Goal: Information Seeking & Learning: Learn about a topic

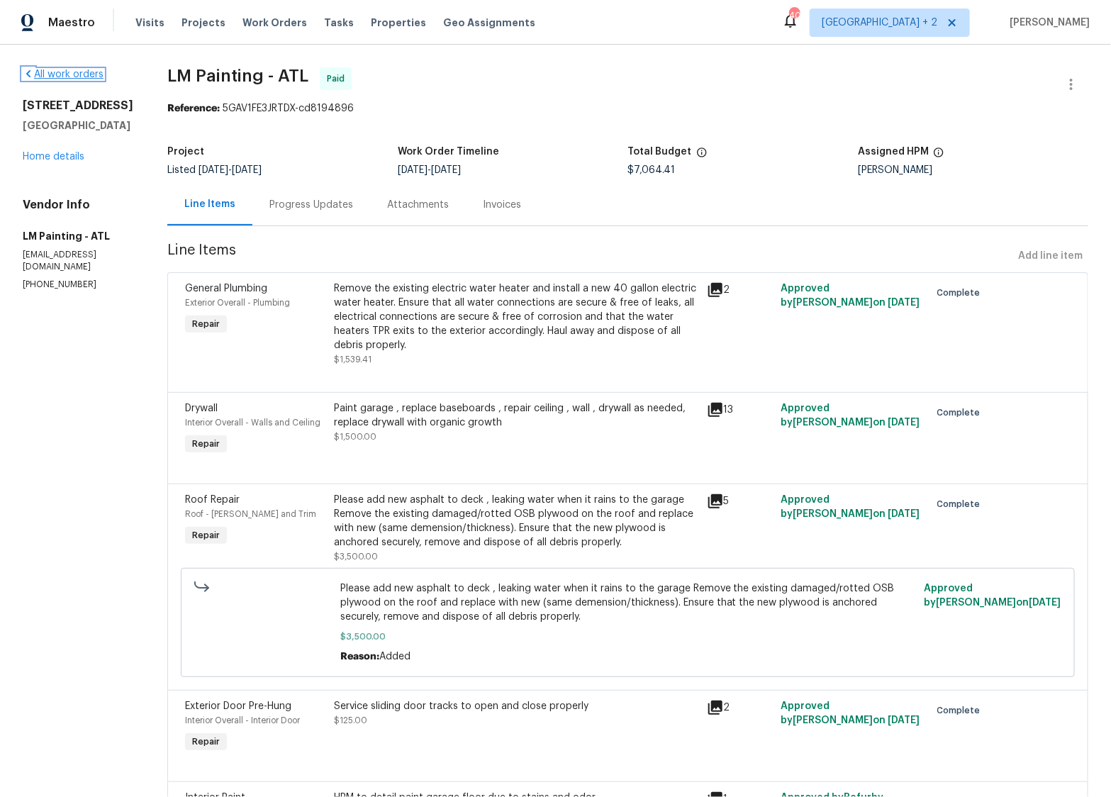
click at [47, 76] on link "All work orders" at bounding box center [63, 74] width 81 height 10
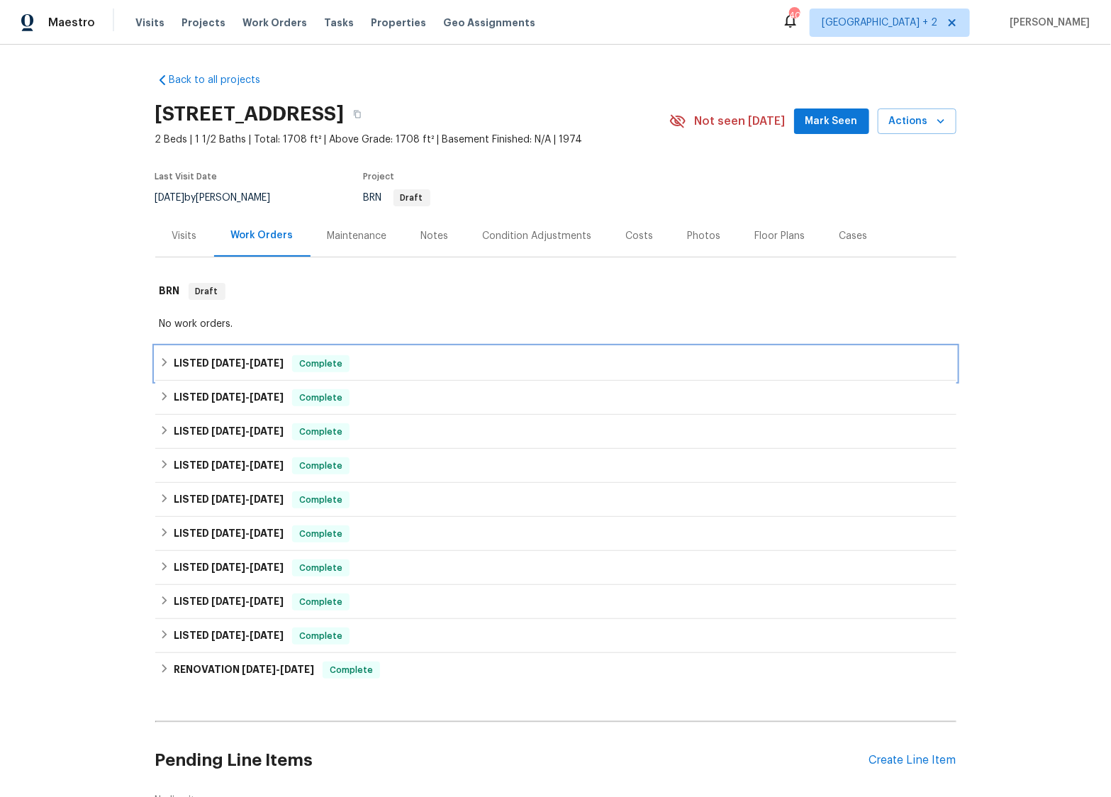
click at [164, 365] on icon at bounding box center [164, 362] width 10 height 10
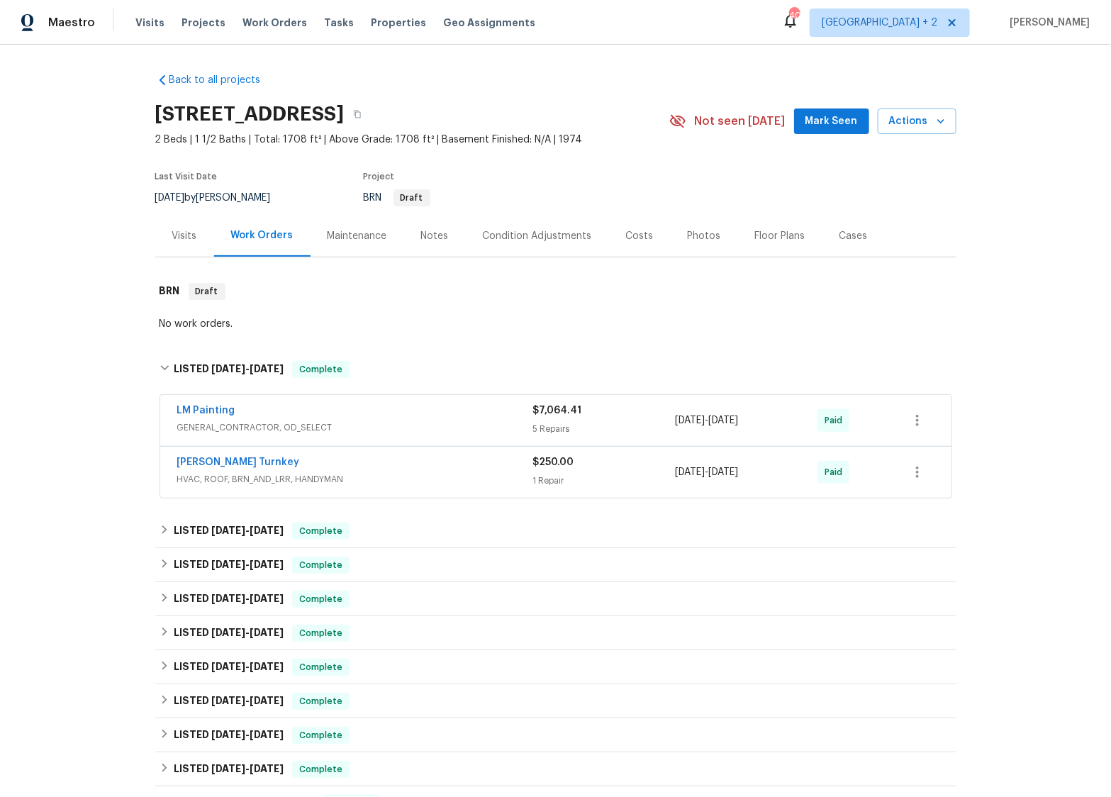
click at [393, 477] on span "HVAC, ROOF, BRN_AND_LRR, HANDYMAN" at bounding box center [355, 479] width 356 height 14
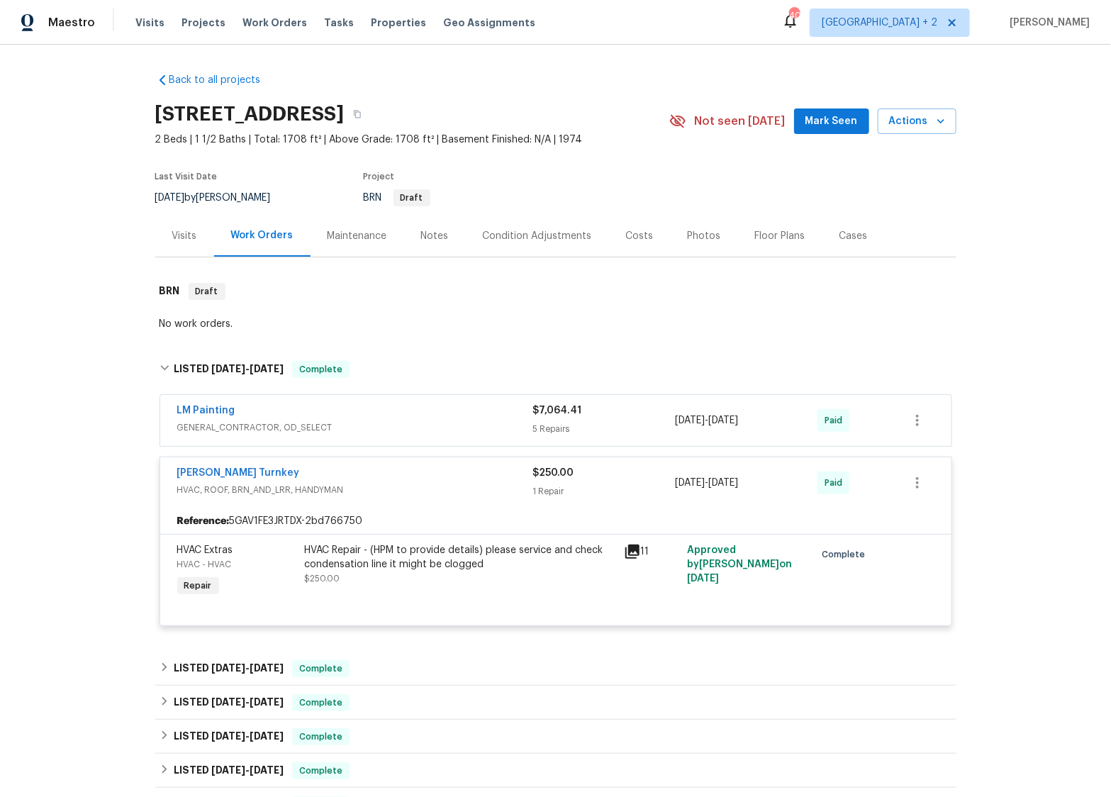
click at [396, 431] on span "GENERAL_CONTRACTOR, OD_SELECT" at bounding box center [355, 427] width 356 height 14
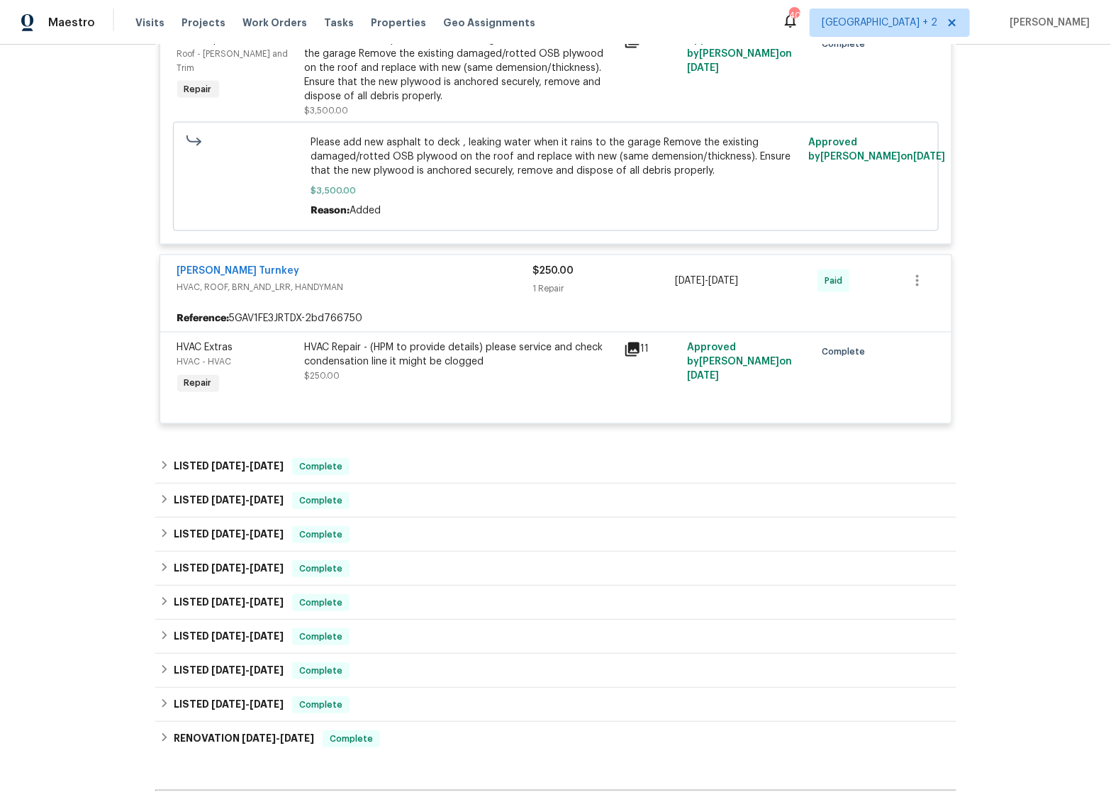
scroll to position [1042, 0]
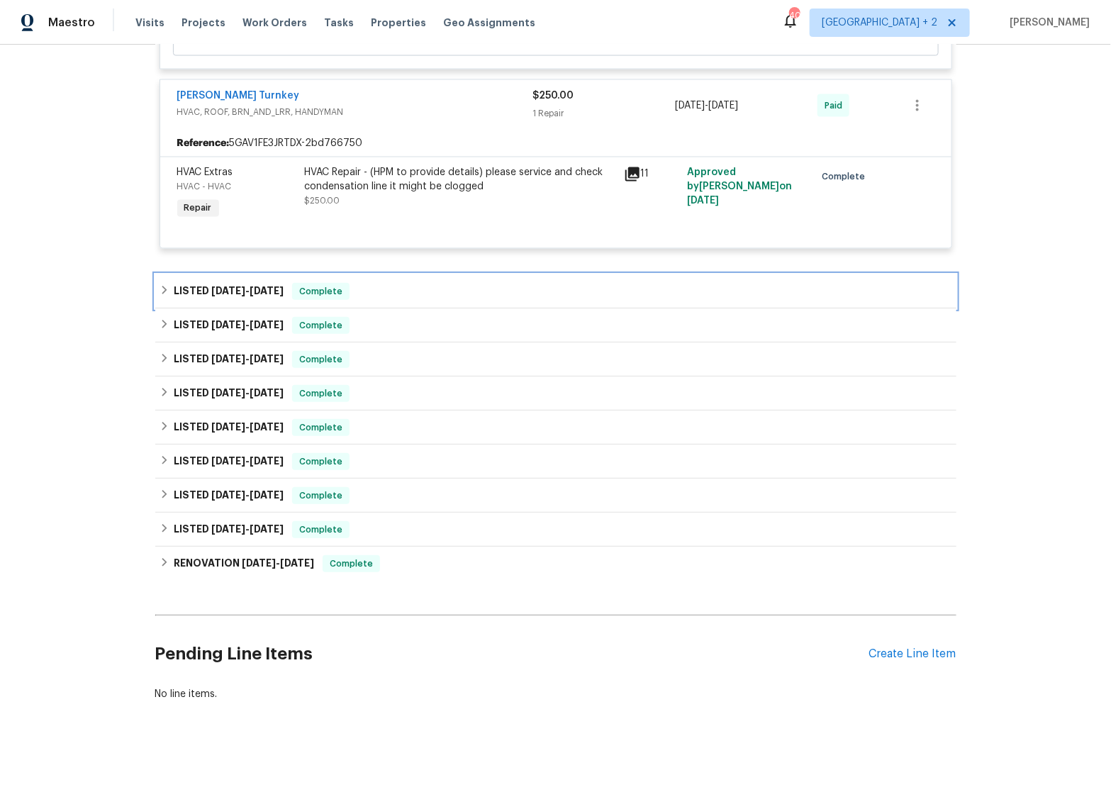
click at [167, 293] on icon at bounding box center [164, 290] width 10 height 10
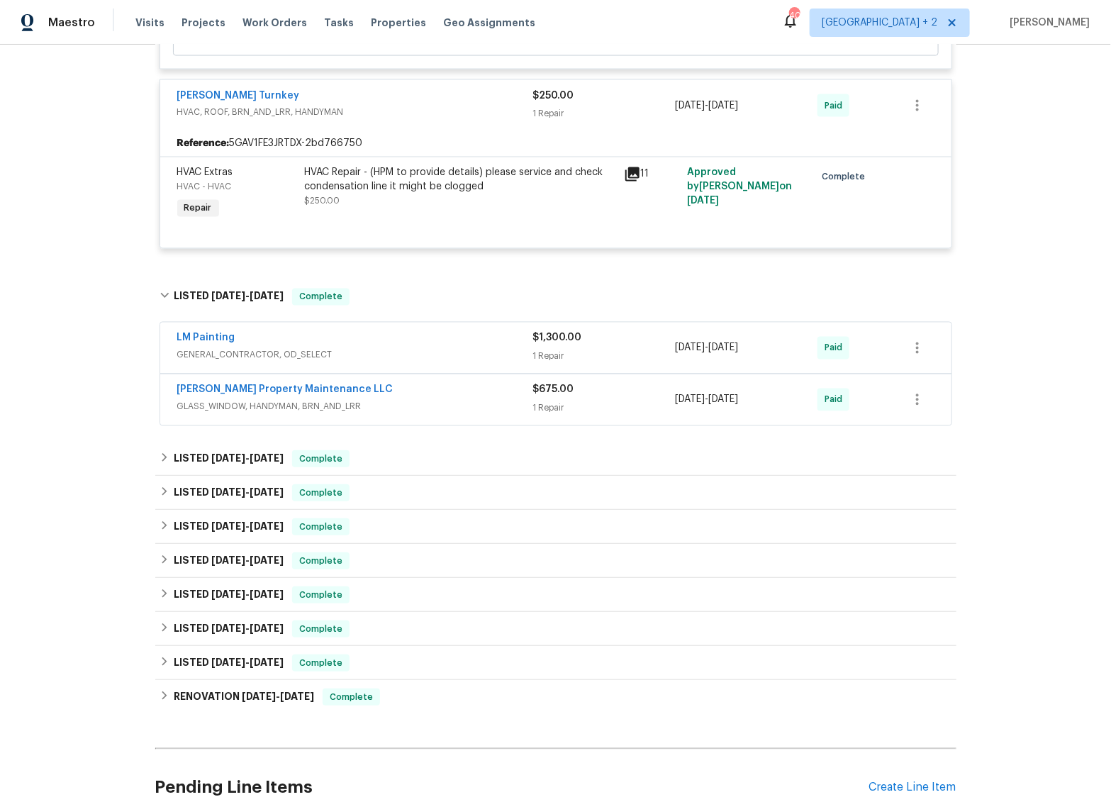
click at [427, 397] on div "[PERSON_NAME] Property Maintenance LLC" at bounding box center [355, 391] width 356 height 17
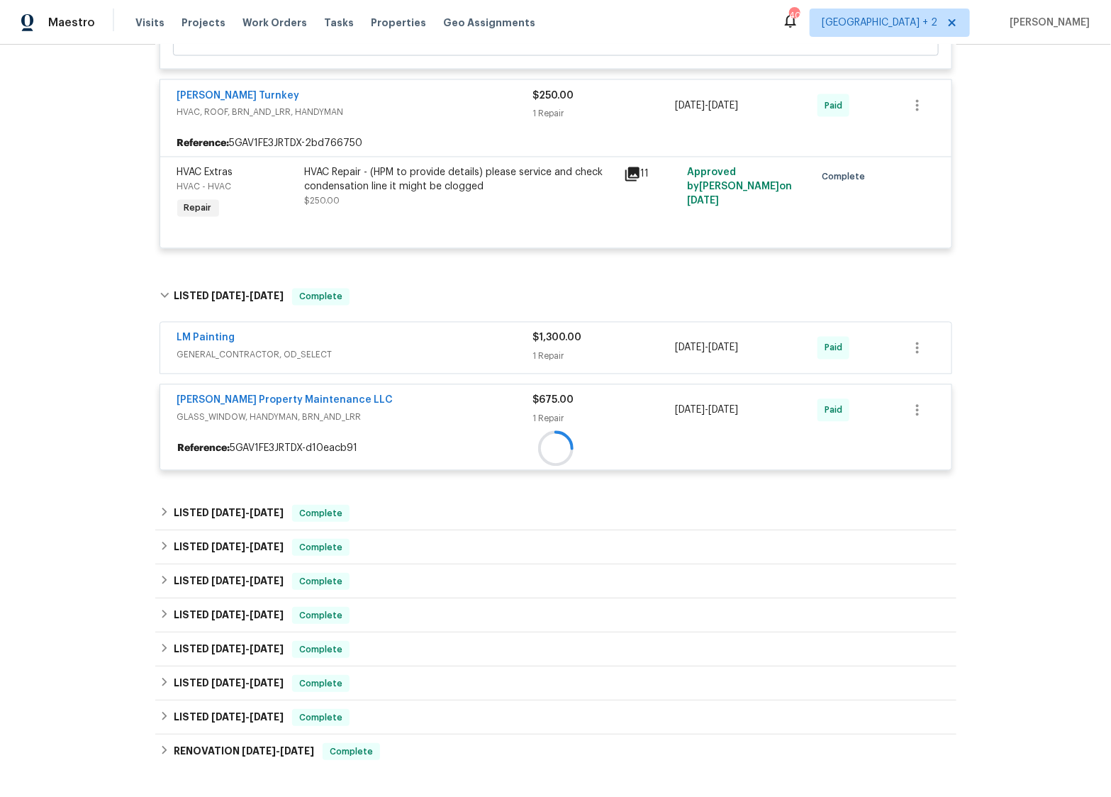
click at [429, 436] on div at bounding box center [555, 449] width 791 height 26
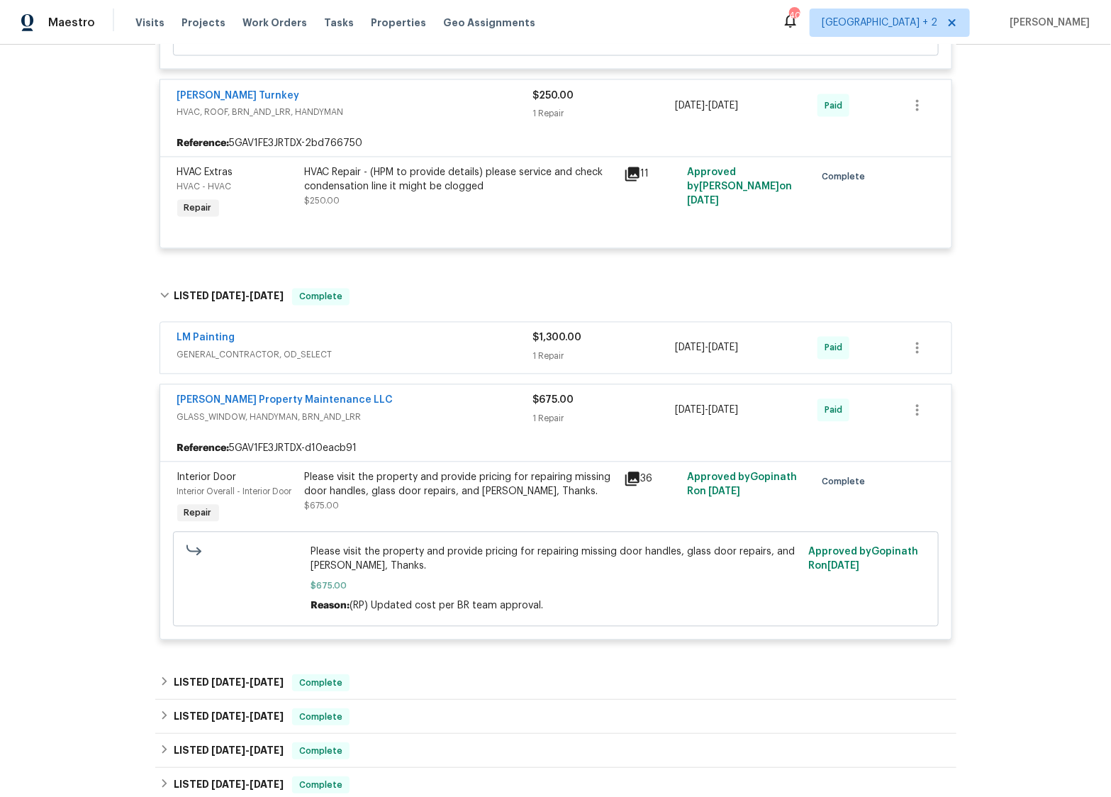
click at [424, 356] on span "GENERAL_CONTRACTOR, OD_SELECT" at bounding box center [355, 355] width 356 height 14
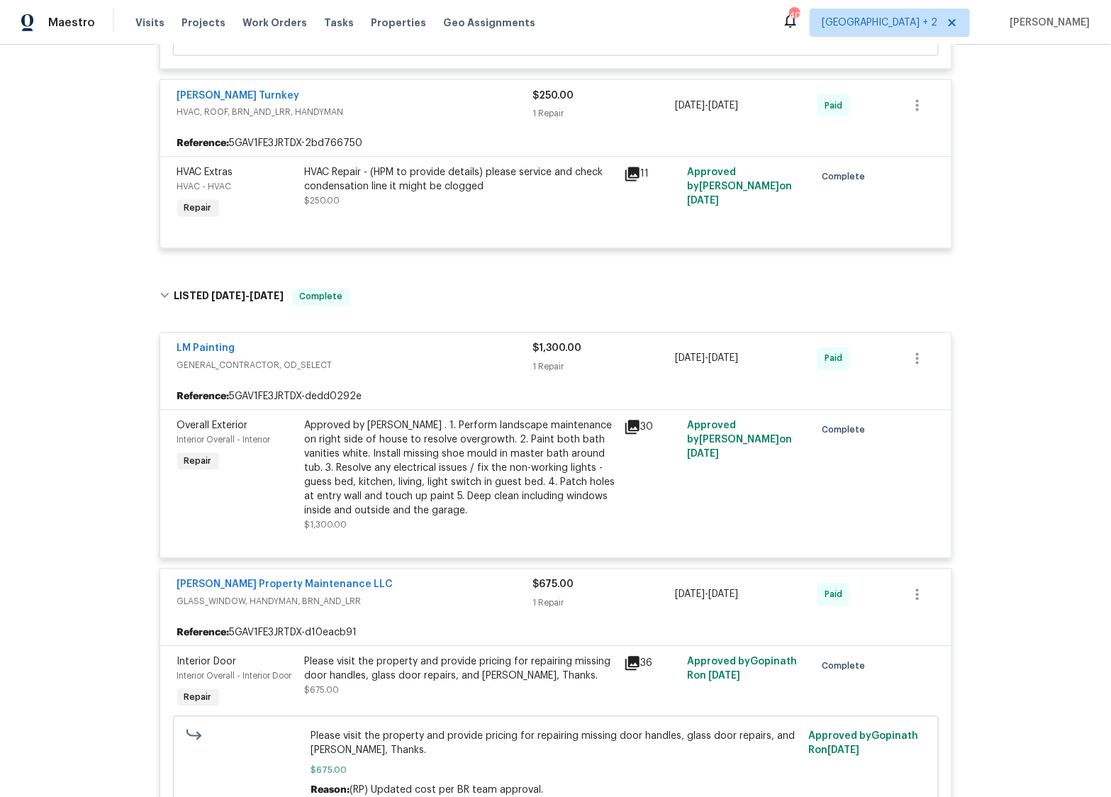
scroll to position [1582, 0]
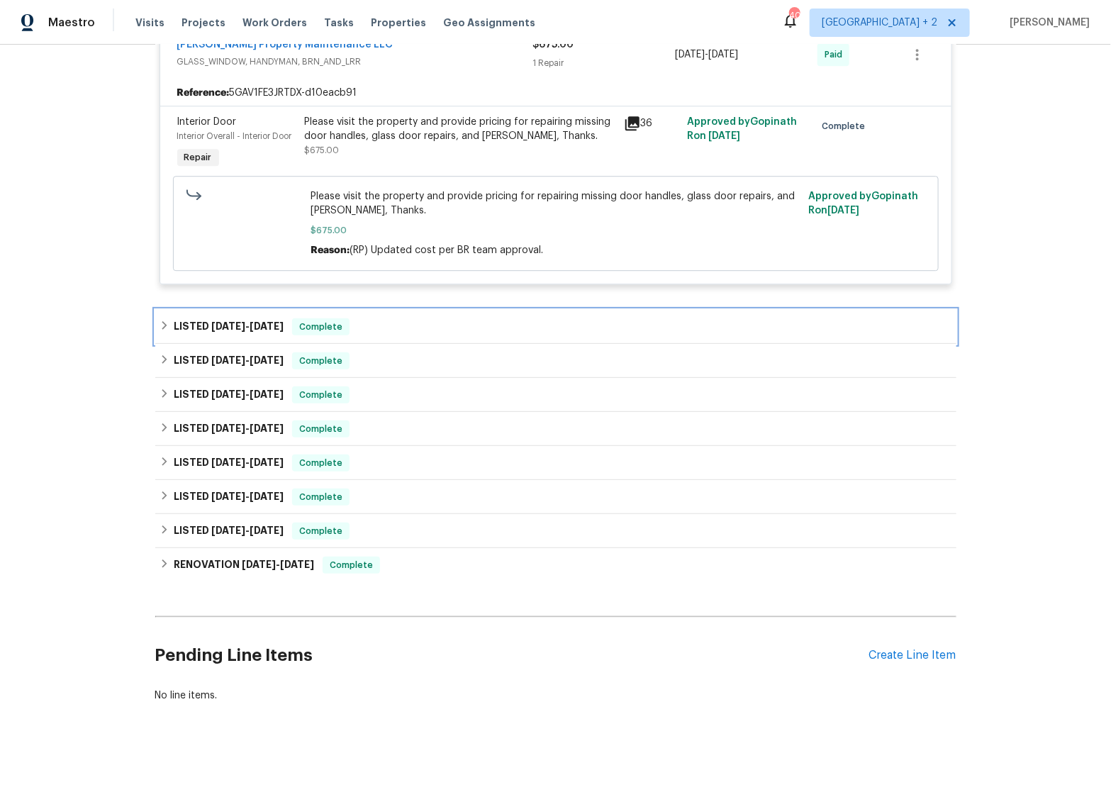
click at [159, 315] on div "LISTED [DATE] - [DATE] Complete" at bounding box center [555, 327] width 801 height 34
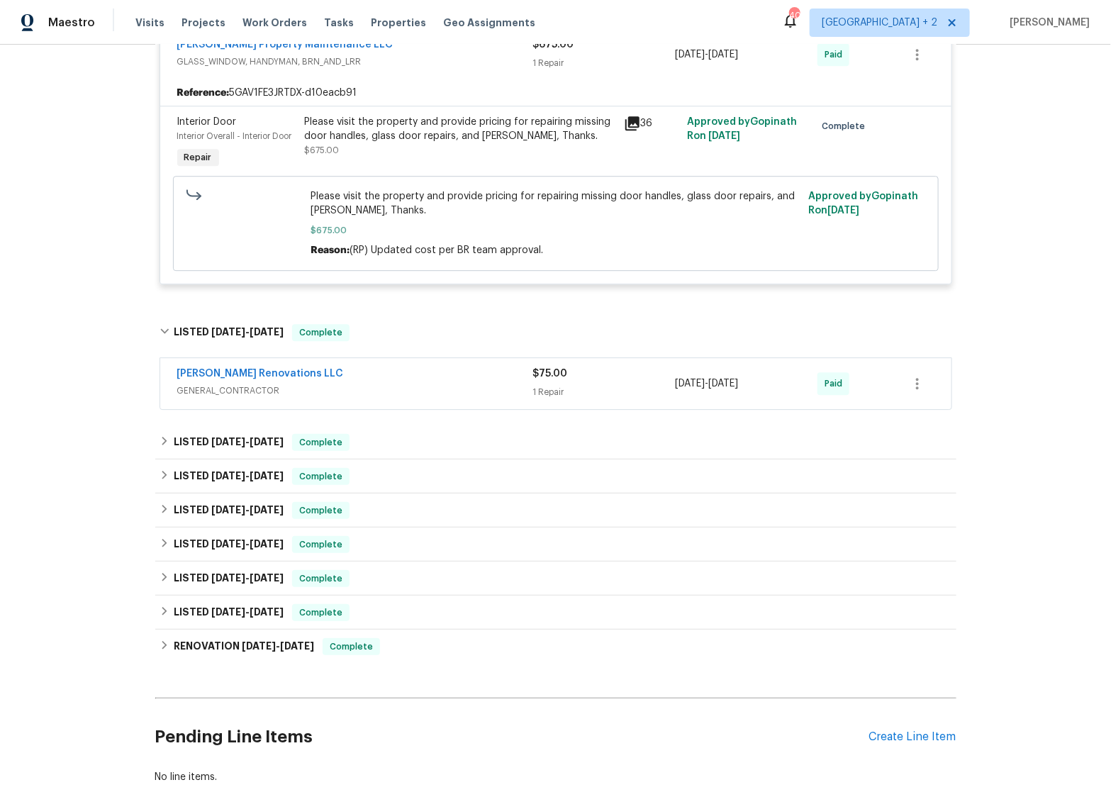
click at [344, 360] on div "[PERSON_NAME] Renovations LLC GENERAL_CONTRACTOR $75.00 1 Repair [DATE] - [DATE…" at bounding box center [555, 383] width 791 height 51
click at [342, 383] on span "GENERAL_CONTRACTOR" at bounding box center [355, 390] width 356 height 14
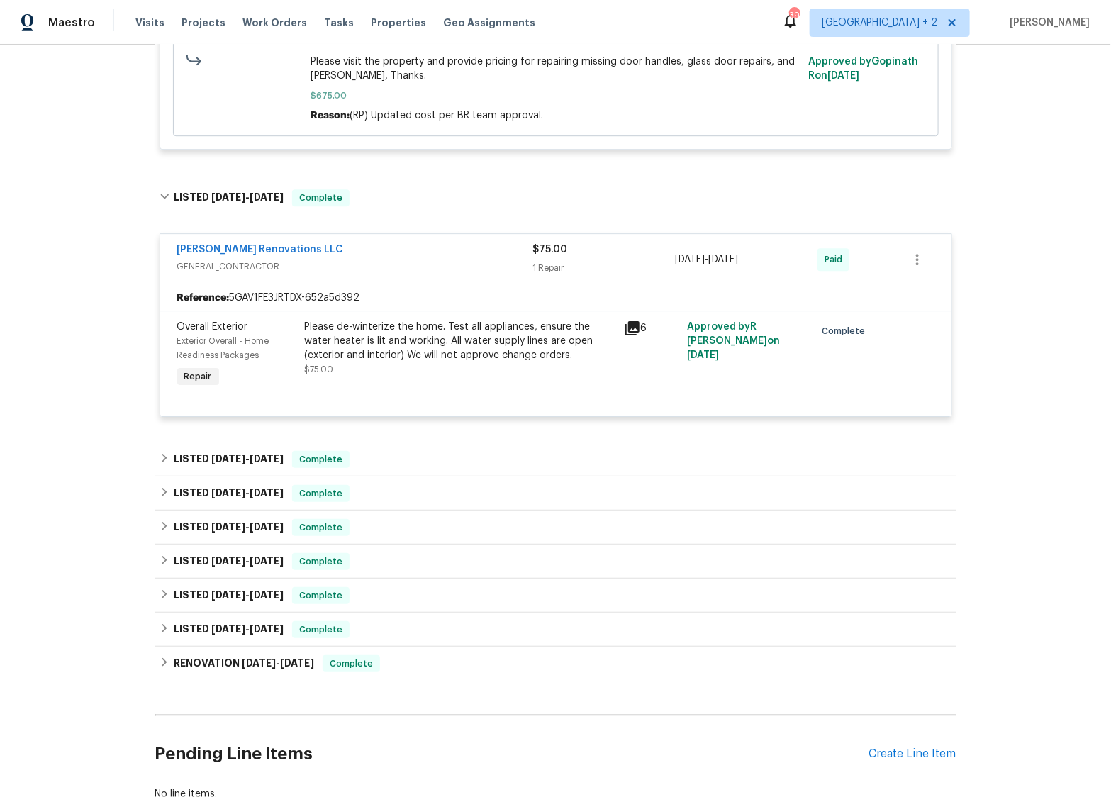
scroll to position [1815, 0]
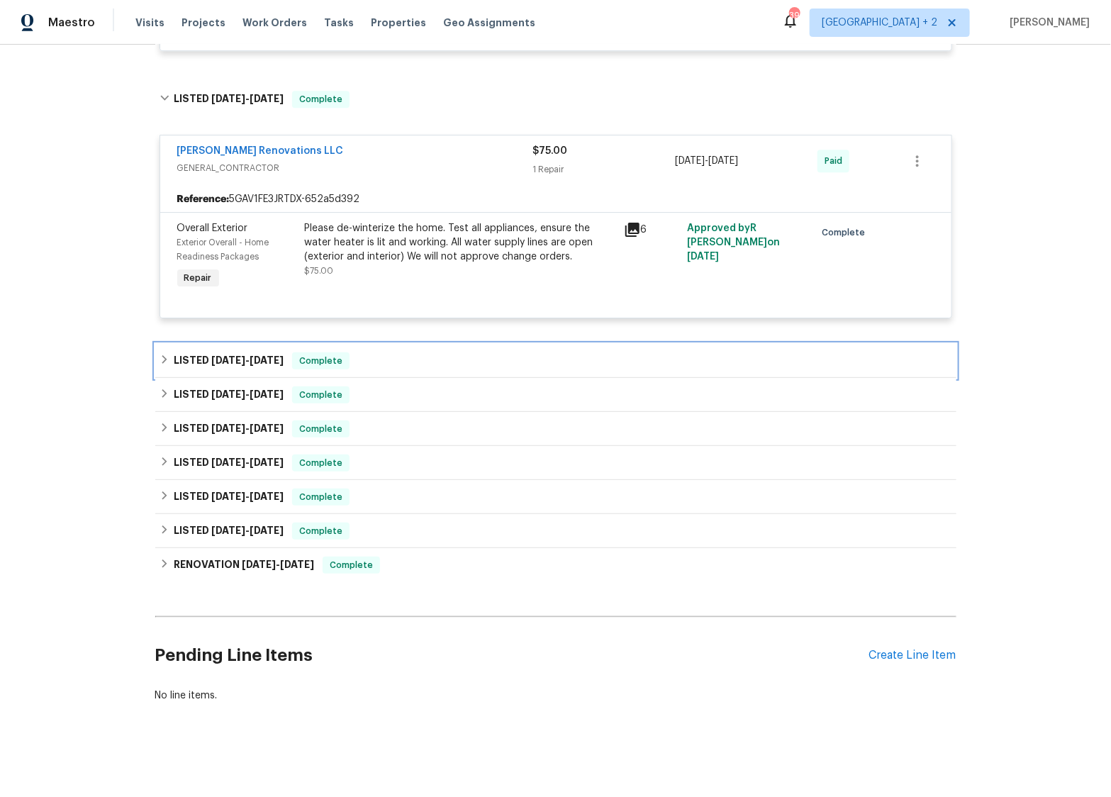
click at [160, 357] on icon at bounding box center [164, 359] width 10 height 10
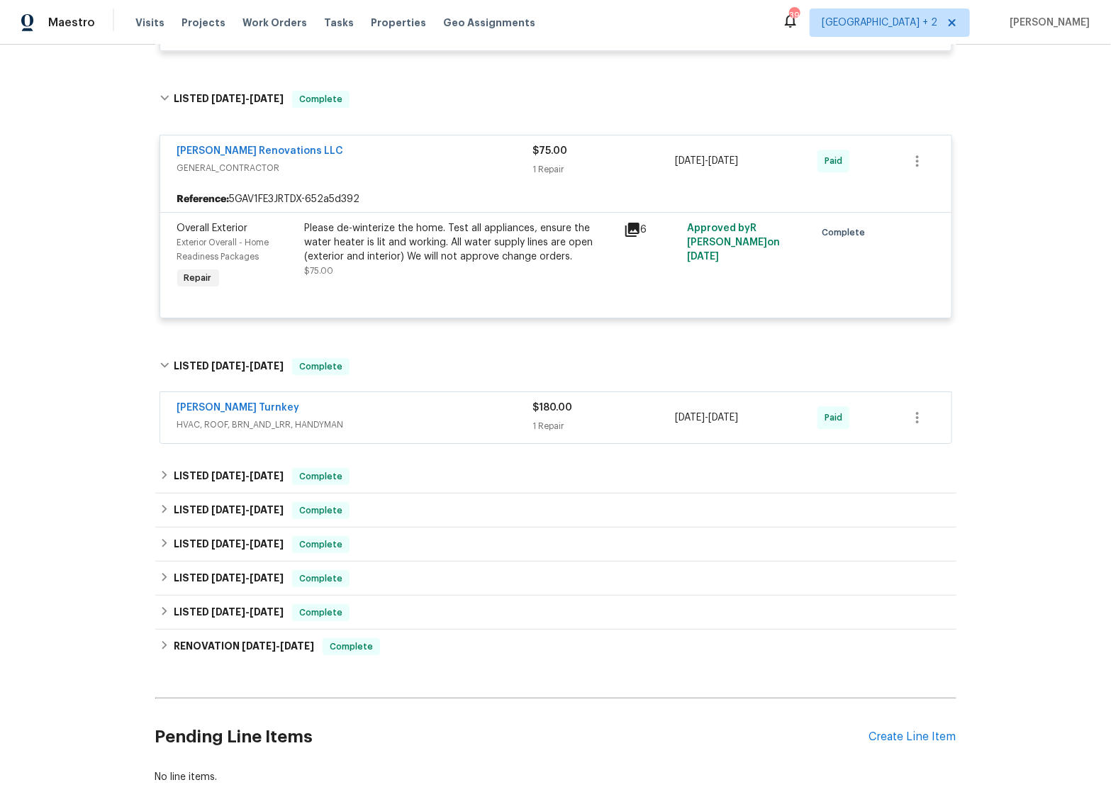
click at [391, 419] on span "HVAC, ROOF, BRN_AND_LRR, HANDYMAN" at bounding box center [355, 424] width 356 height 14
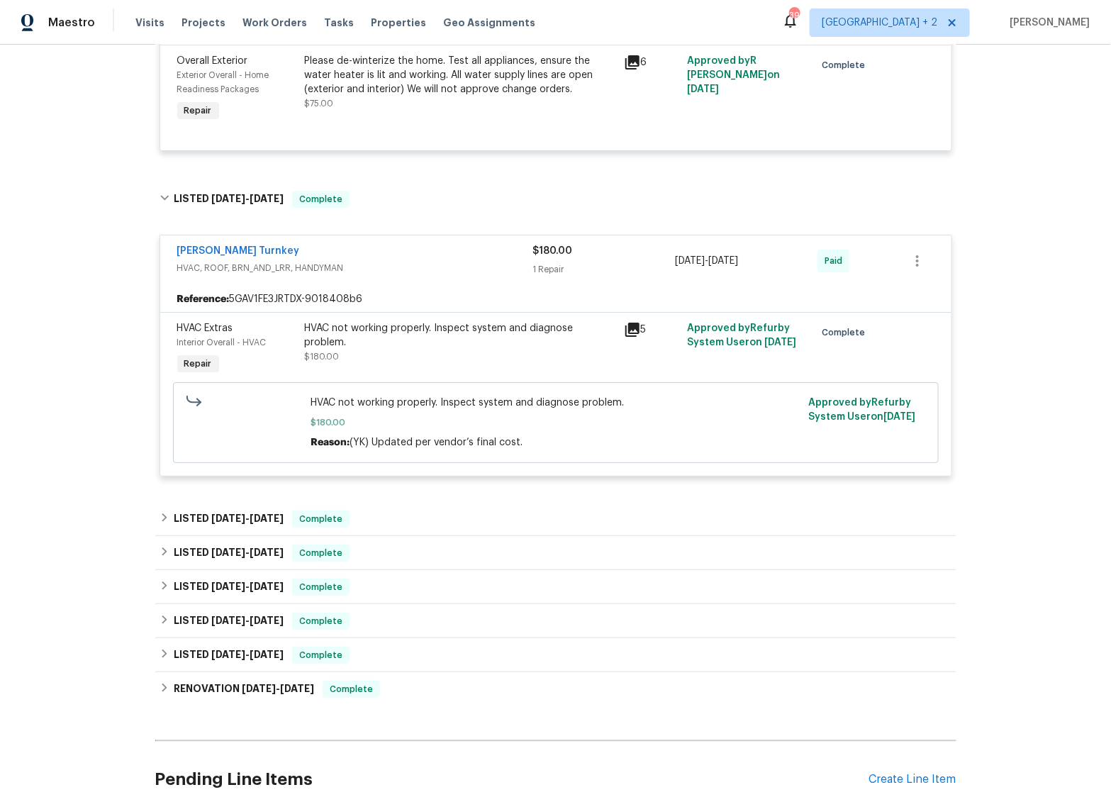
scroll to position [1984, 0]
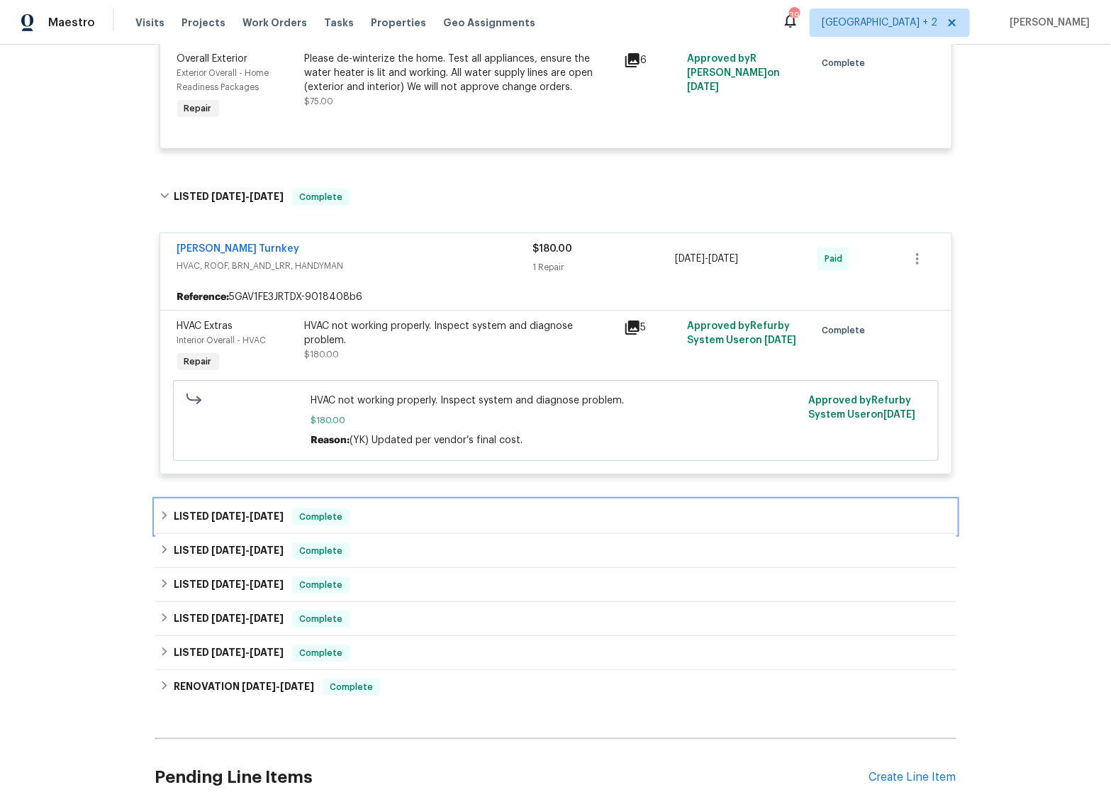
click at [164, 512] on icon at bounding box center [164, 515] width 5 height 9
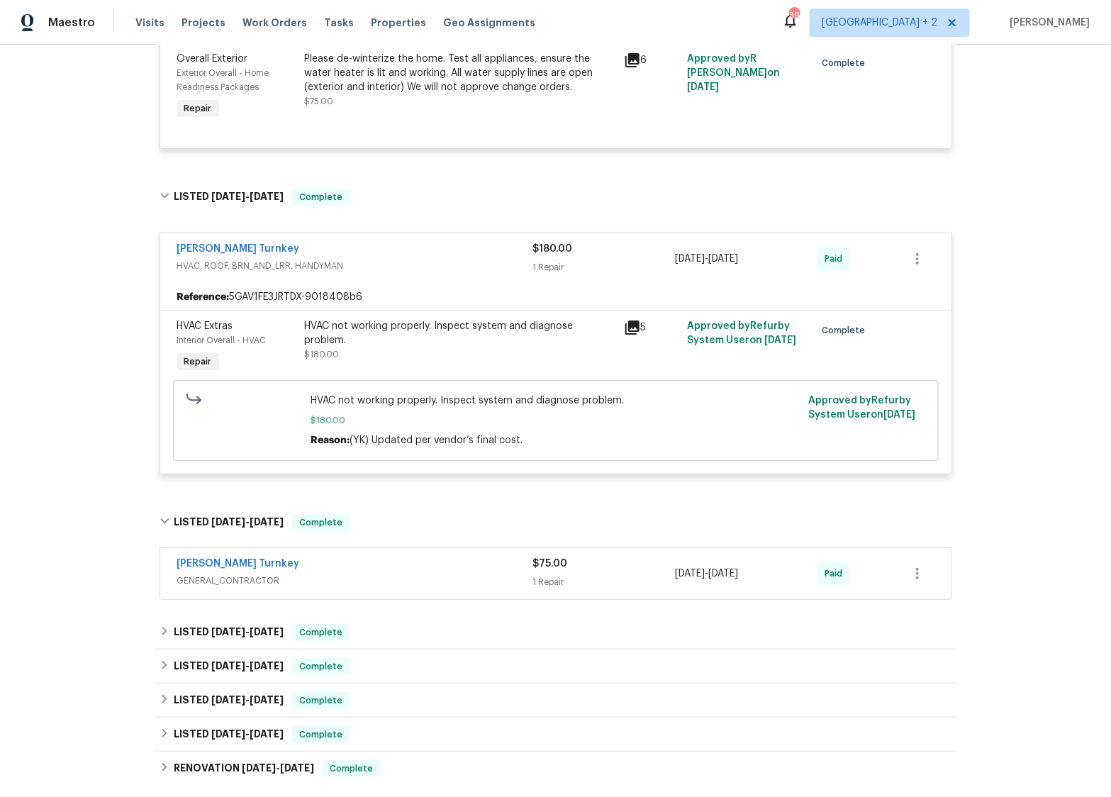
click at [402, 571] on div "[PERSON_NAME] Turnkey" at bounding box center [355, 564] width 356 height 17
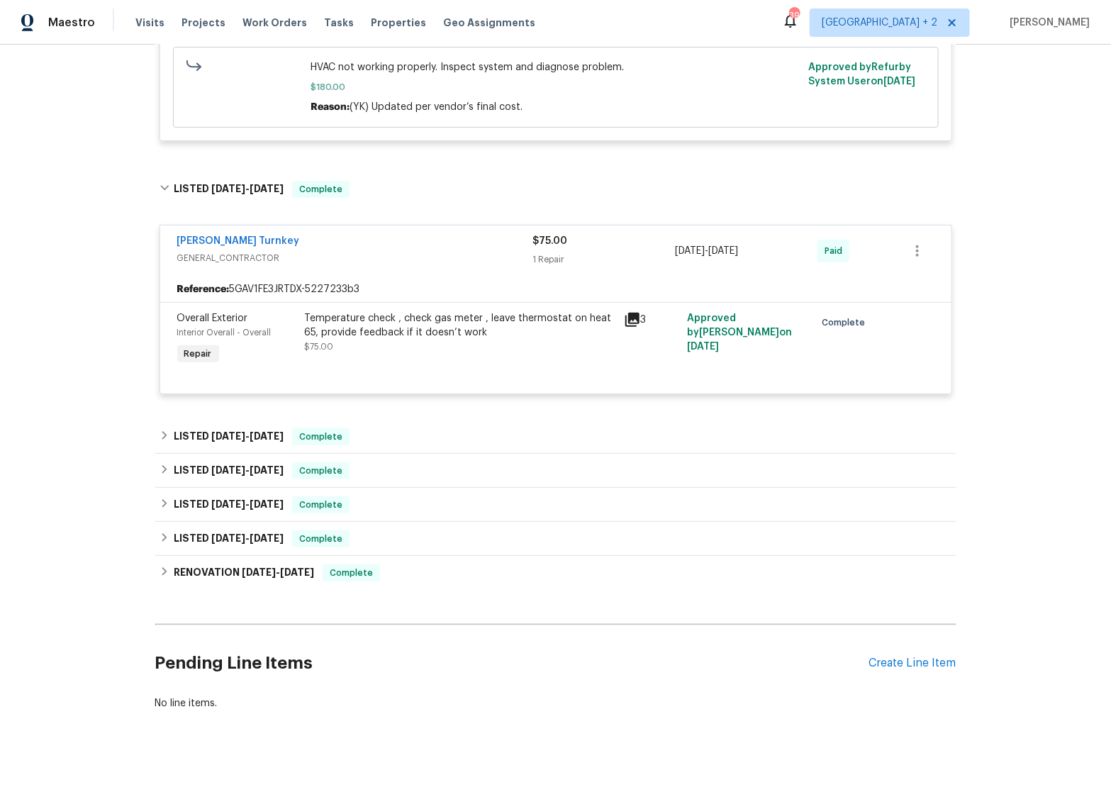
scroll to position [2325, 0]
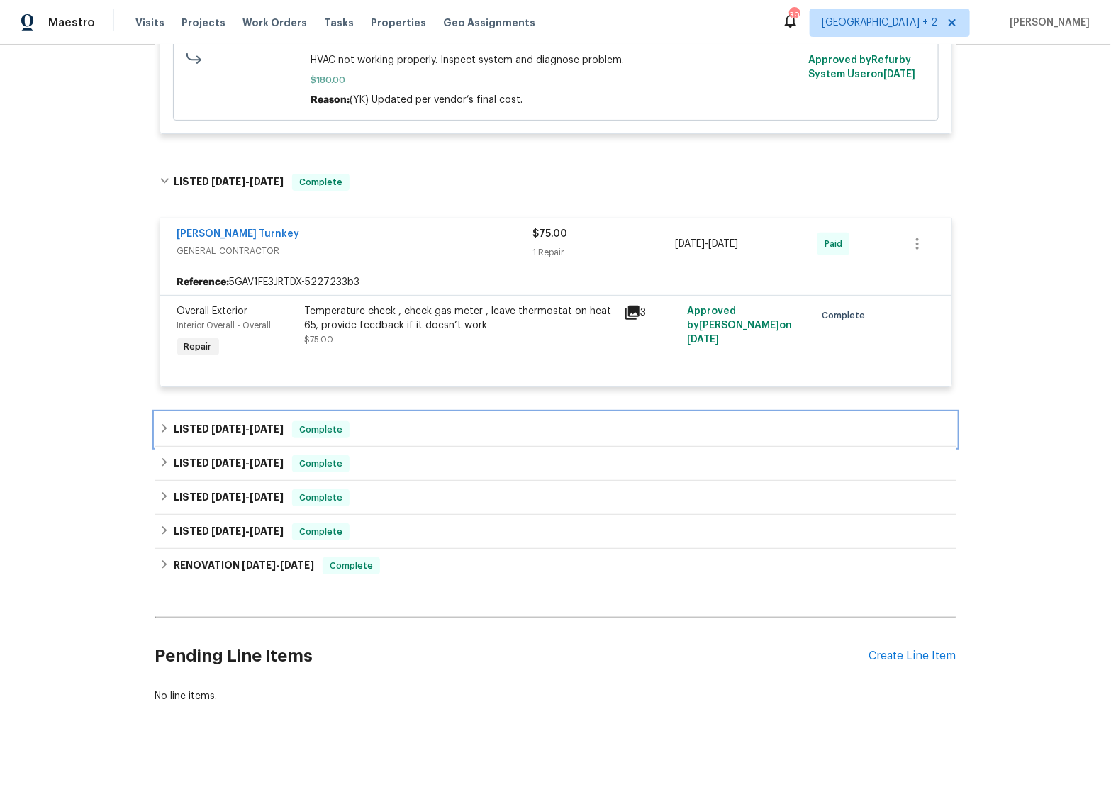
click at [170, 427] on div "LISTED [DATE] - [DATE] Complete" at bounding box center [555, 429] width 792 height 17
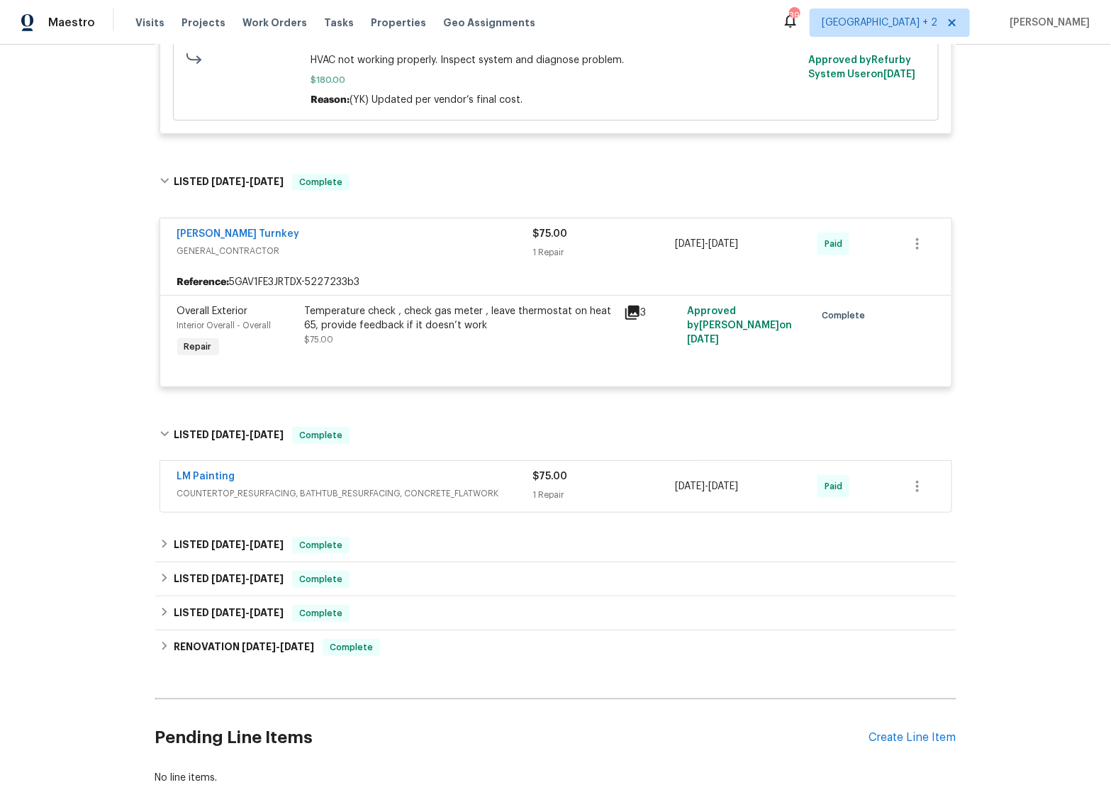
click at [411, 465] on div "LM Painting COUNTERTOP_RESURFACING, BATHTUB_RESURFACING, CONCRETE_FLATWORK $75.…" at bounding box center [555, 486] width 791 height 51
click at [382, 481] on div "LM Painting" at bounding box center [355, 477] width 356 height 17
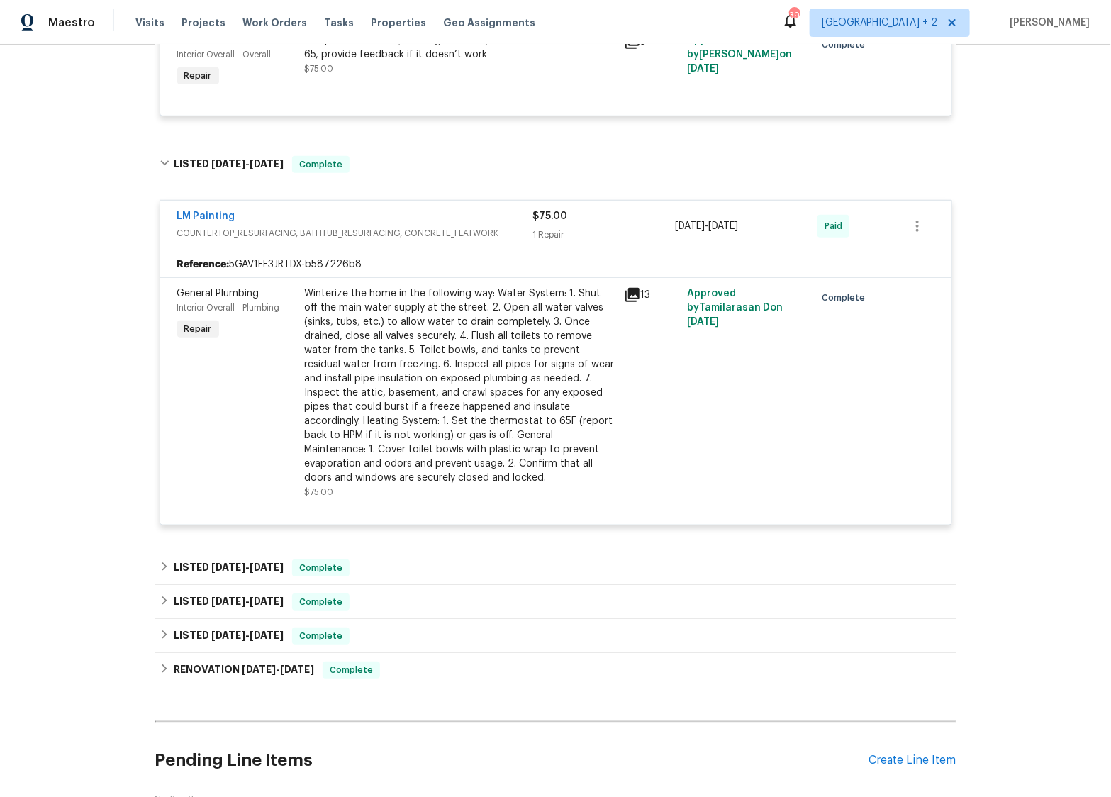
scroll to position [2617, 0]
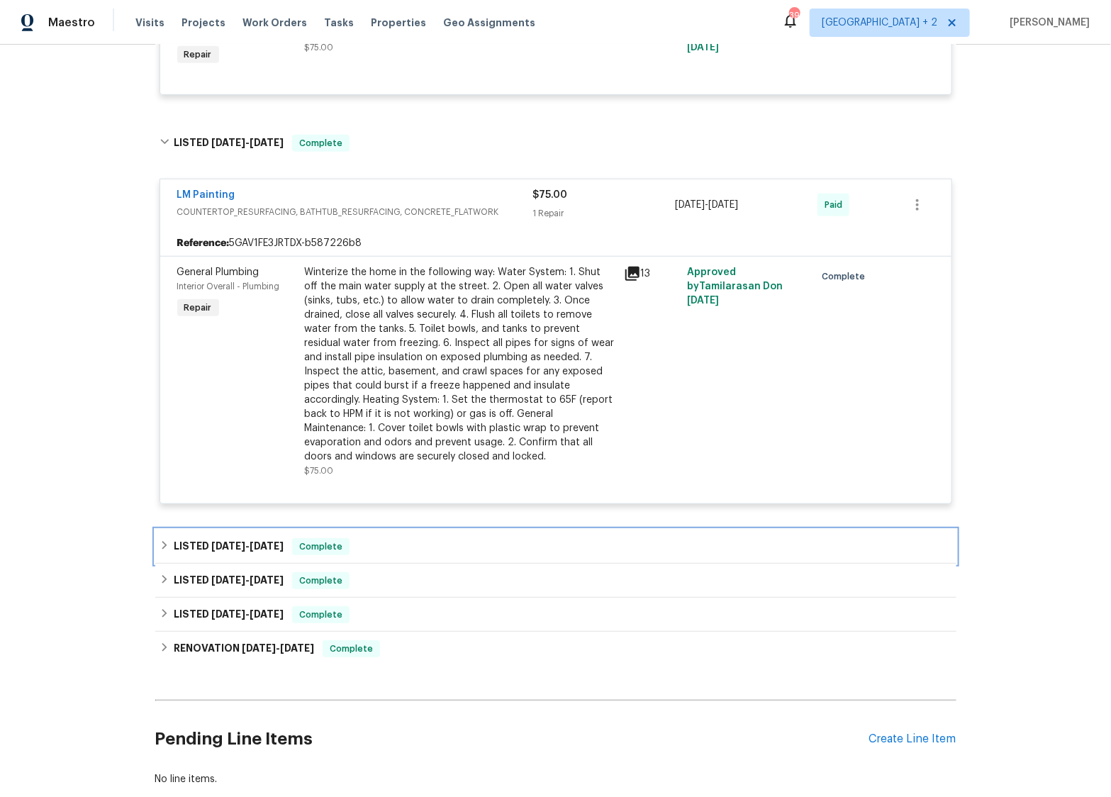
click at [167, 546] on icon at bounding box center [164, 545] width 10 height 10
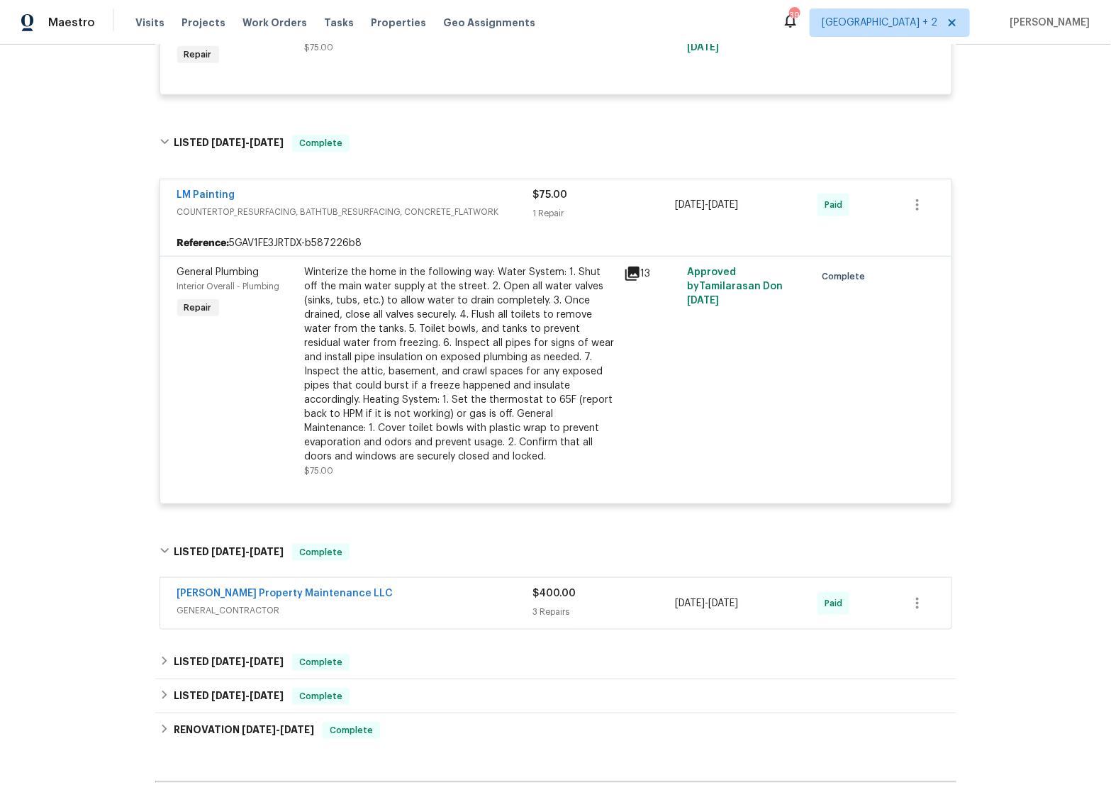
click at [386, 591] on div "[PERSON_NAME] Property Maintenance LLC" at bounding box center [355, 594] width 356 height 17
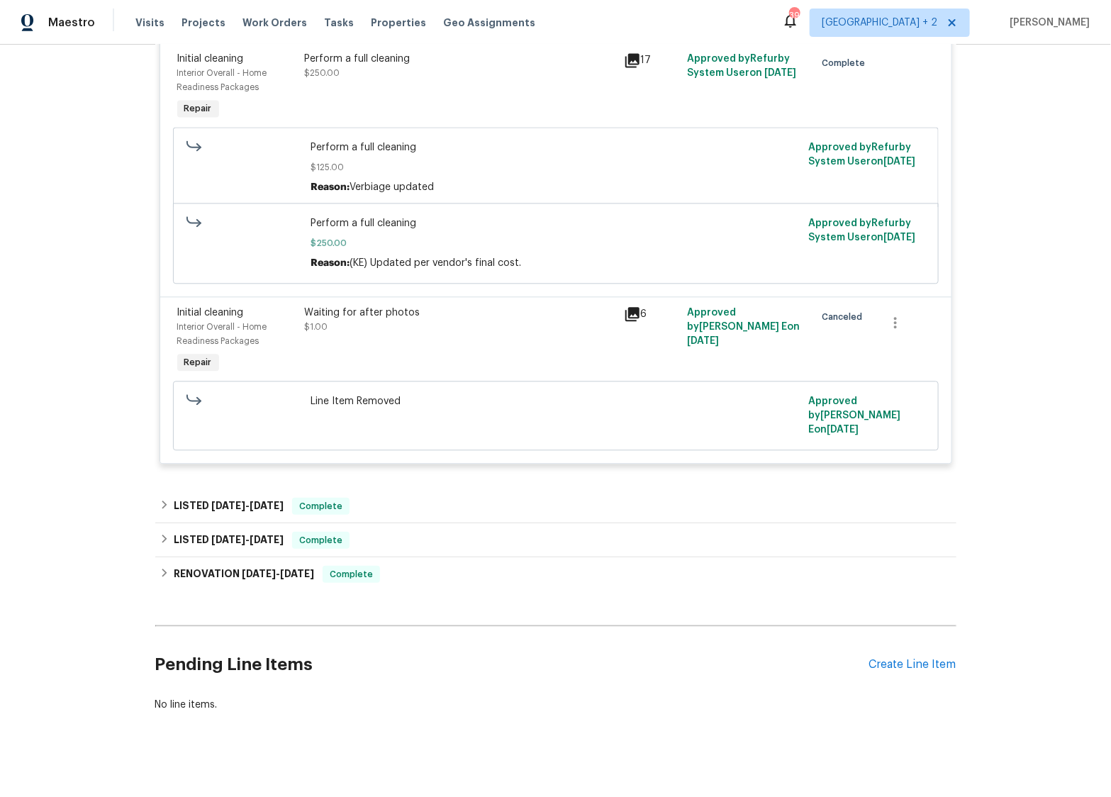
scroll to position [3487, 0]
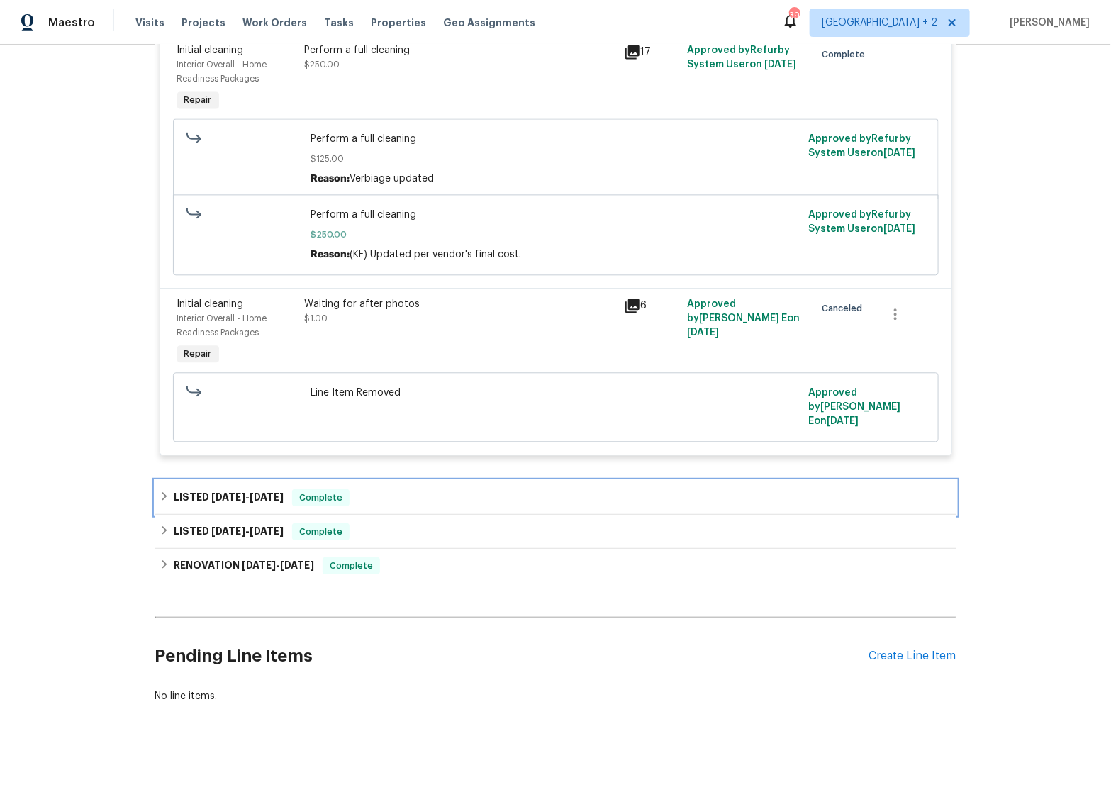
click at [161, 494] on icon at bounding box center [164, 496] width 10 height 10
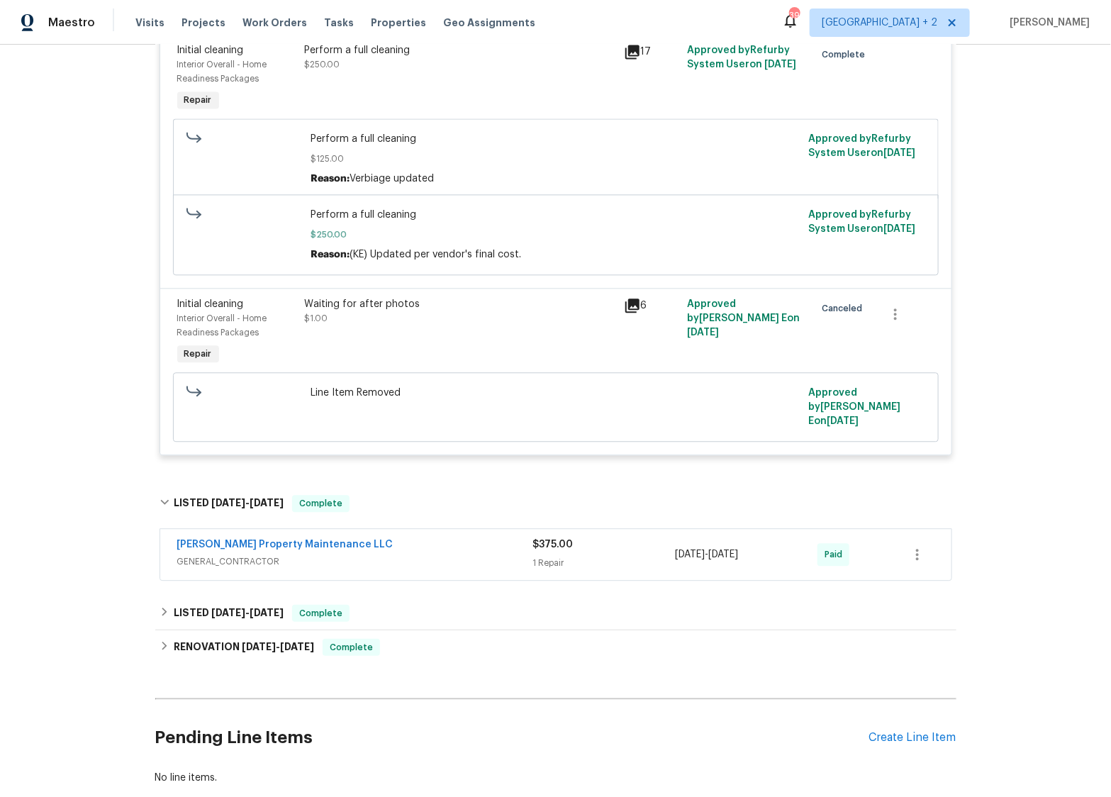
click at [376, 545] on div "[PERSON_NAME] Property Maintenance LLC" at bounding box center [355, 545] width 356 height 17
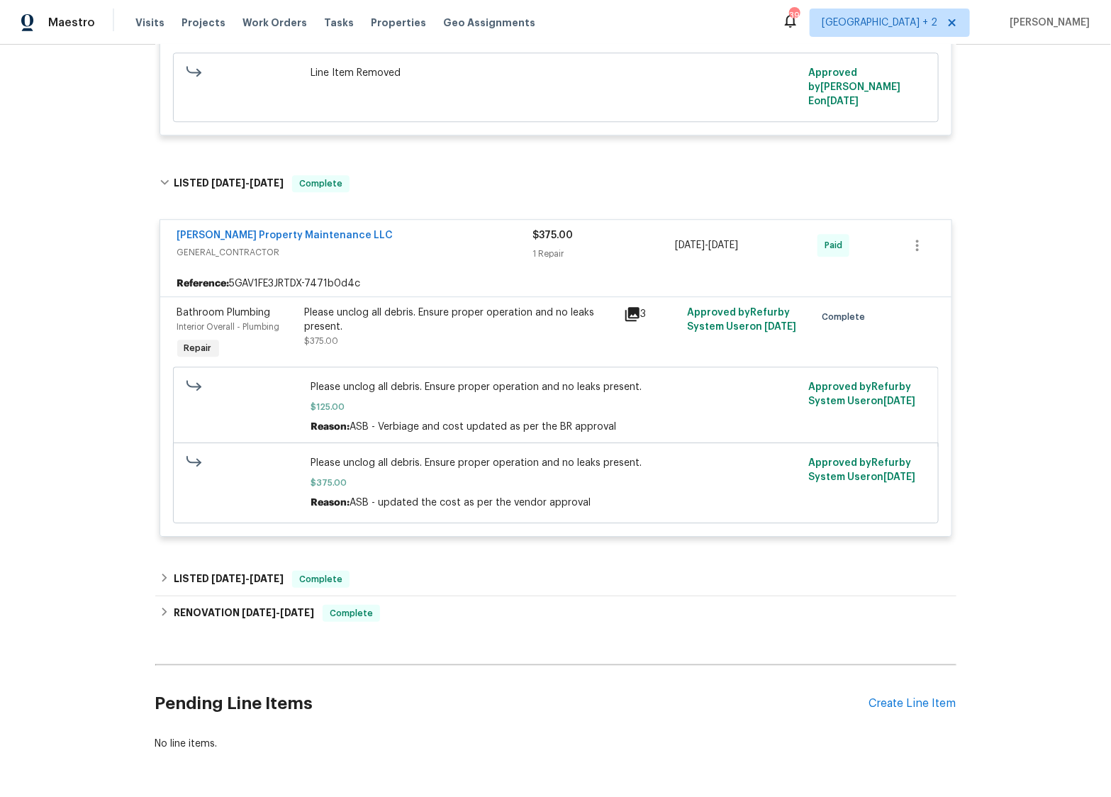
scroll to position [3819, 0]
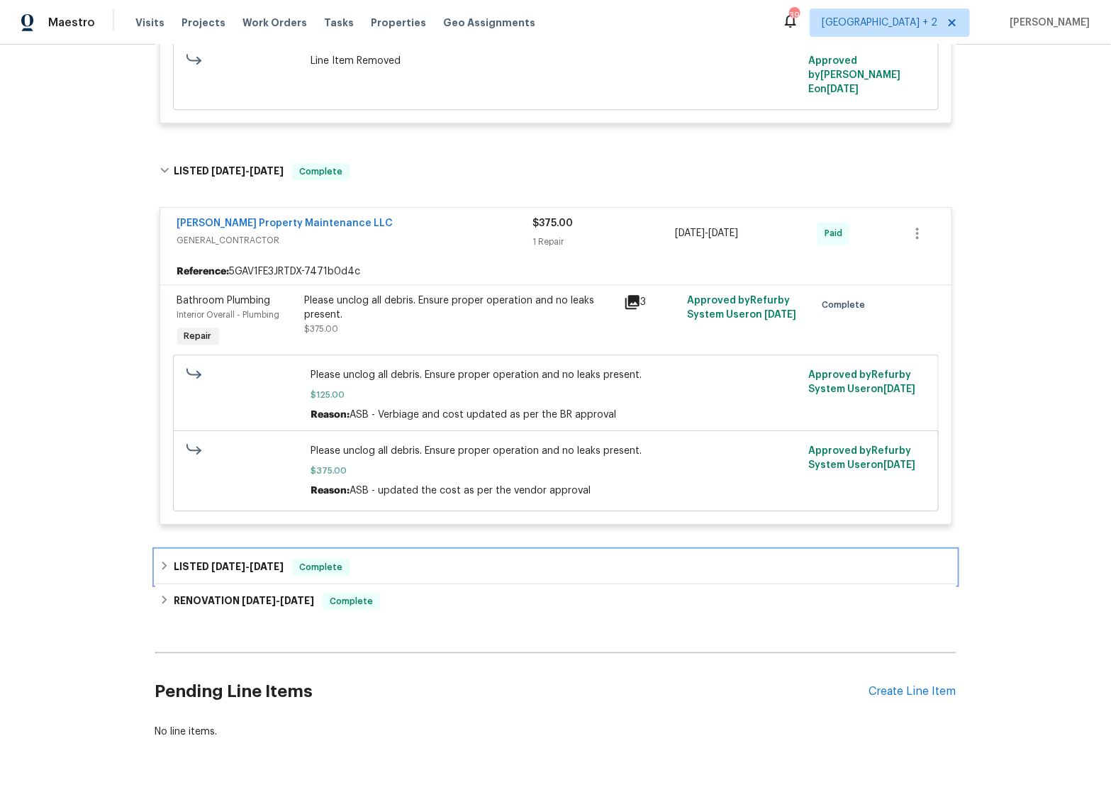
click at [168, 568] on icon at bounding box center [164, 566] width 10 height 10
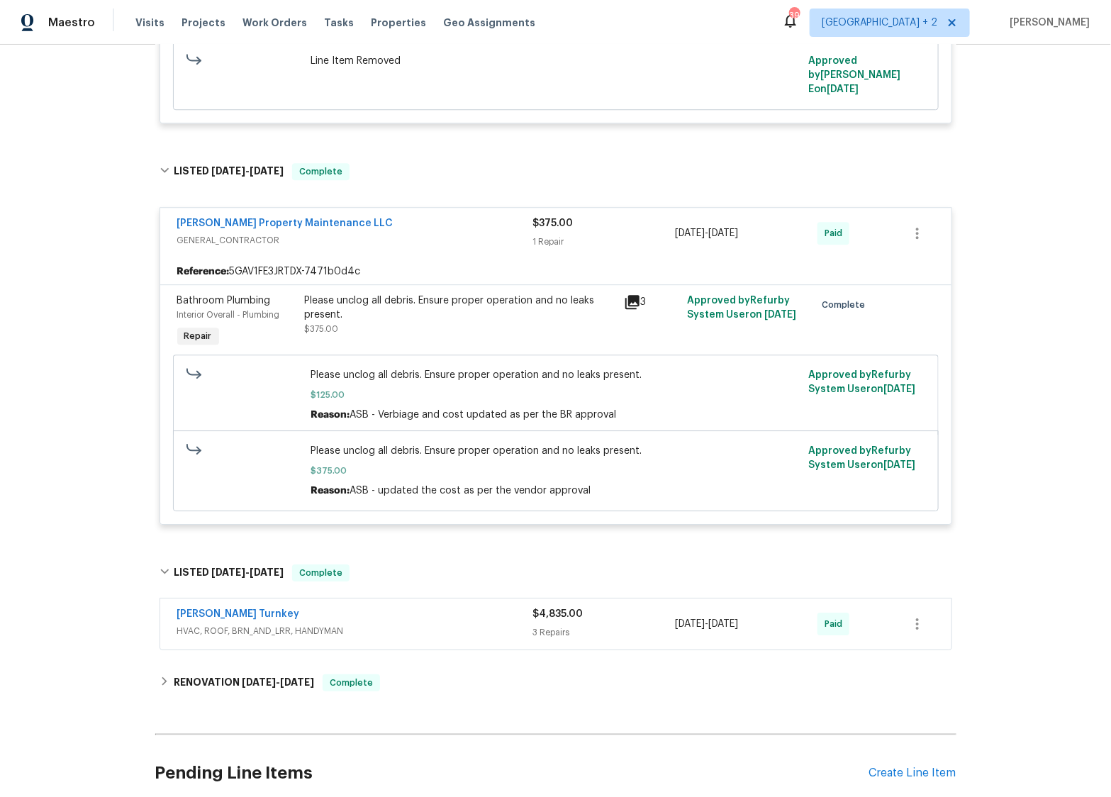
click at [397, 619] on div "[PERSON_NAME] Turnkey" at bounding box center [355, 615] width 356 height 17
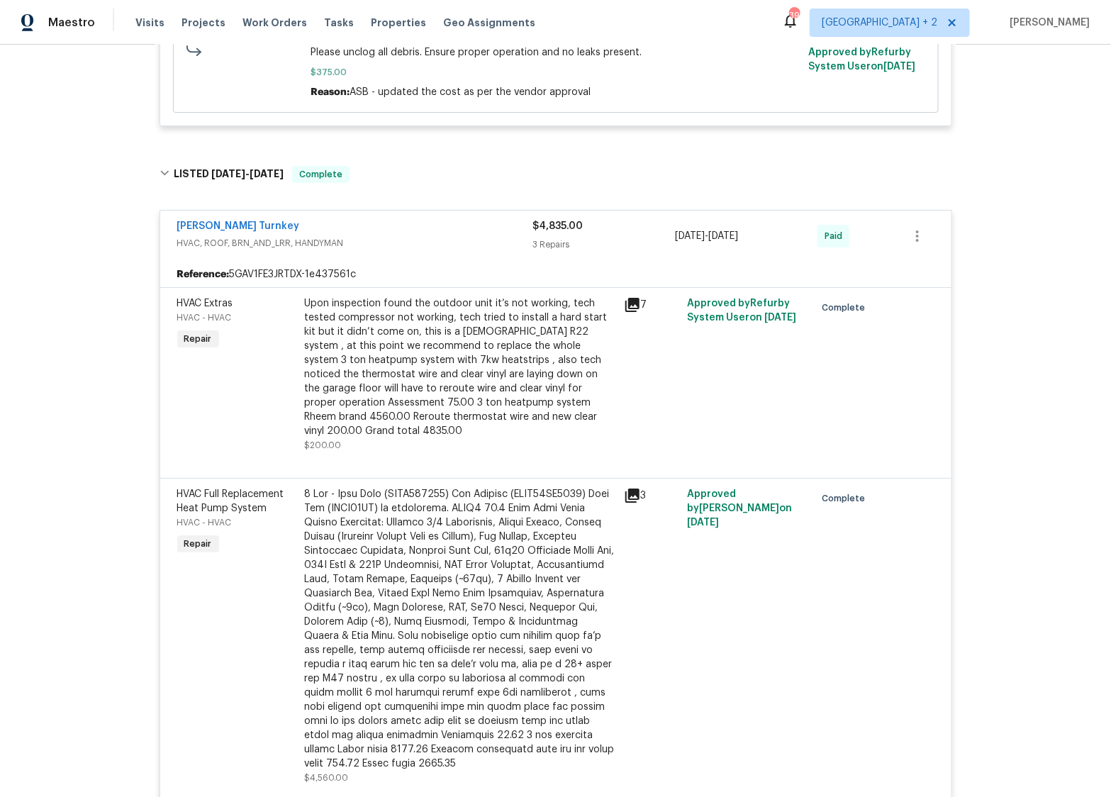
scroll to position [4216, 0]
click at [312, 352] on div "Upon inspection found the outdoor unit it’s not working, tech tested compressor…" at bounding box center [460, 369] width 310 height 142
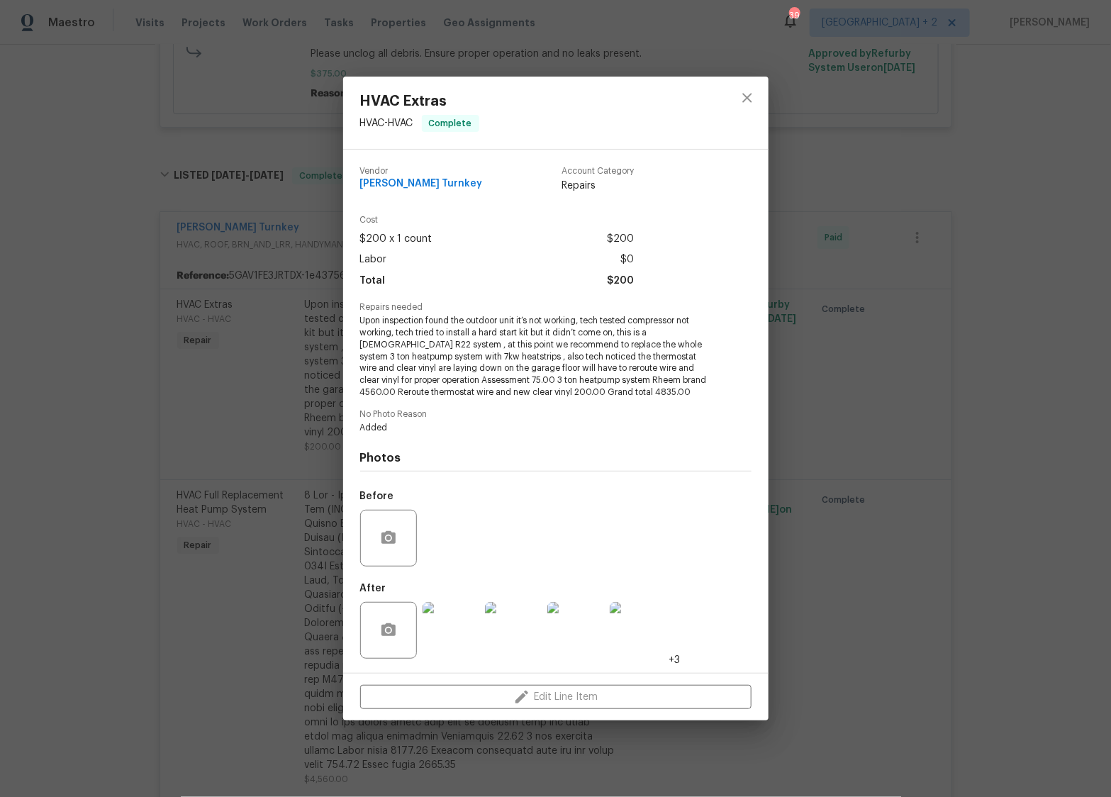
click at [221, 578] on div "HVAC Extras HVAC - HVAC Complete Vendor [PERSON_NAME] Turnkey Account Category …" at bounding box center [555, 398] width 1111 height 797
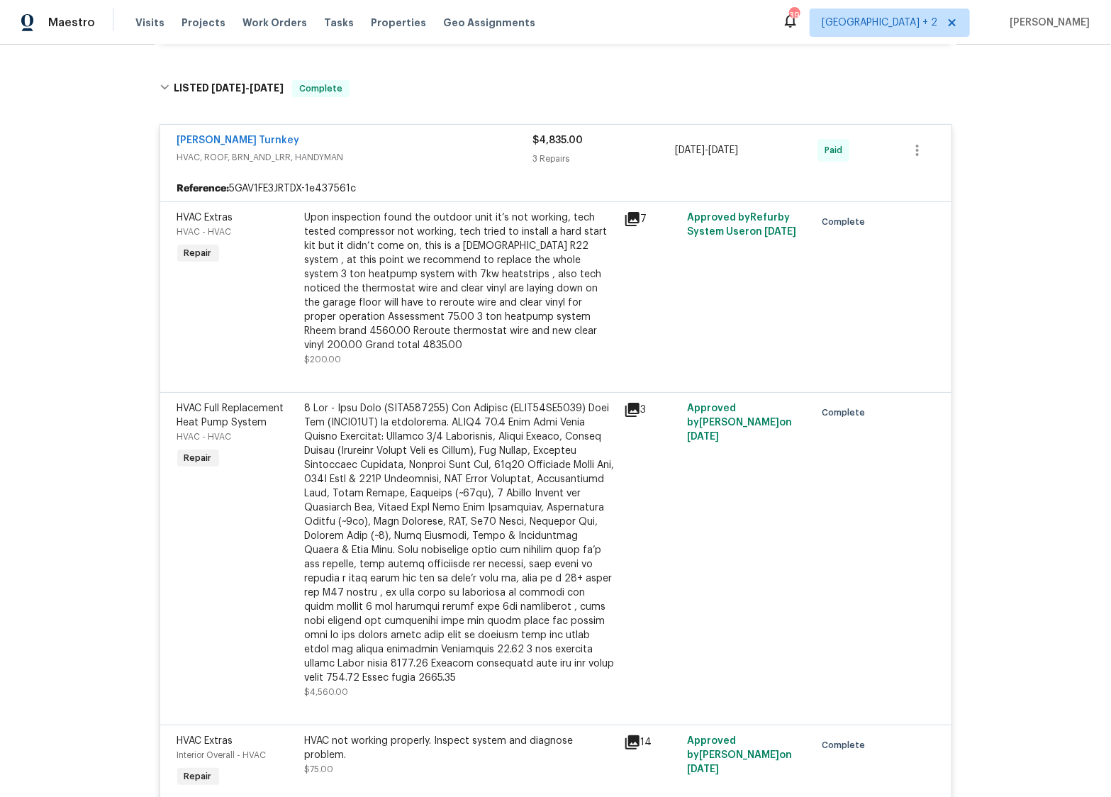
scroll to position [4313, 0]
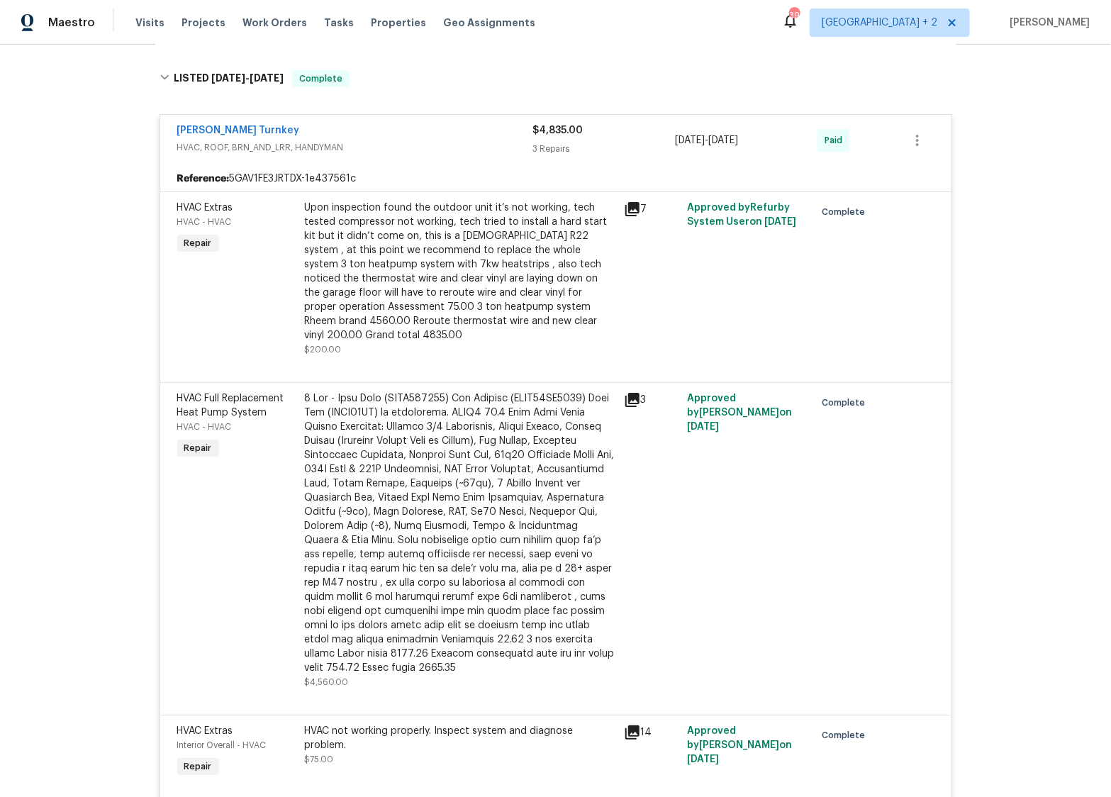
click at [481, 489] on div at bounding box center [460, 532] width 310 height 283
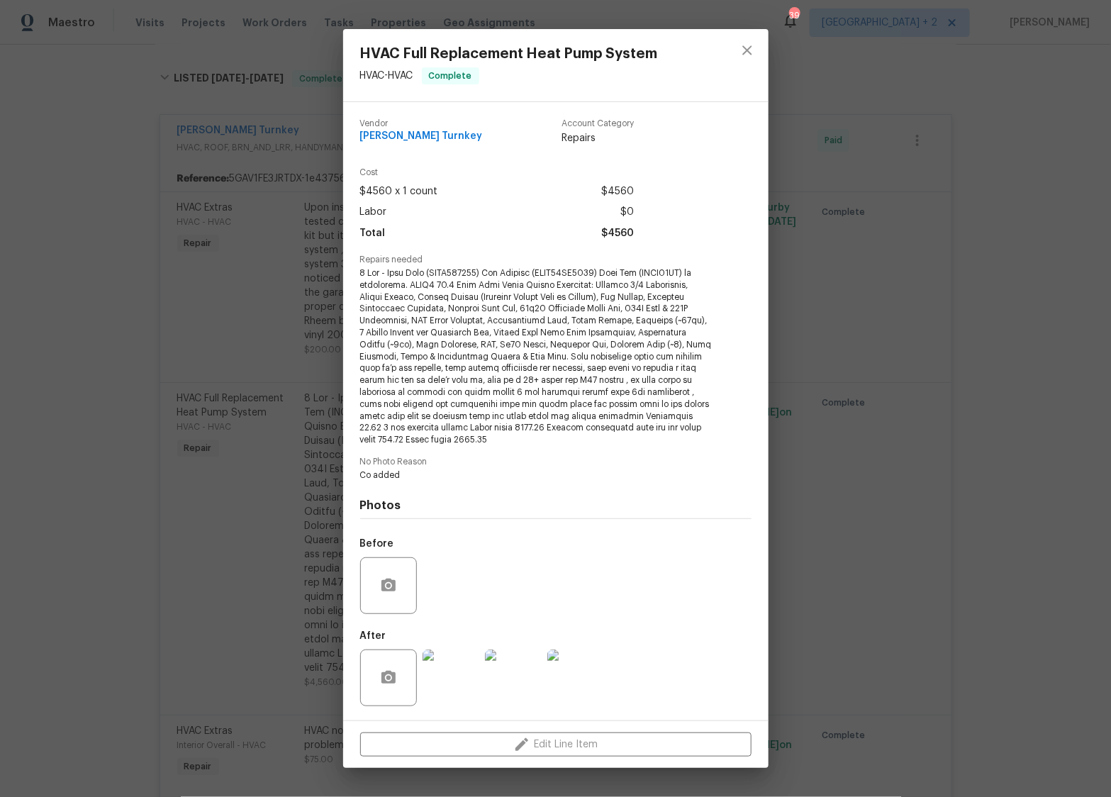
click at [203, 635] on div "HVAC Full Replacement Heat Pump System HVAC - HVAC Complete Vendor [PERSON_NAME…" at bounding box center [555, 398] width 1111 height 797
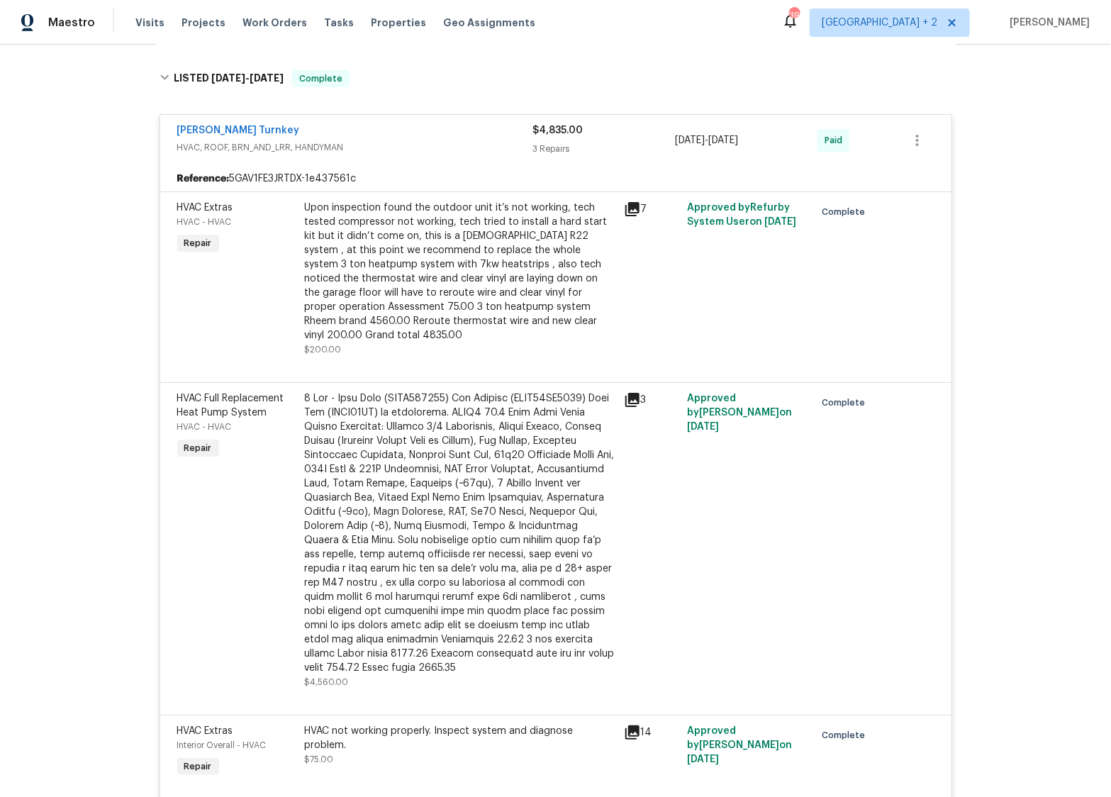
click at [432, 246] on div "Upon inspection found the outdoor unit it’s not working, tech tested compressor…" at bounding box center [460, 272] width 310 height 142
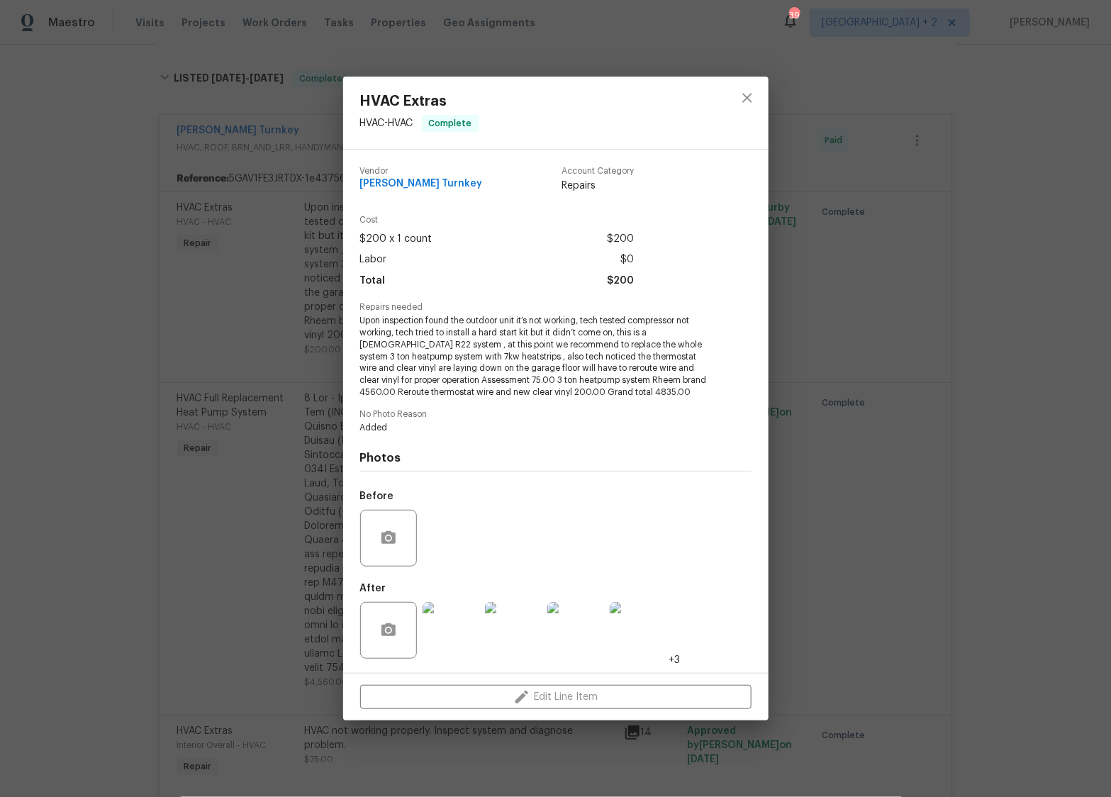
click at [226, 565] on div "HVAC Extras HVAC - HVAC Complete Vendor [PERSON_NAME] Turnkey Account Category …" at bounding box center [555, 398] width 1111 height 797
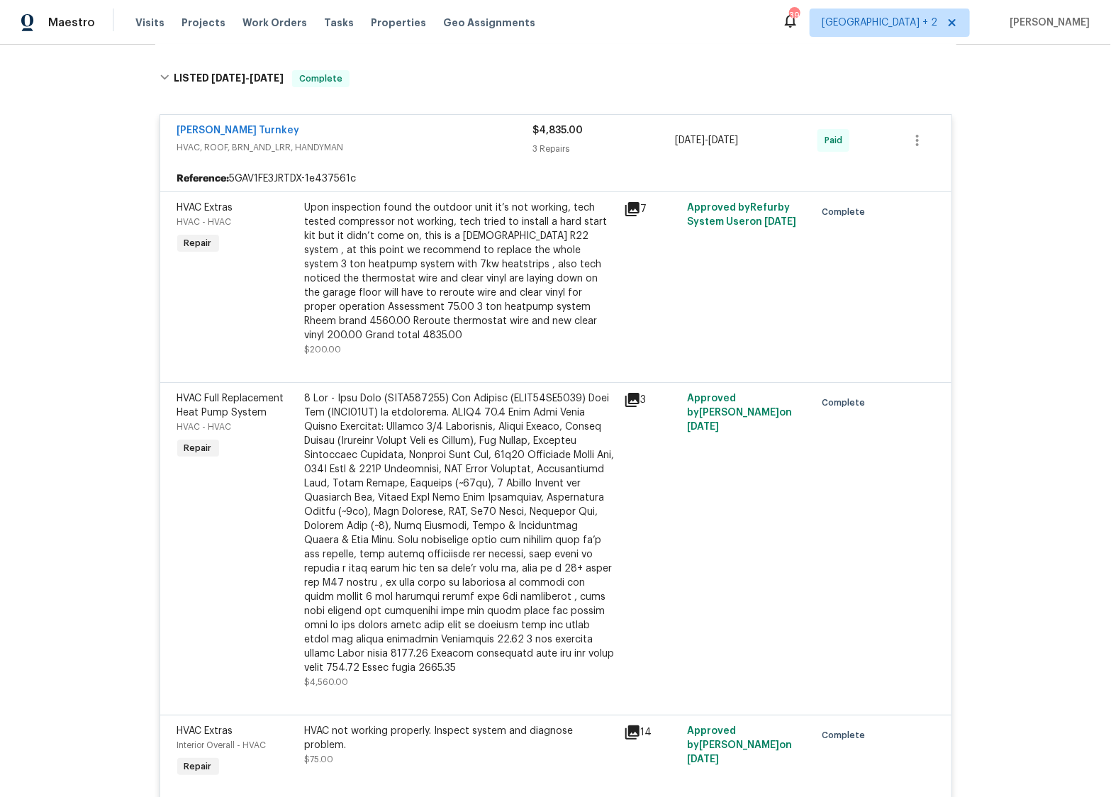
scroll to position [4582, 0]
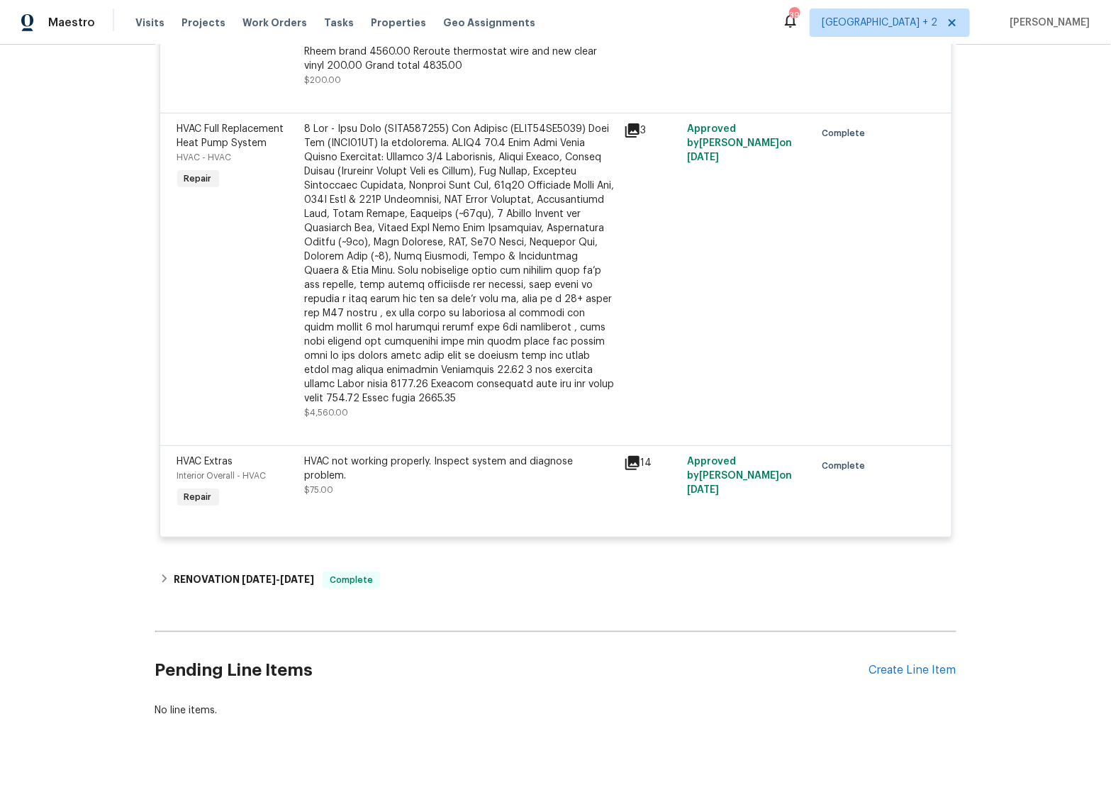
click at [390, 458] on div "HVAC not working properly. Inspect system and diagnose problem." at bounding box center [460, 468] width 310 height 28
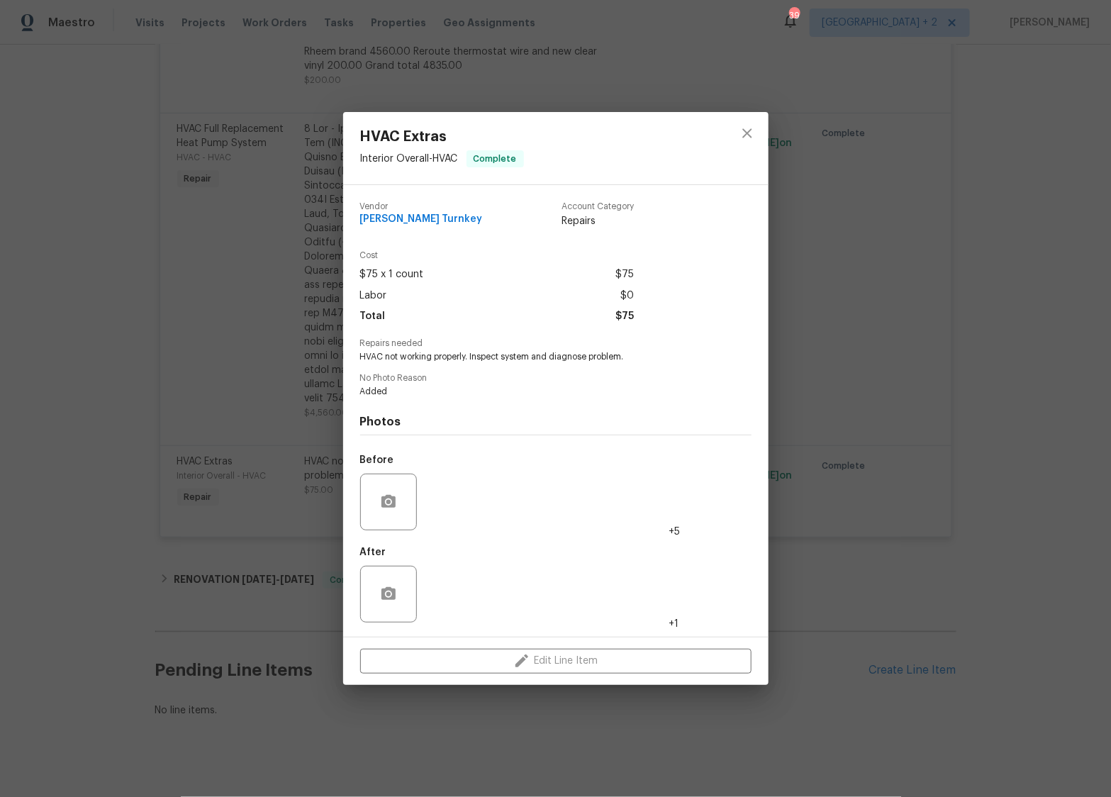
click at [440, 517] on img at bounding box center [450, 501] width 57 height 57
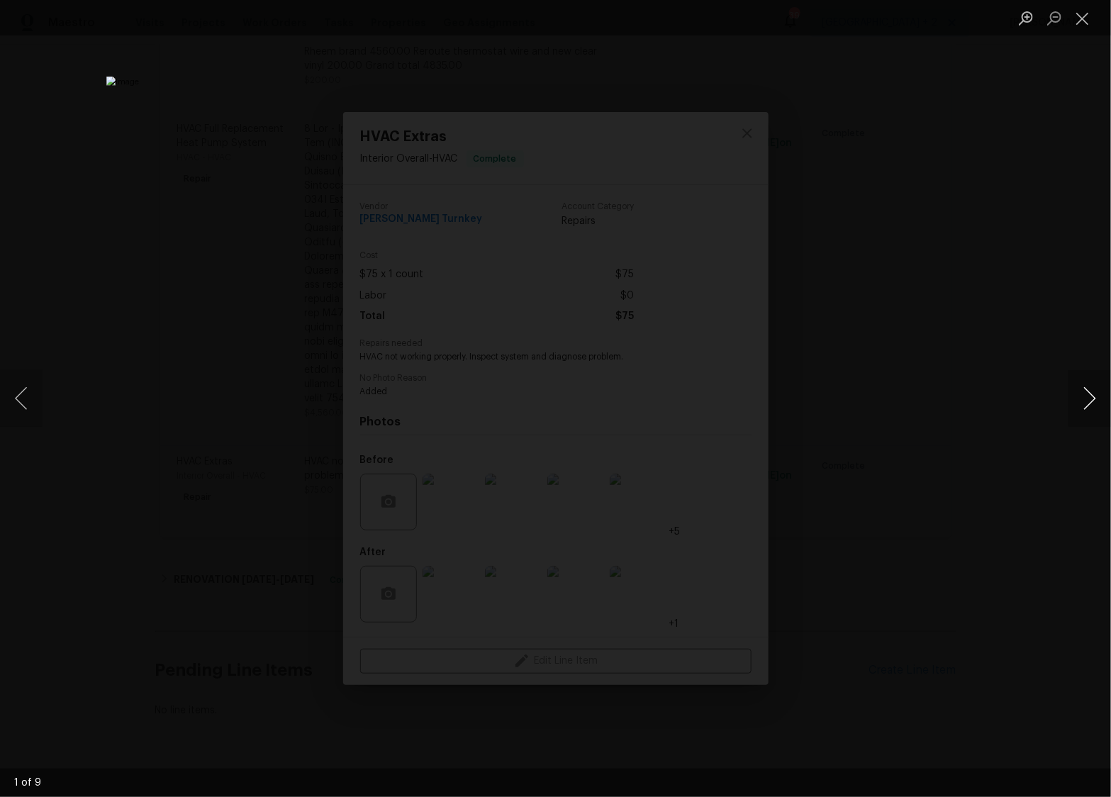
click at [1091, 404] on button "Next image" at bounding box center [1089, 398] width 43 height 57
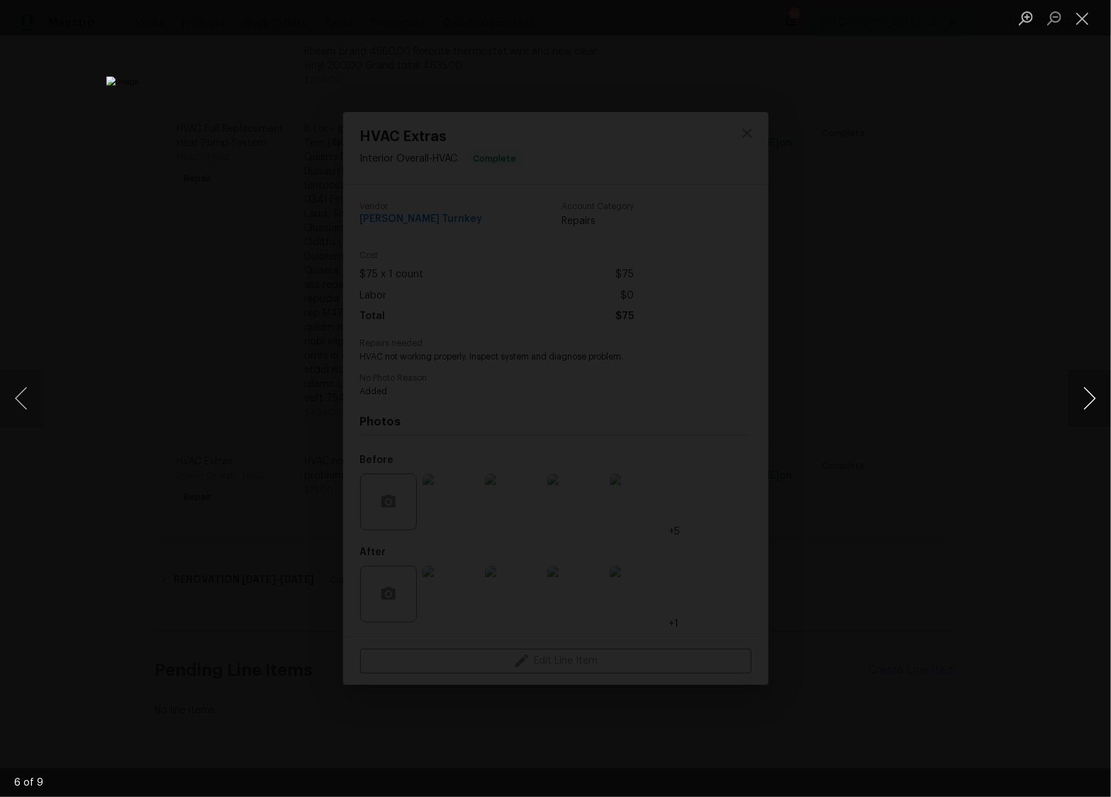
click at [1091, 404] on button "Next image" at bounding box center [1089, 398] width 43 height 57
click at [1079, 24] on button "Close lightbox" at bounding box center [1082, 18] width 28 height 25
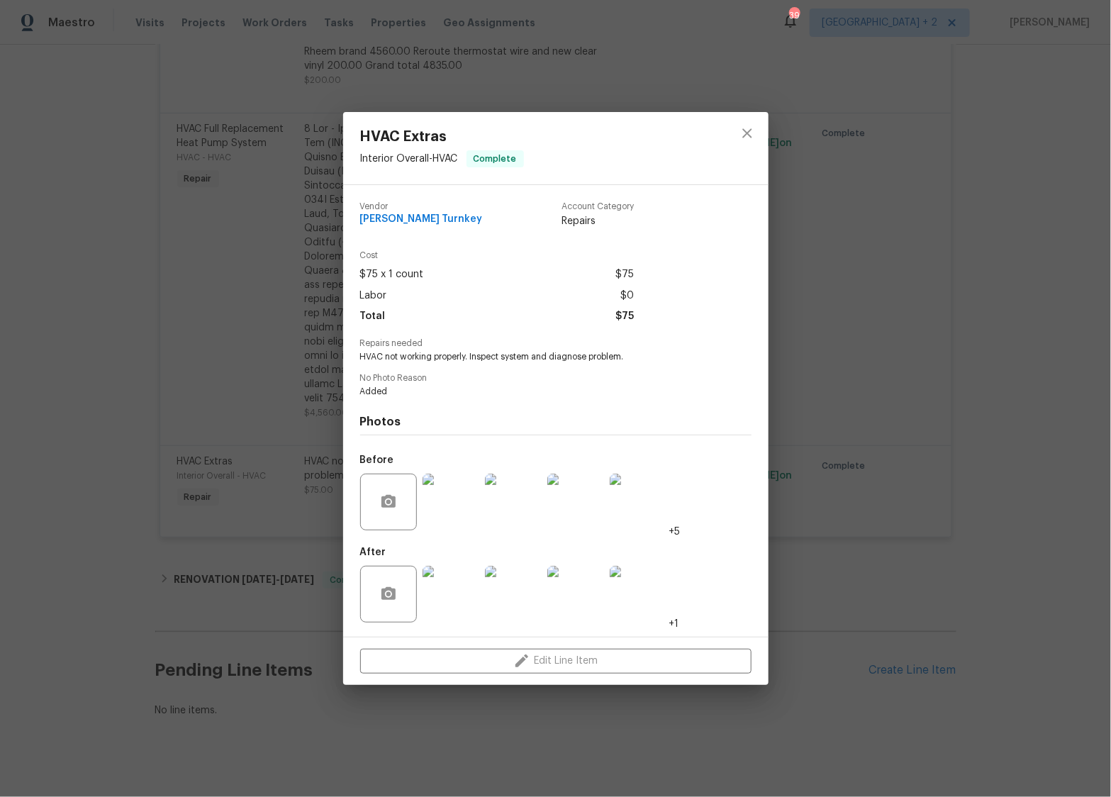
click at [824, 375] on div "HVAC Extras Interior Overall - HVAC Complete Vendor [PERSON_NAME] Turnkey Accou…" at bounding box center [555, 398] width 1111 height 797
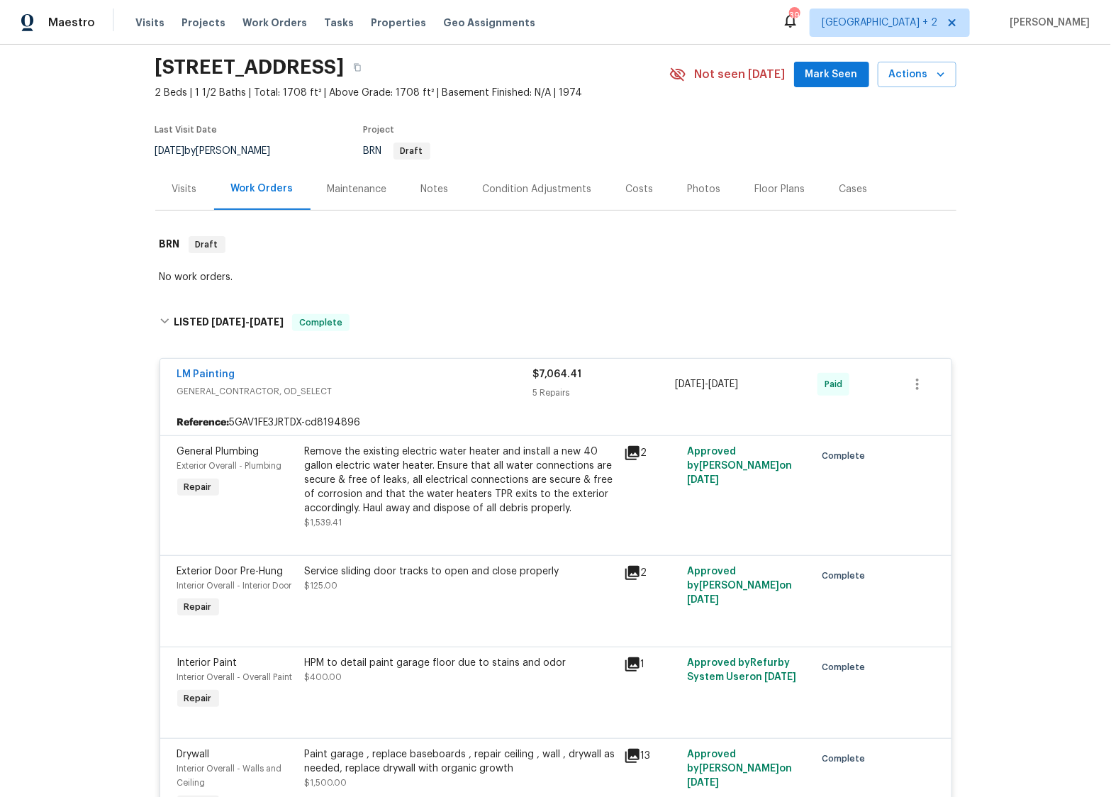
scroll to position [53, 0]
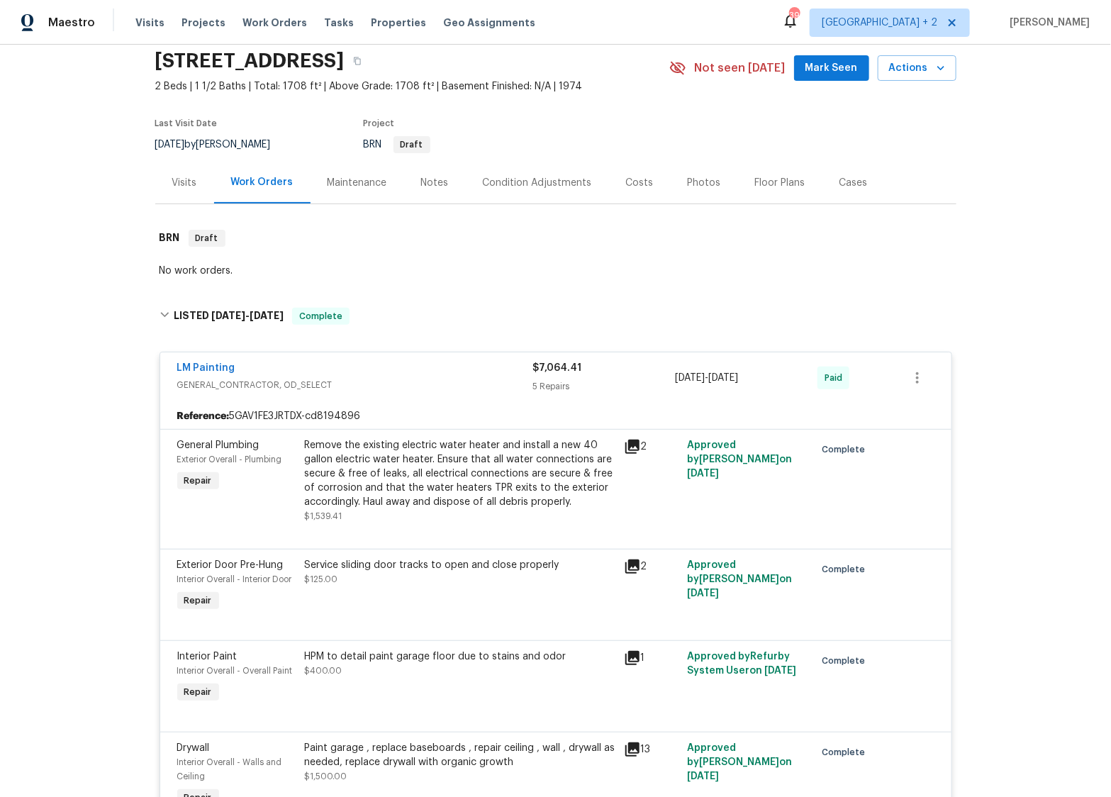
click at [426, 445] on div "Remove the existing electric water heater and install a new 40 gallon electric …" at bounding box center [460, 473] width 310 height 71
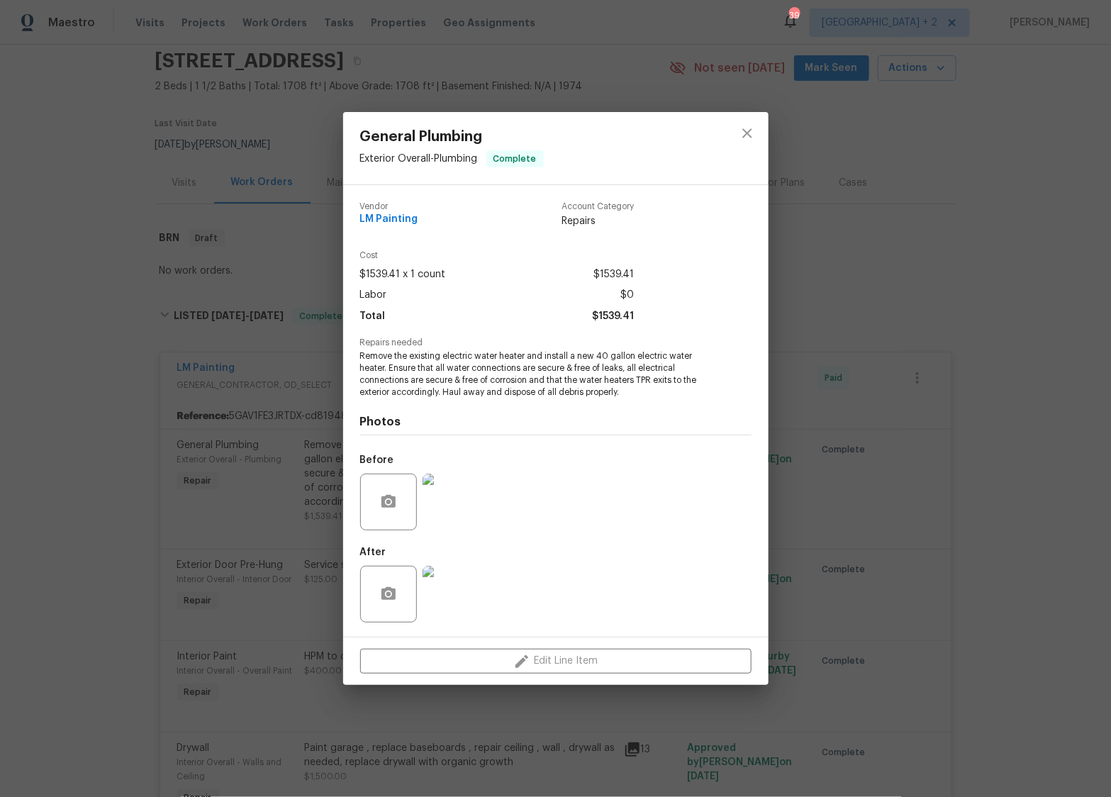
click at [455, 595] on img at bounding box center [450, 594] width 57 height 57
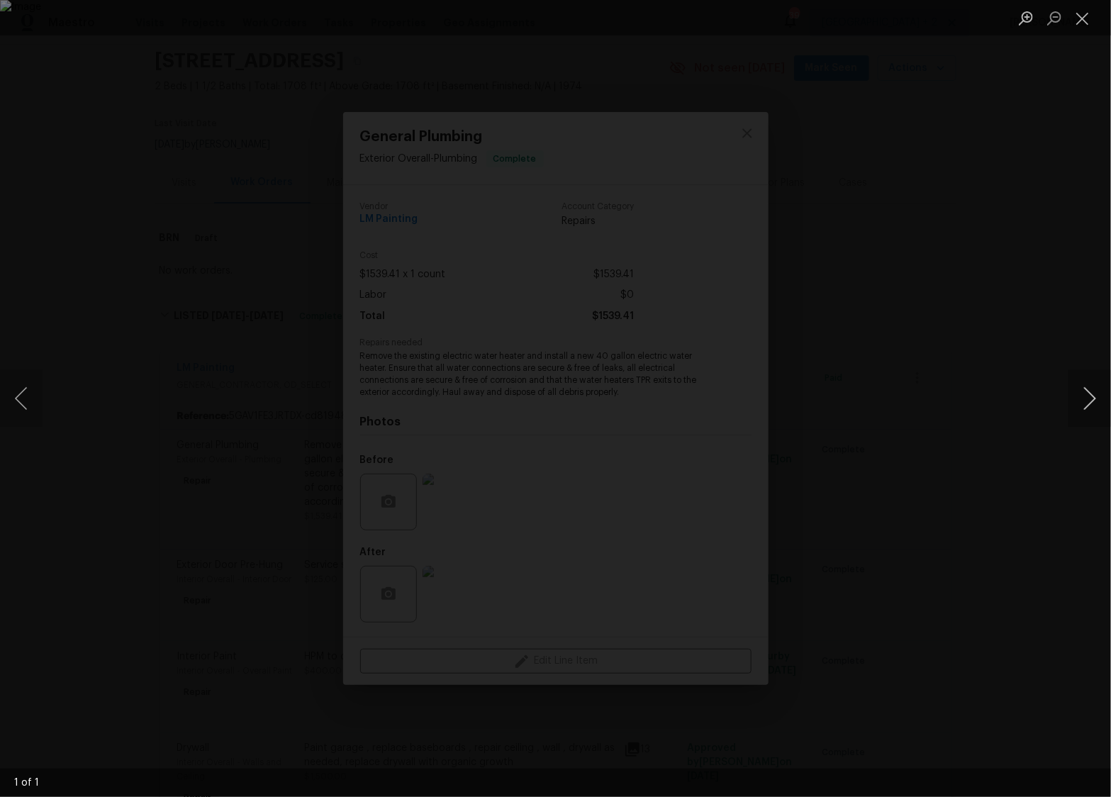
click at [1074, 393] on button "Next image" at bounding box center [1089, 398] width 43 height 57
click at [731, 125] on div "Lightbox" at bounding box center [555, 398] width 1111 height 797
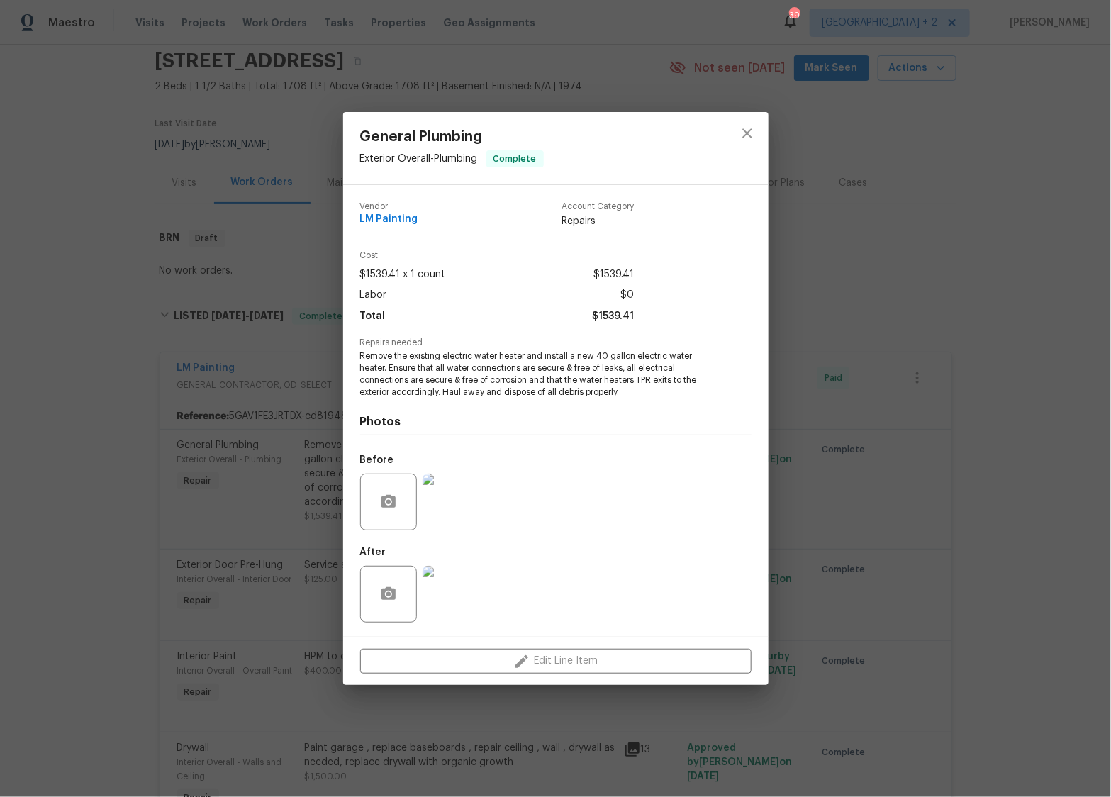
click at [434, 522] on img at bounding box center [450, 501] width 57 height 57
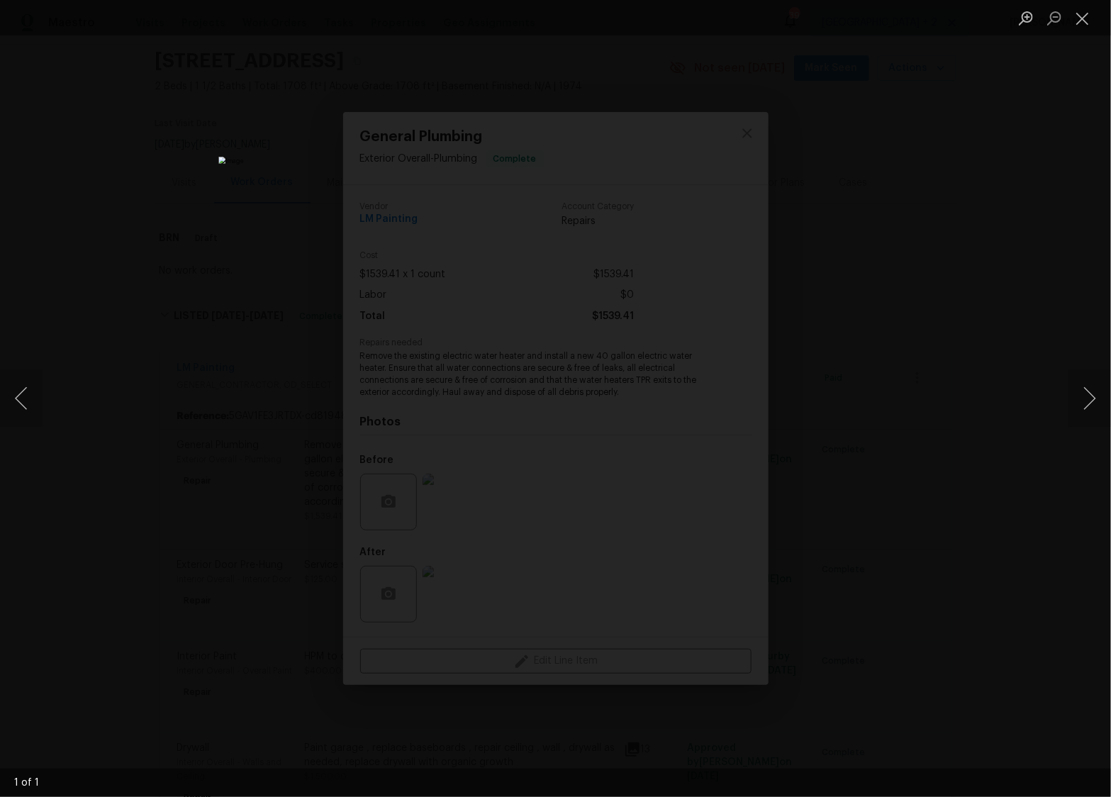
click at [304, 502] on div "Lightbox" at bounding box center [555, 398] width 1111 height 797
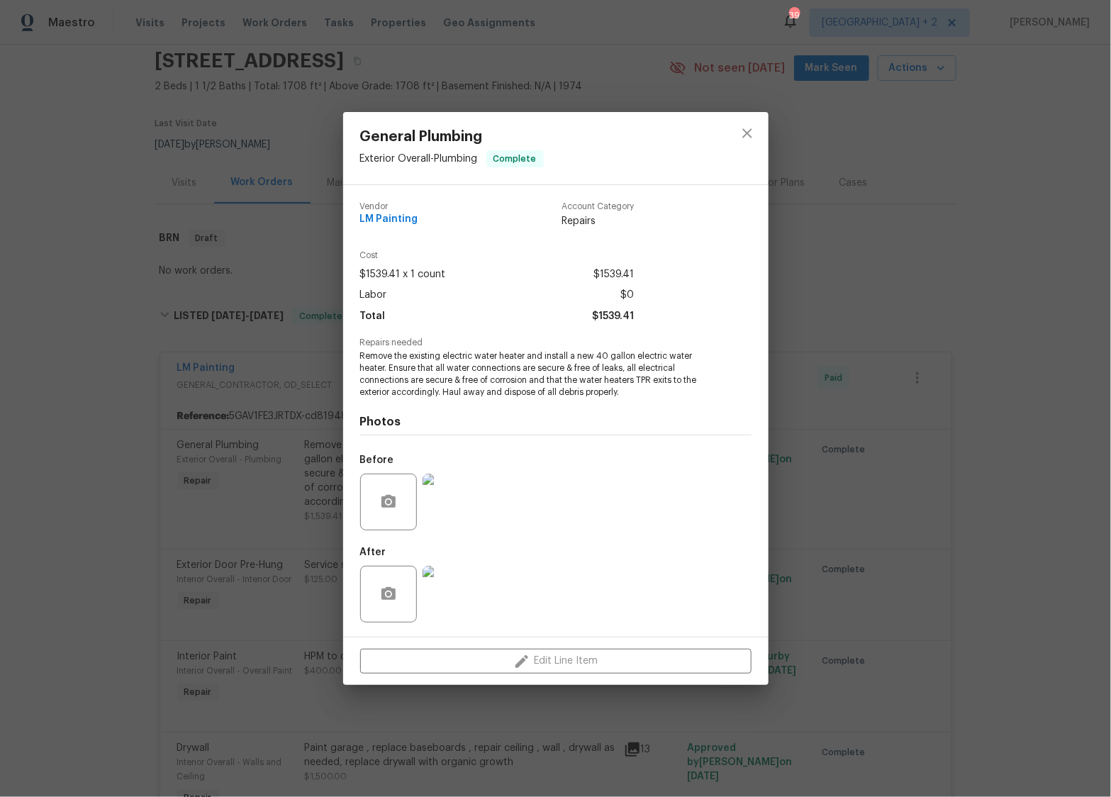
click at [867, 371] on div "General Plumbing Exterior Overall - Plumbing Complete Vendor LM Painting Accoun…" at bounding box center [555, 398] width 1111 height 797
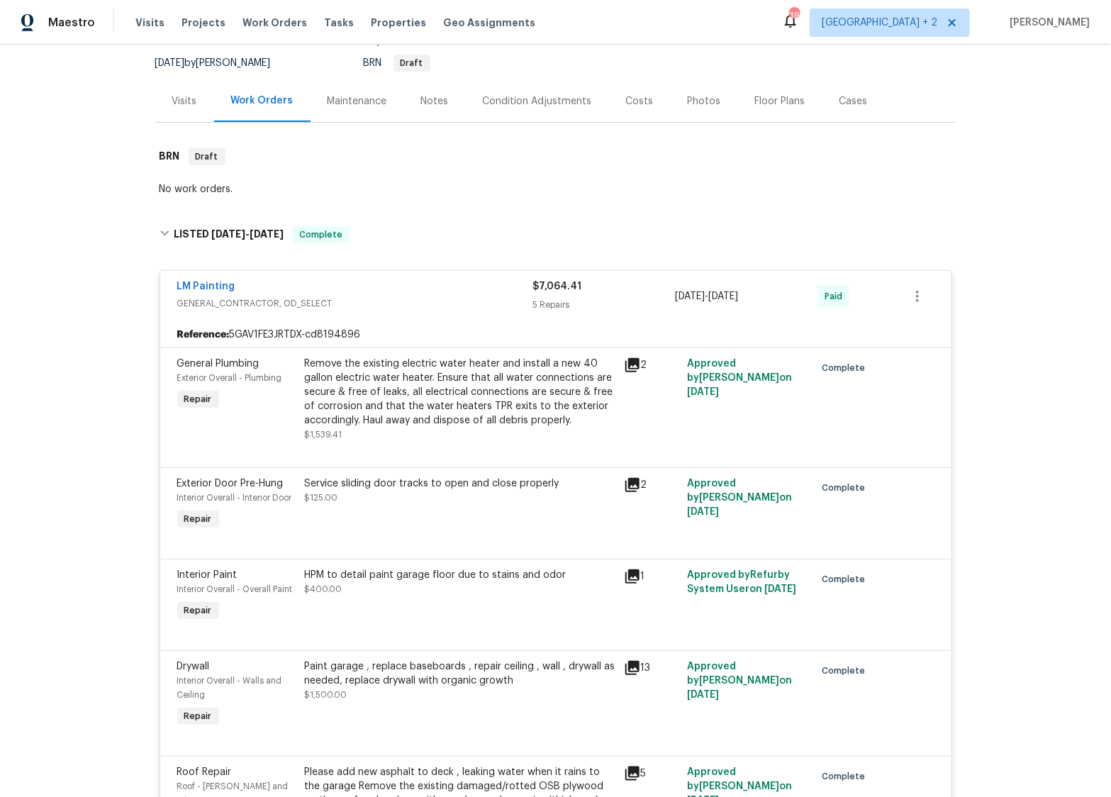
scroll to position [172, 0]
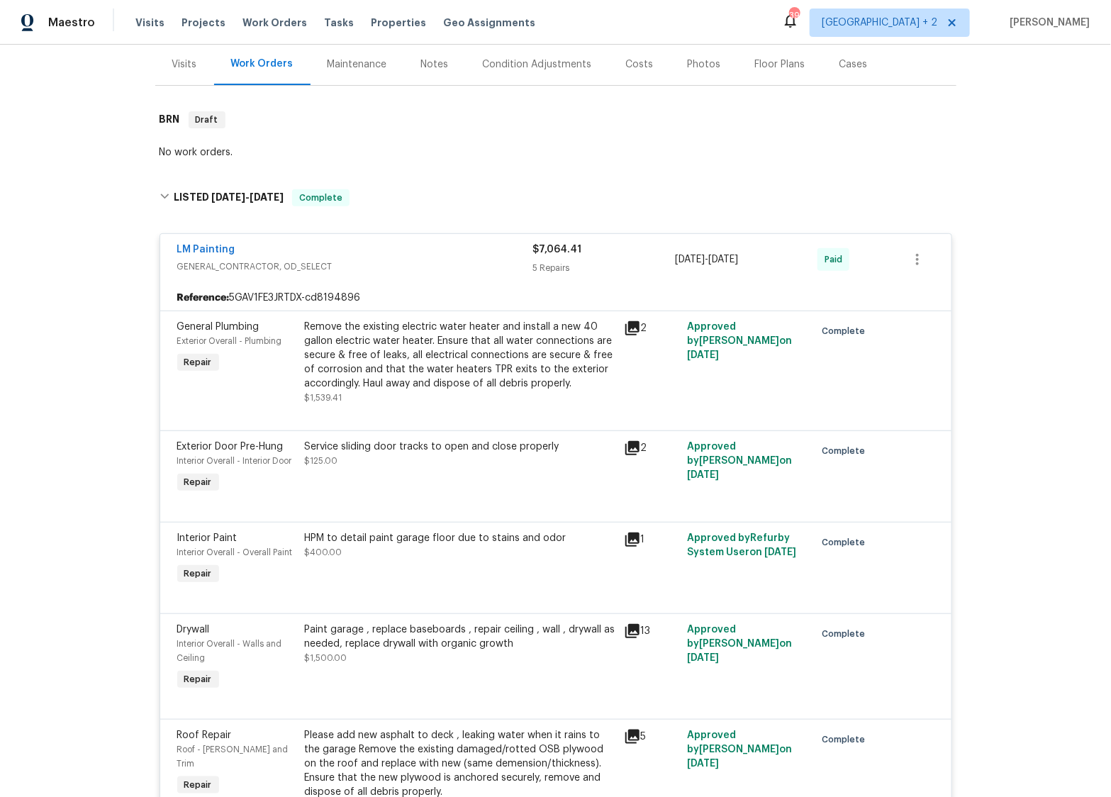
click at [431, 561] on div "HPM to detail paint garage floor due to stains and odor $400.00" at bounding box center [460, 559] width 319 height 65
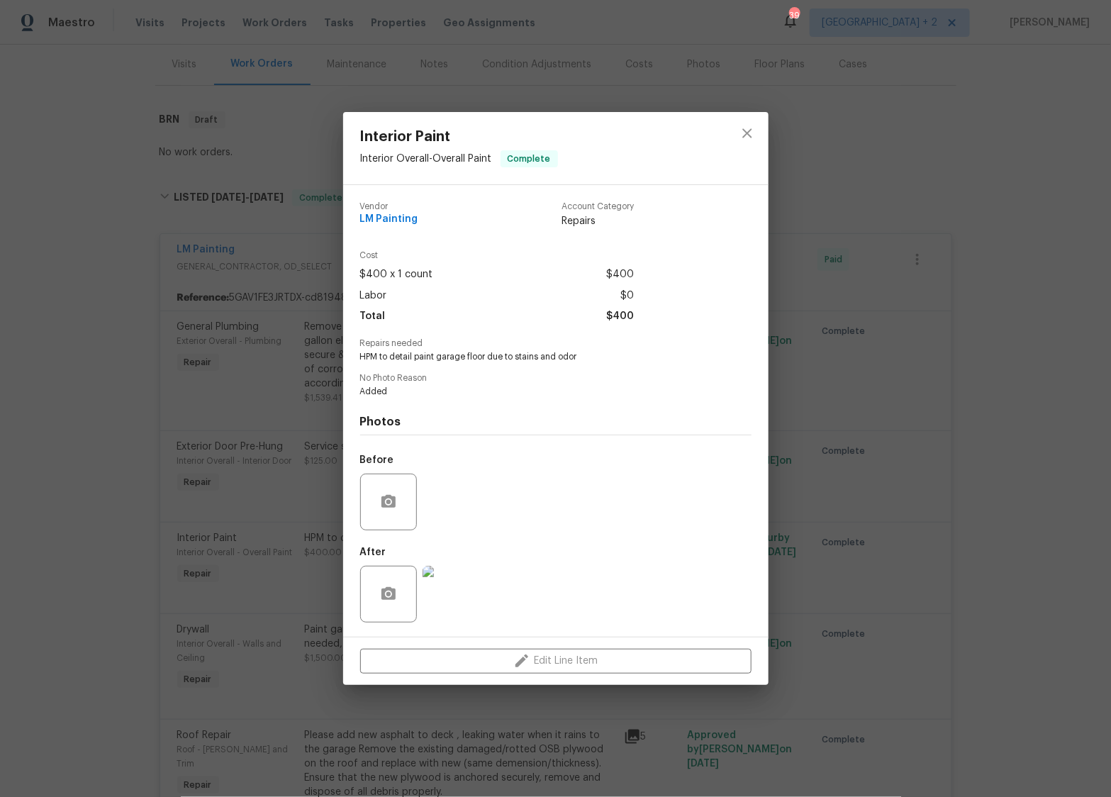
click at [271, 592] on div "Interior Paint Interior Overall - Overall Paint Complete Vendor LM Painting Acc…" at bounding box center [555, 398] width 1111 height 797
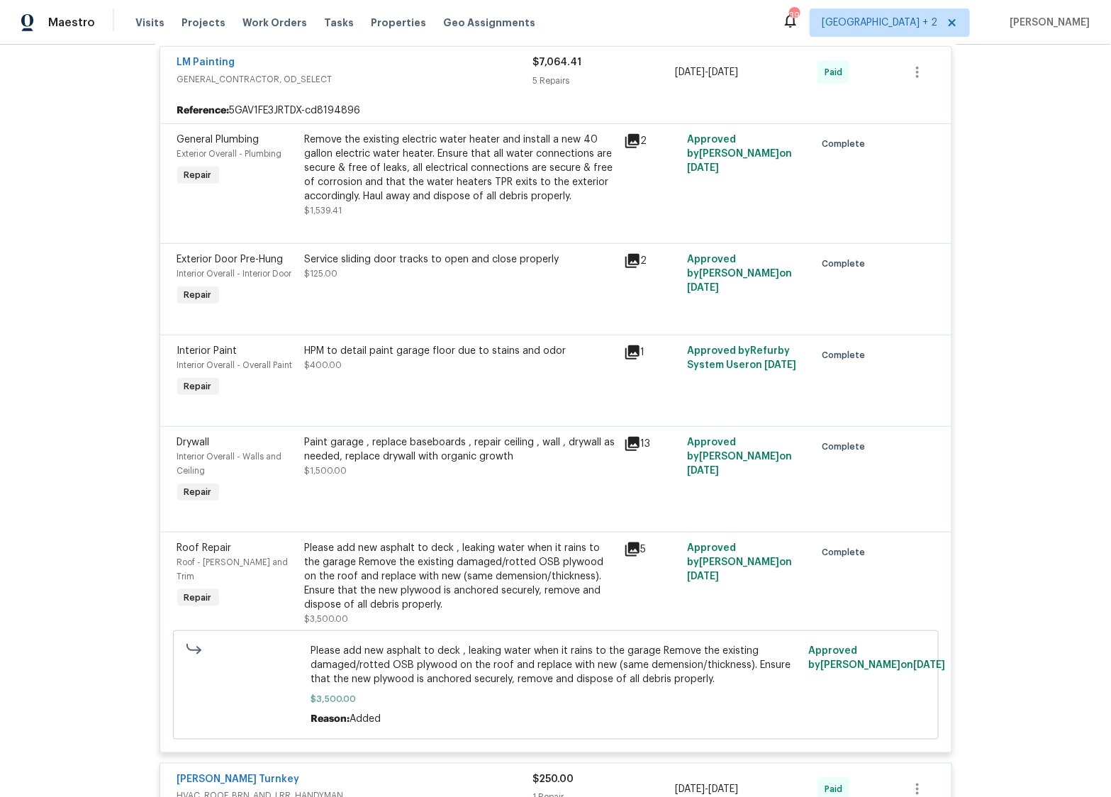
scroll to position [373, 0]
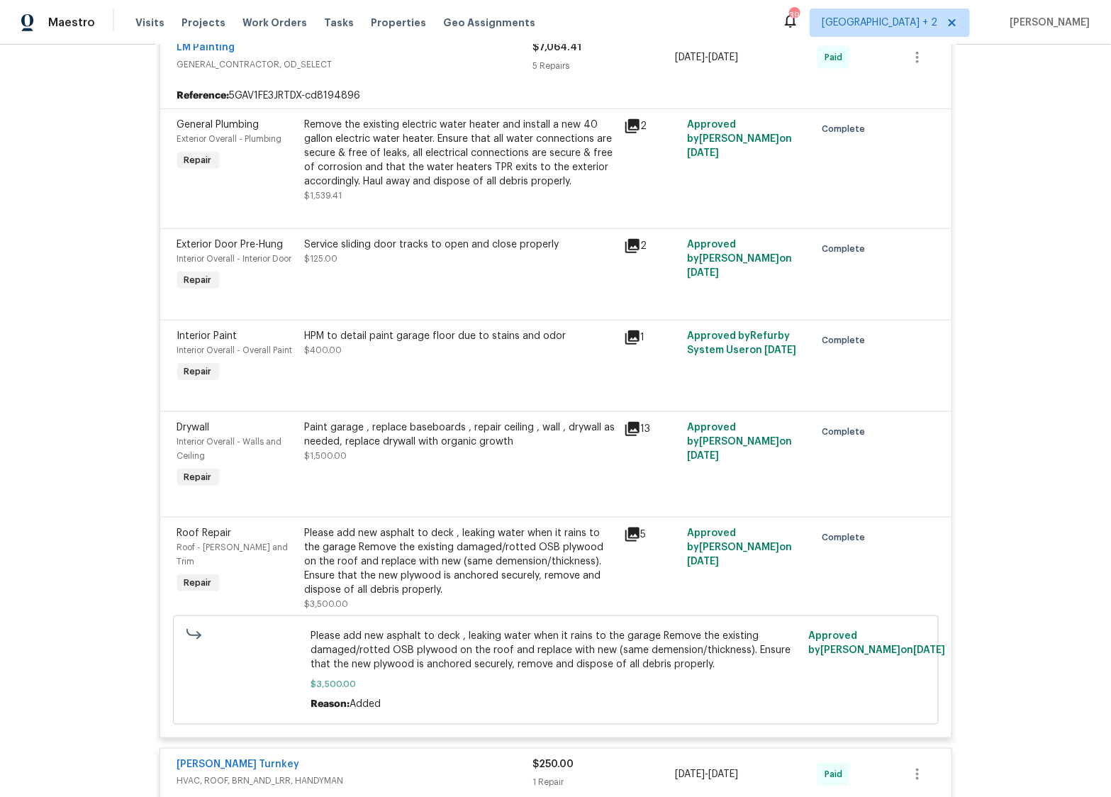
click at [422, 564] on div "Please add new asphalt to deck , leaking water when it rains to the garage Remo…" at bounding box center [460, 561] width 310 height 71
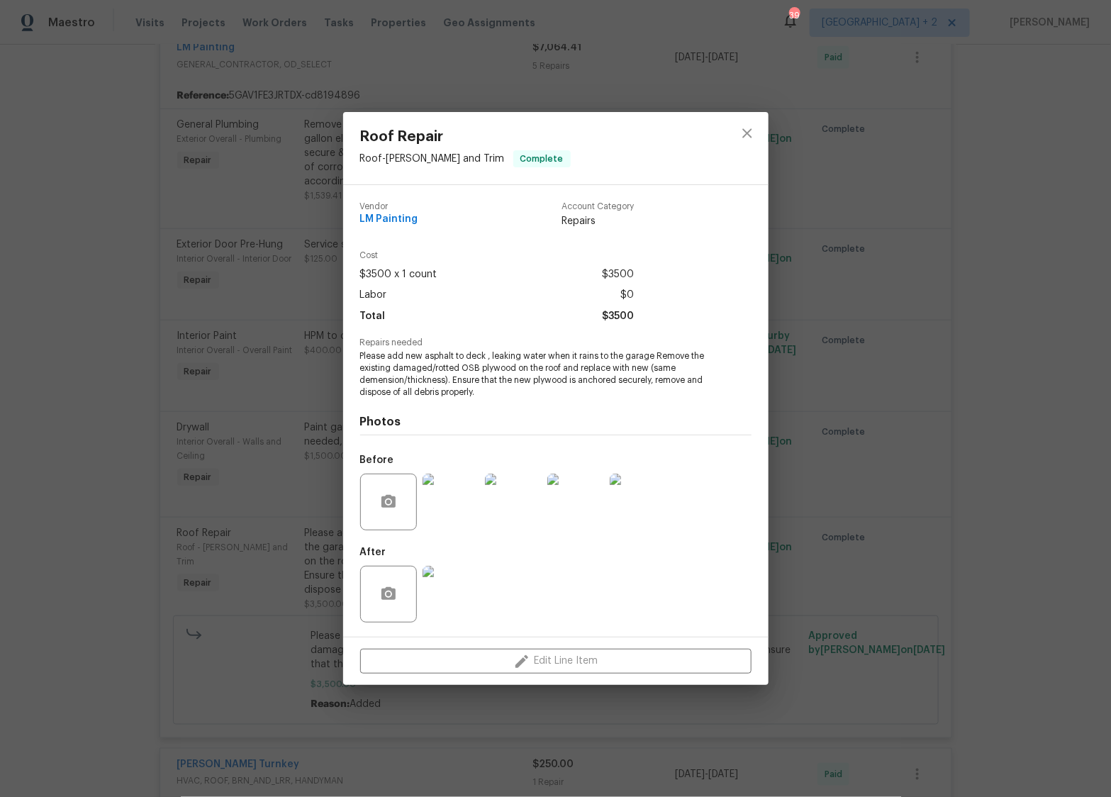
click at [244, 616] on div "Roof Repair Roof - [PERSON_NAME] and Trim Complete Vendor LM Painting Account C…" at bounding box center [555, 398] width 1111 height 797
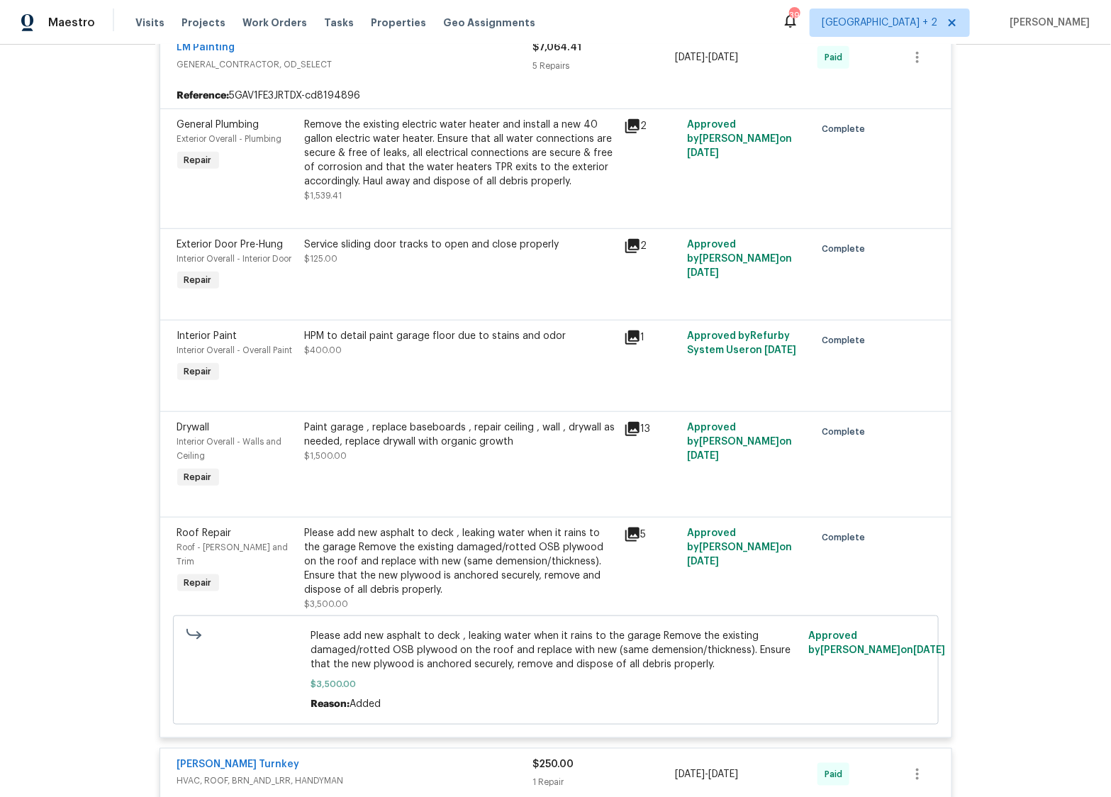
click at [433, 640] on span "Please add new asphalt to deck , leaking water when it rains to the garage Remo…" at bounding box center [555, 650] width 490 height 43
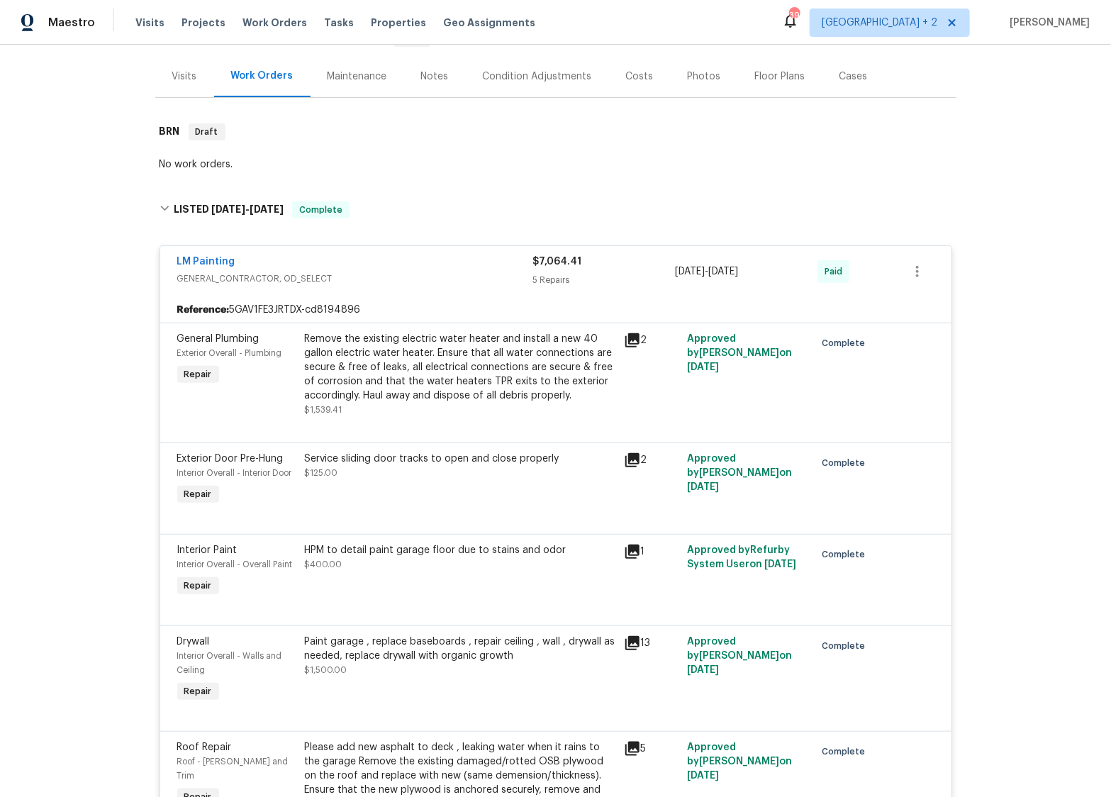
scroll to position [157, 0]
click at [359, 354] on div "Remove the existing electric water heater and install a new 40 gallon electric …" at bounding box center [460, 369] width 310 height 71
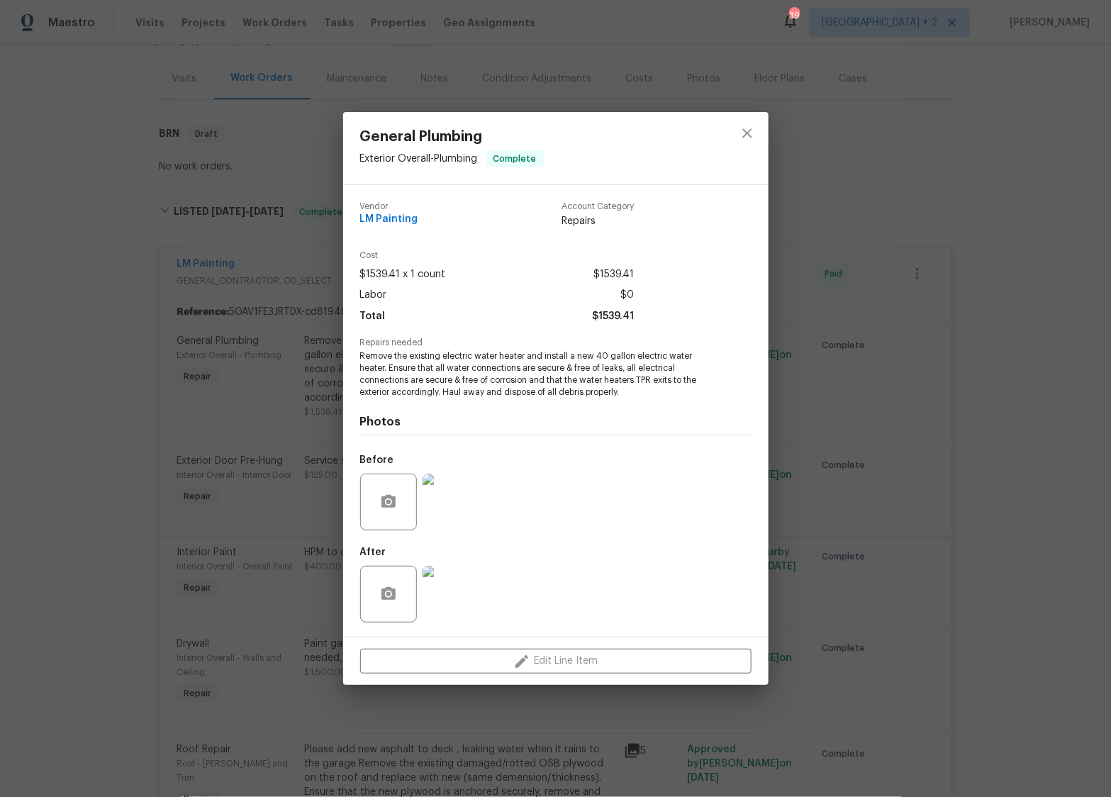
click at [446, 618] on img at bounding box center [450, 594] width 57 height 57
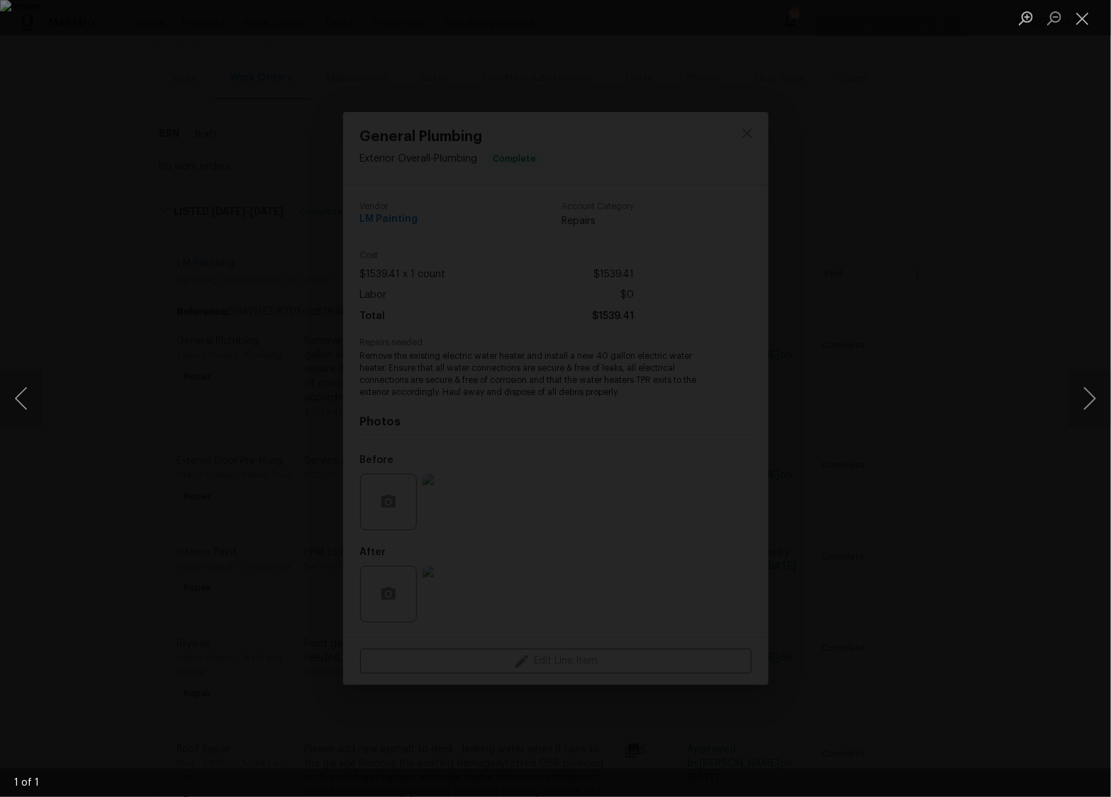
click at [1004, 200] on div "Lightbox" at bounding box center [555, 398] width 1111 height 797
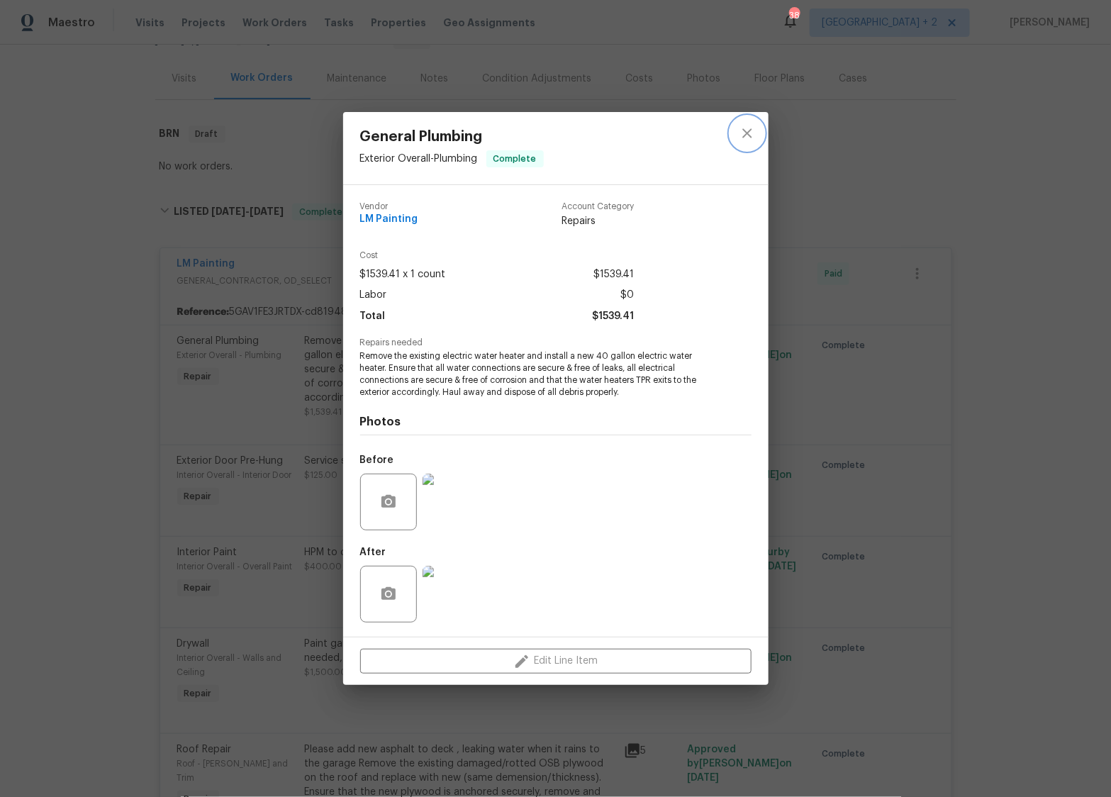
click at [751, 125] on icon "close" at bounding box center [746, 133] width 17 height 17
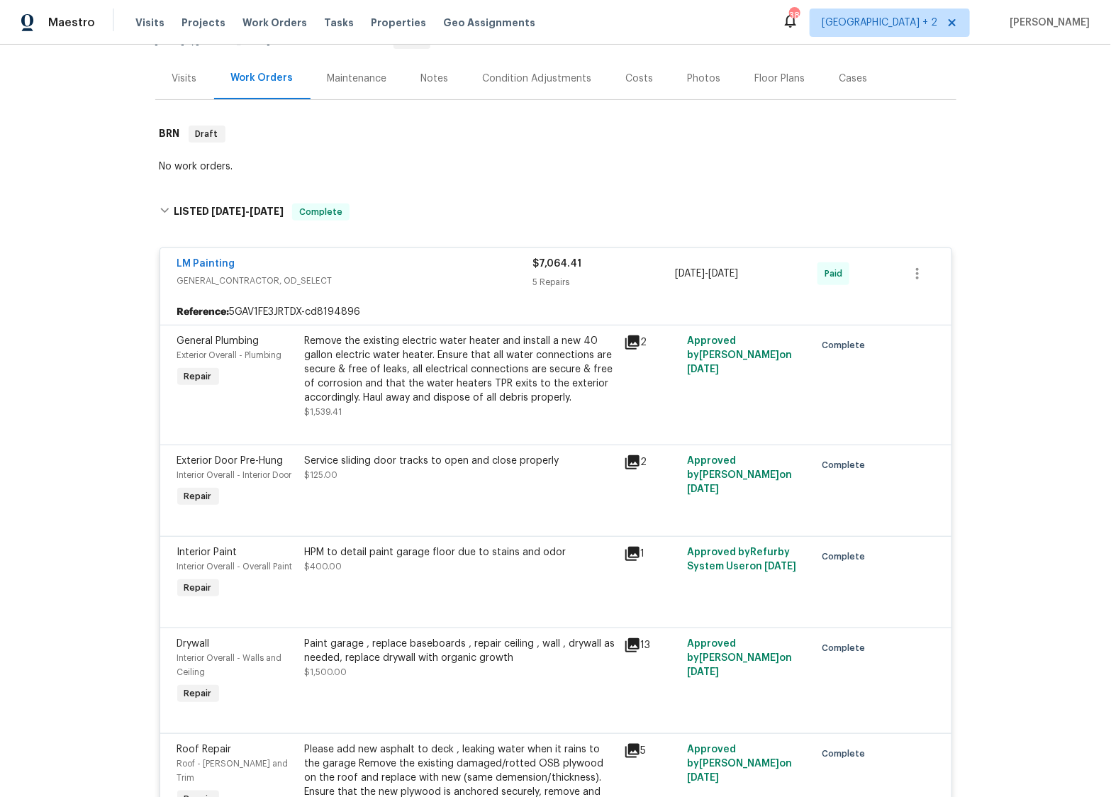
click at [490, 348] on div "Remove the existing electric water heater and install a new 40 gallon electric …" at bounding box center [460, 369] width 310 height 71
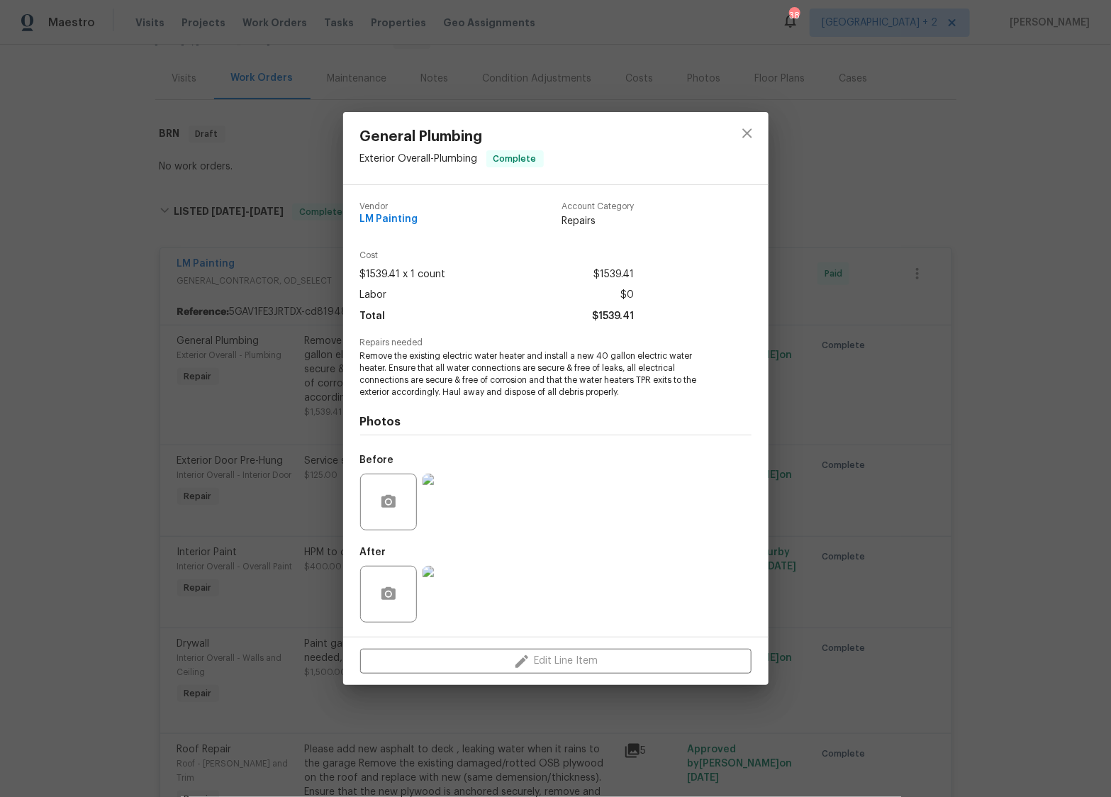
click at [451, 591] on img at bounding box center [450, 594] width 57 height 57
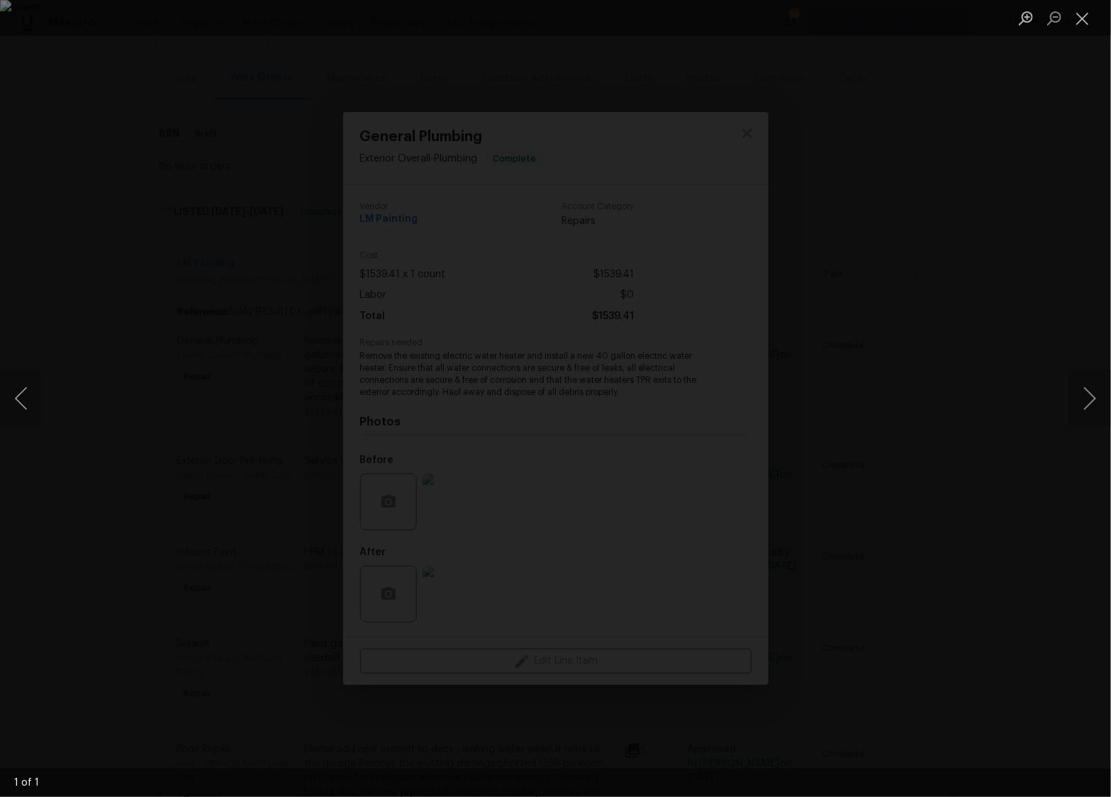
click at [595, 312] on img "Lightbox" at bounding box center [555, 398] width 1111 height 797
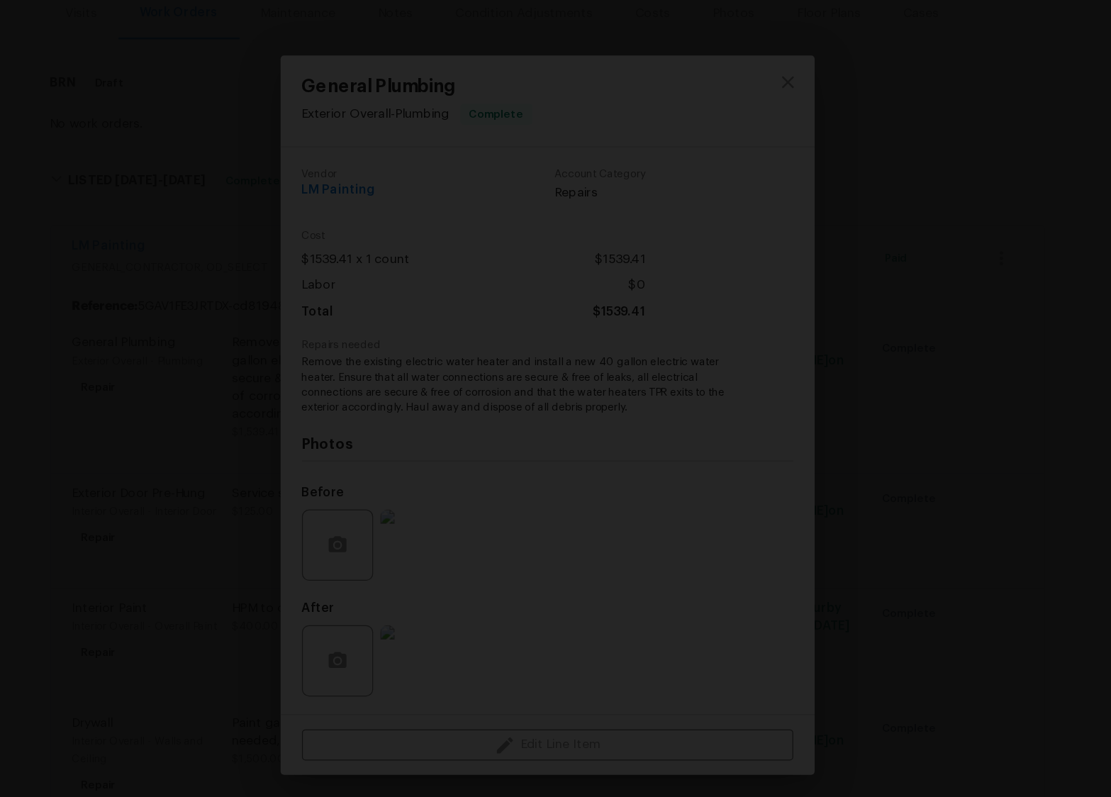
click at [590, 383] on img "Lightbox" at bounding box center [553, 520] width 2476 height 1776
click at [596, 487] on img "Lightbox" at bounding box center [560, 536] width 2476 height 1776
click at [832, 497] on img "Lightbox" at bounding box center [586, 435] width 2124 height 1524
click at [700, 456] on img "Lightbox" at bounding box center [489, 367] width 2124 height 1524
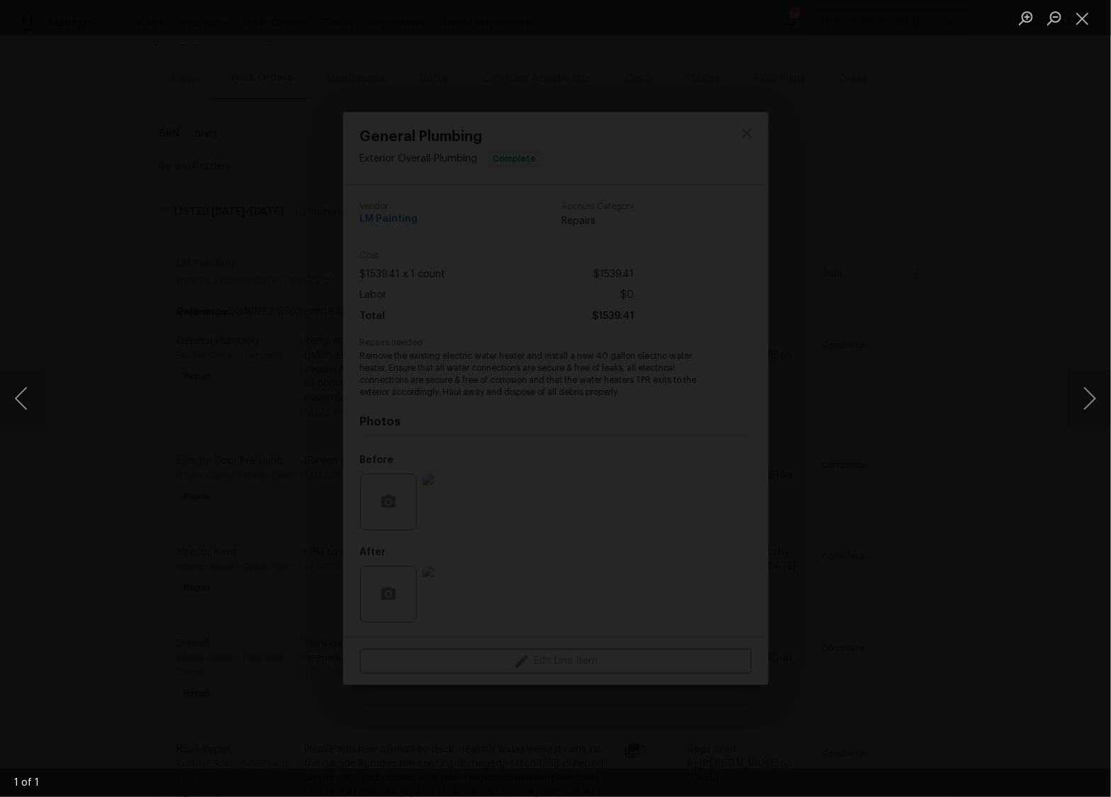
click at [1020, 69] on div "Lightbox" at bounding box center [555, 398] width 1111 height 797
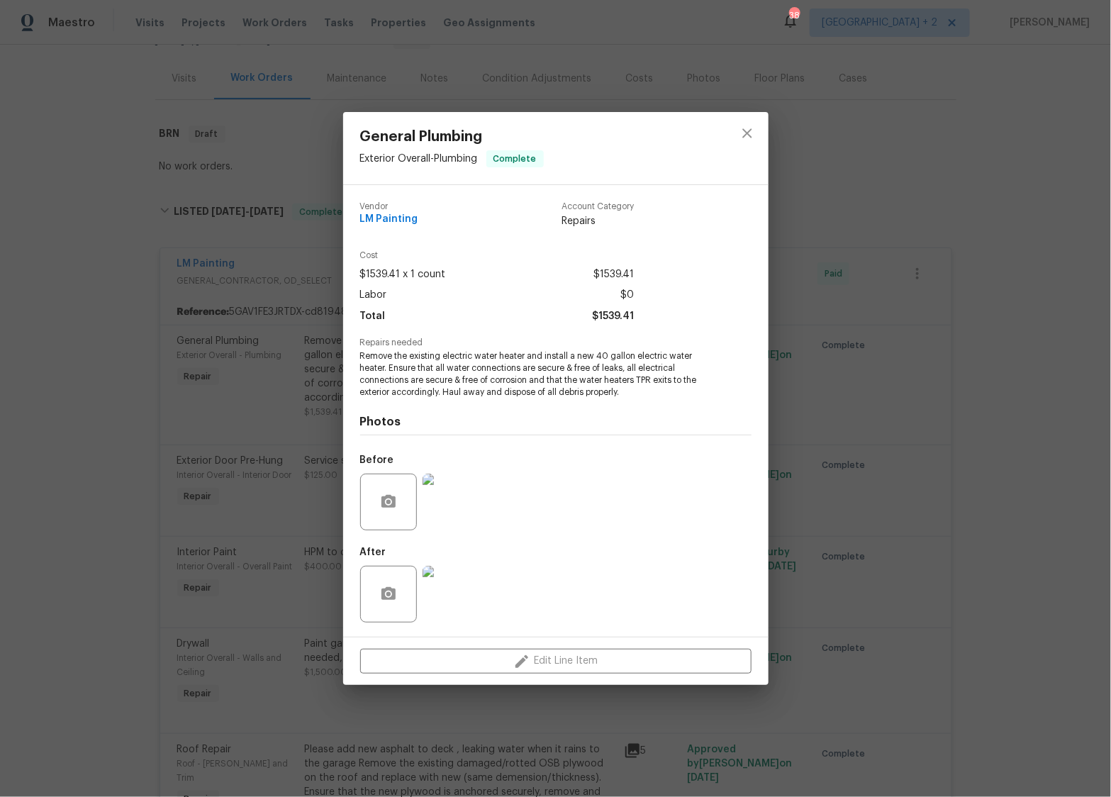
click at [243, 431] on div "General Plumbing Exterior Overall - Plumbing Complete Vendor LM Painting Accoun…" at bounding box center [555, 398] width 1111 height 797
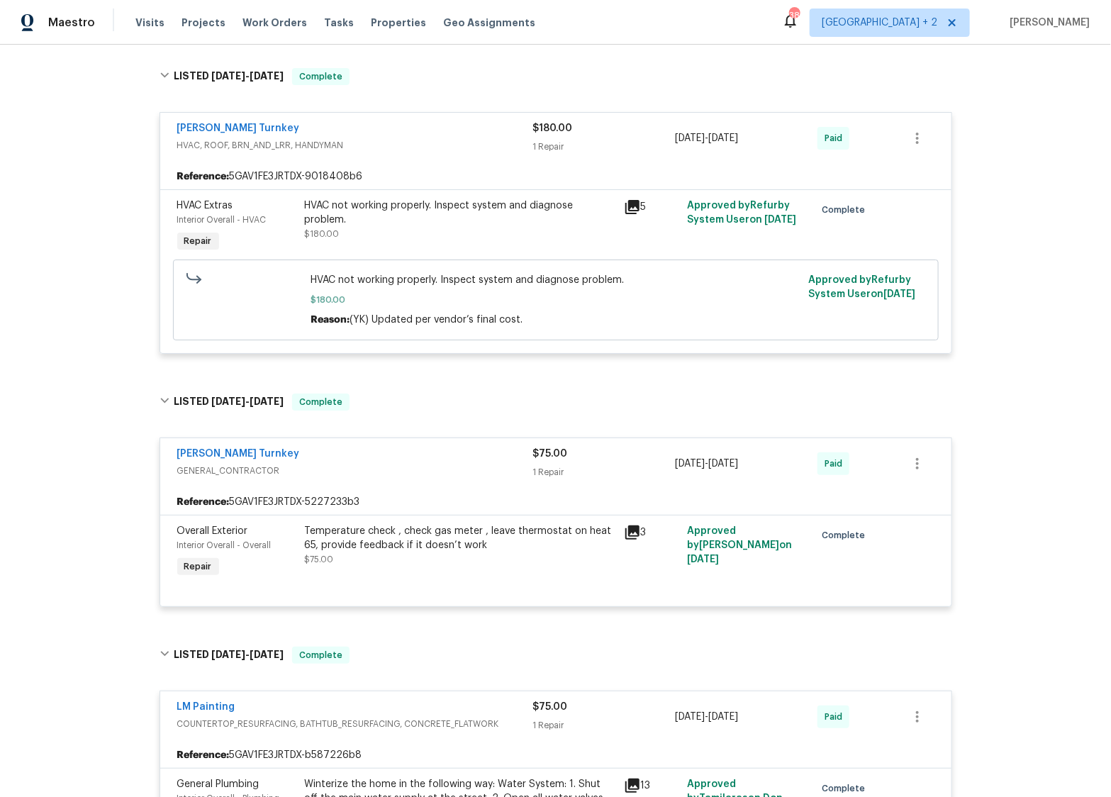
scroll to position [2109, 0]
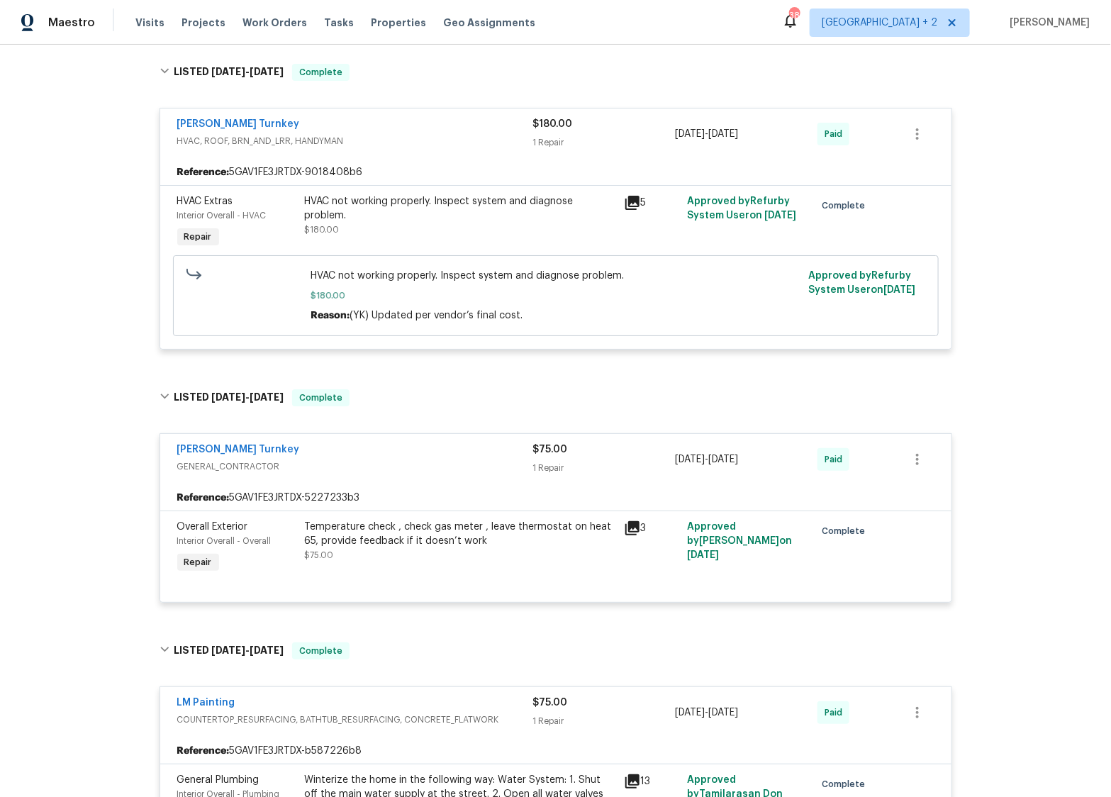
click at [496, 232] on div "HVAC not working properly. Inspect system and diagnose problem. $180.00" at bounding box center [460, 215] width 310 height 43
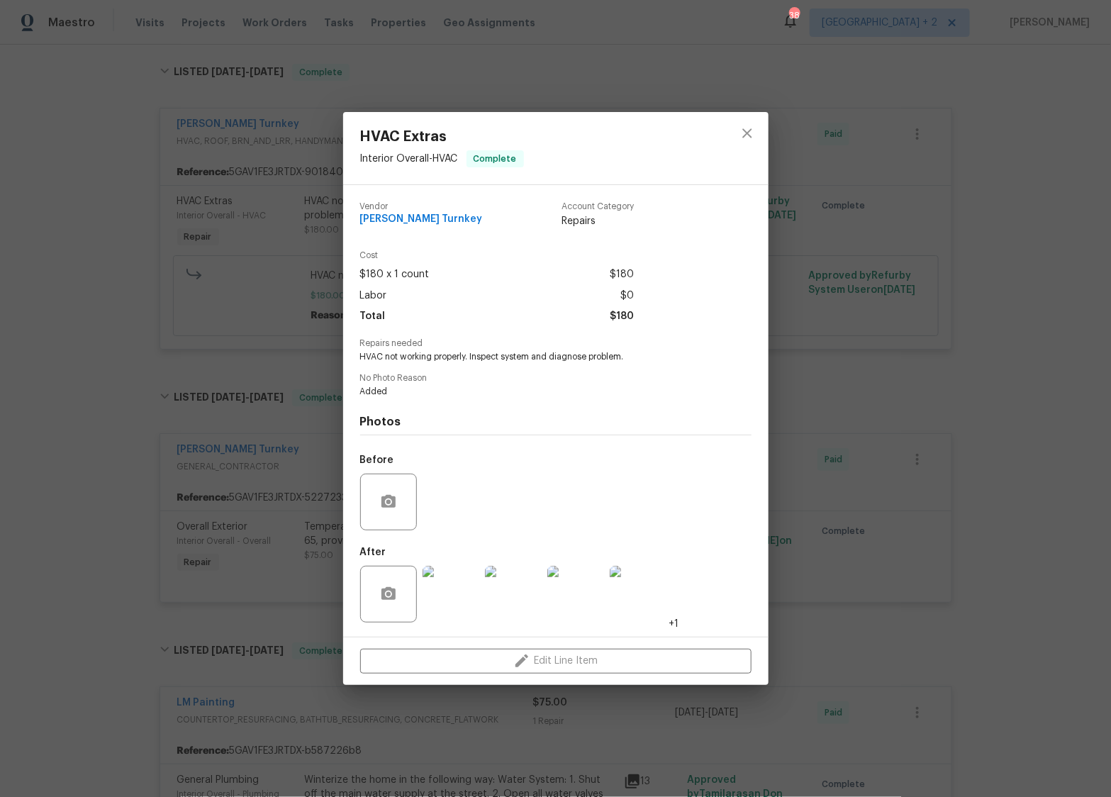
click at [242, 316] on div "HVAC Extras Interior Overall - HVAC Complete Vendor [PERSON_NAME] Turnkey Accou…" at bounding box center [555, 398] width 1111 height 797
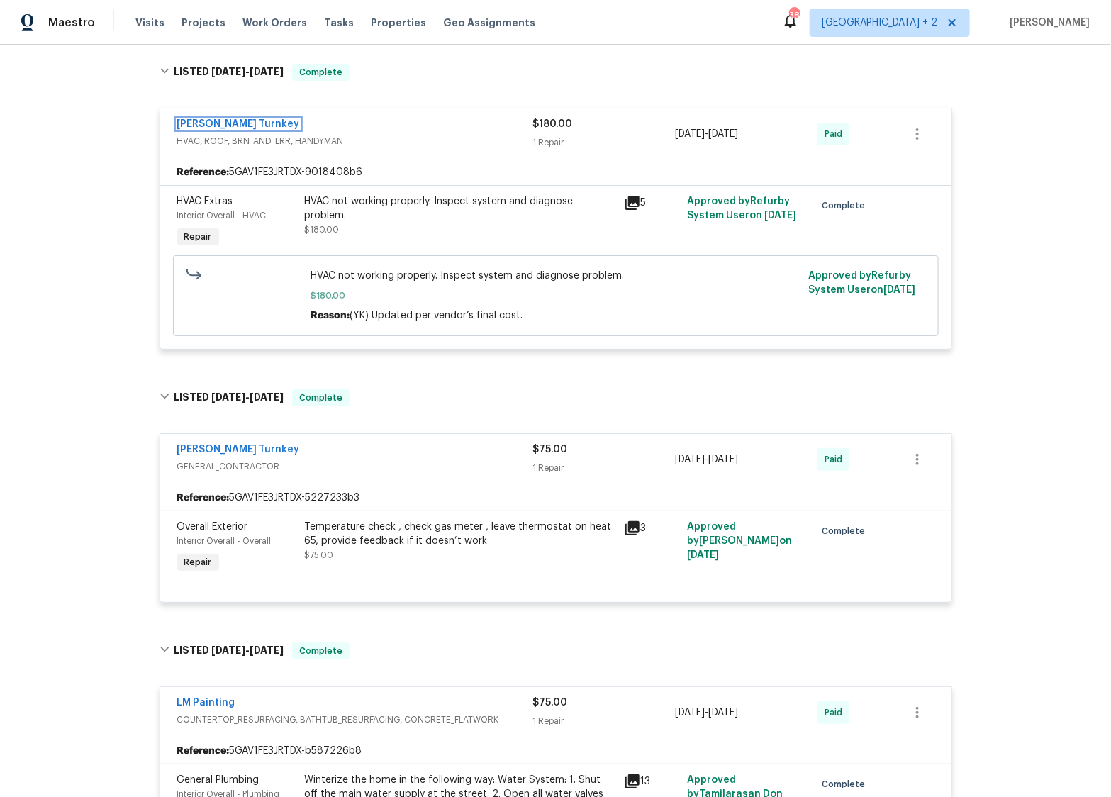
click at [203, 123] on link "[PERSON_NAME] Turnkey" at bounding box center [238, 124] width 123 height 10
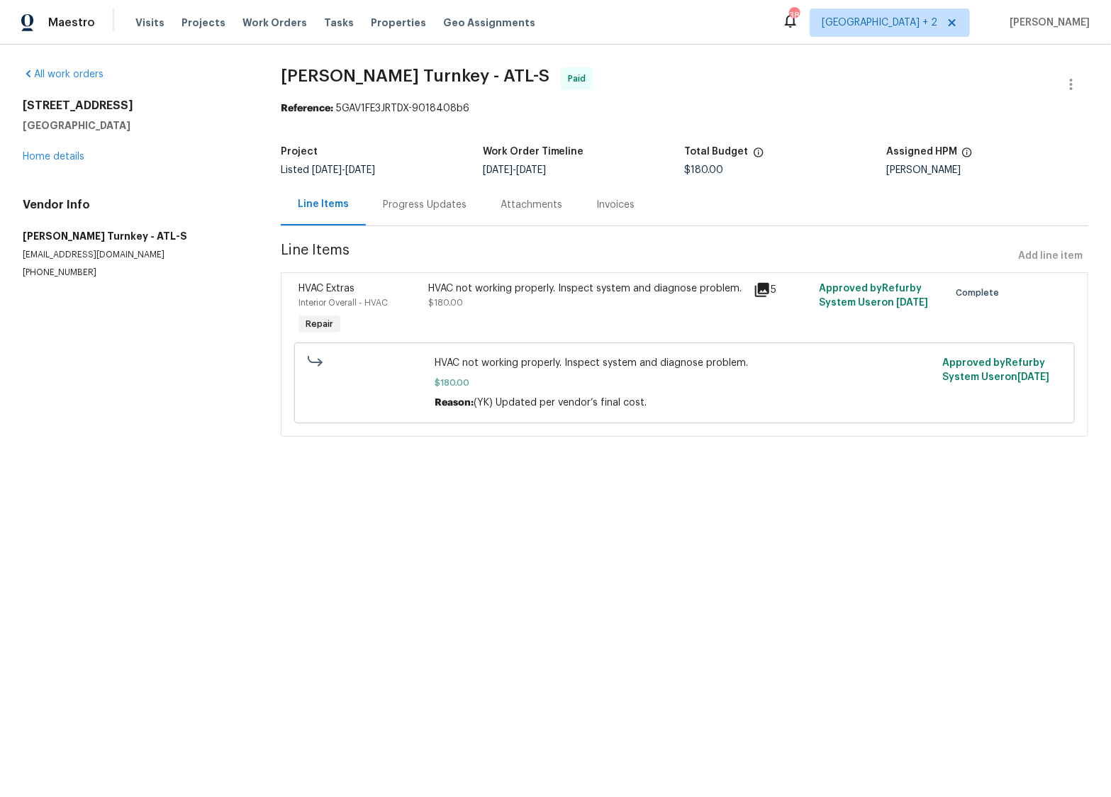
click at [434, 215] on div "Progress Updates" at bounding box center [425, 205] width 118 height 42
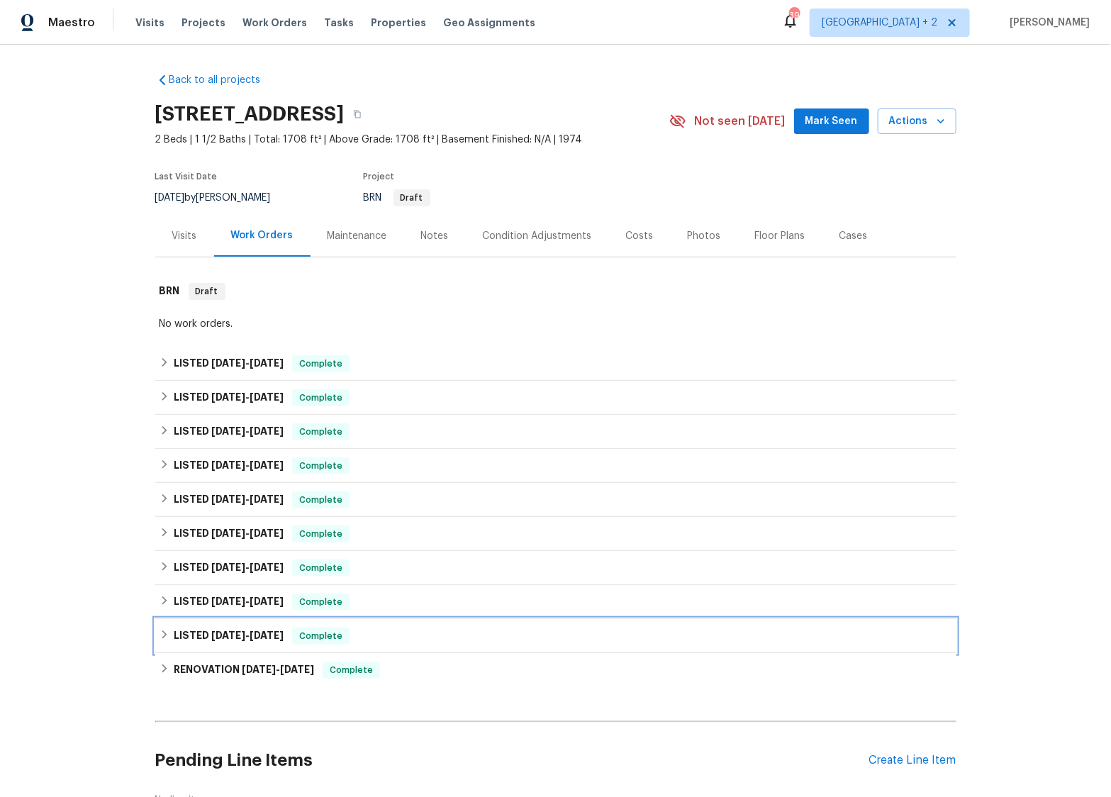
click at [167, 629] on icon at bounding box center [164, 634] width 10 height 10
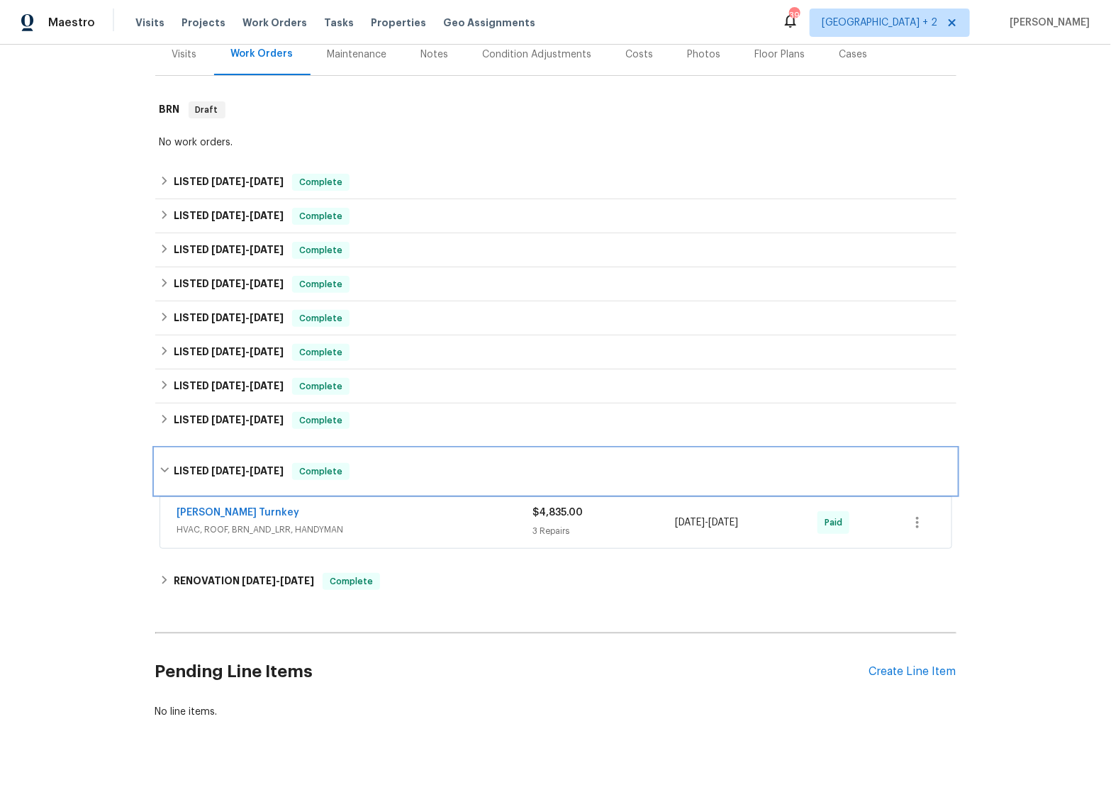
scroll to position [198, 0]
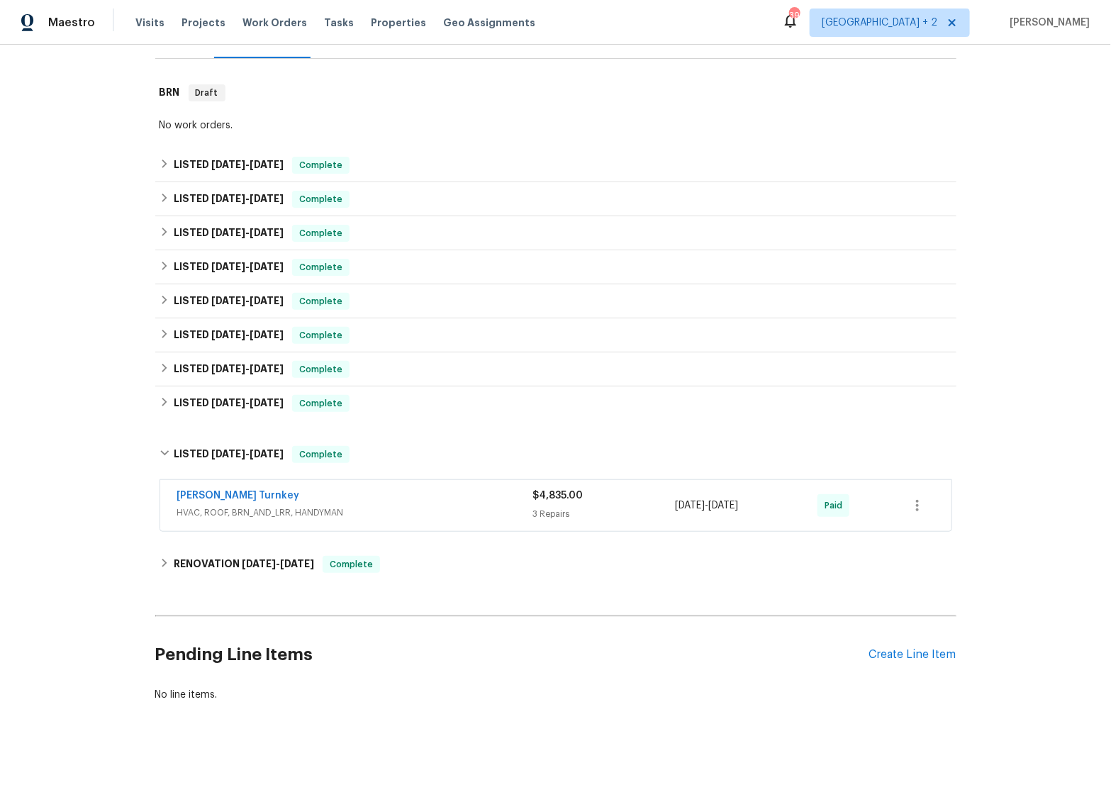
click at [391, 506] on span "HVAC, ROOF, BRN_AND_LRR, HANDYMAN" at bounding box center [355, 512] width 356 height 14
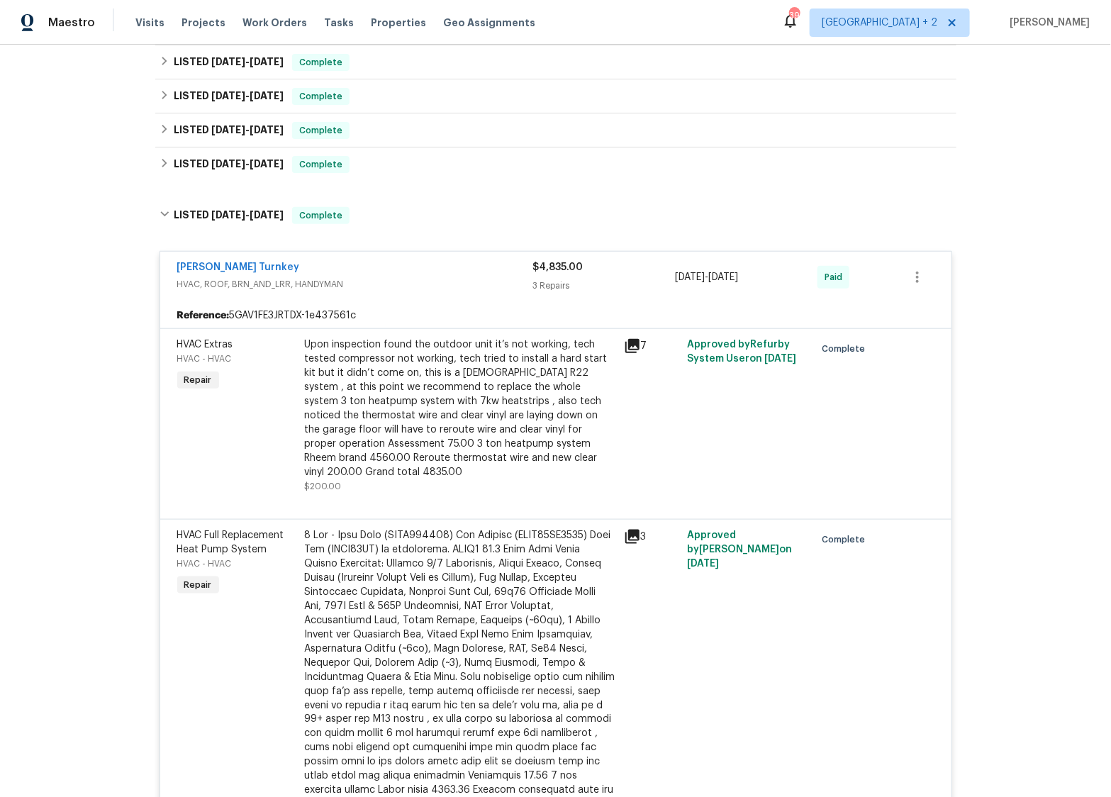
scroll to position [449, 0]
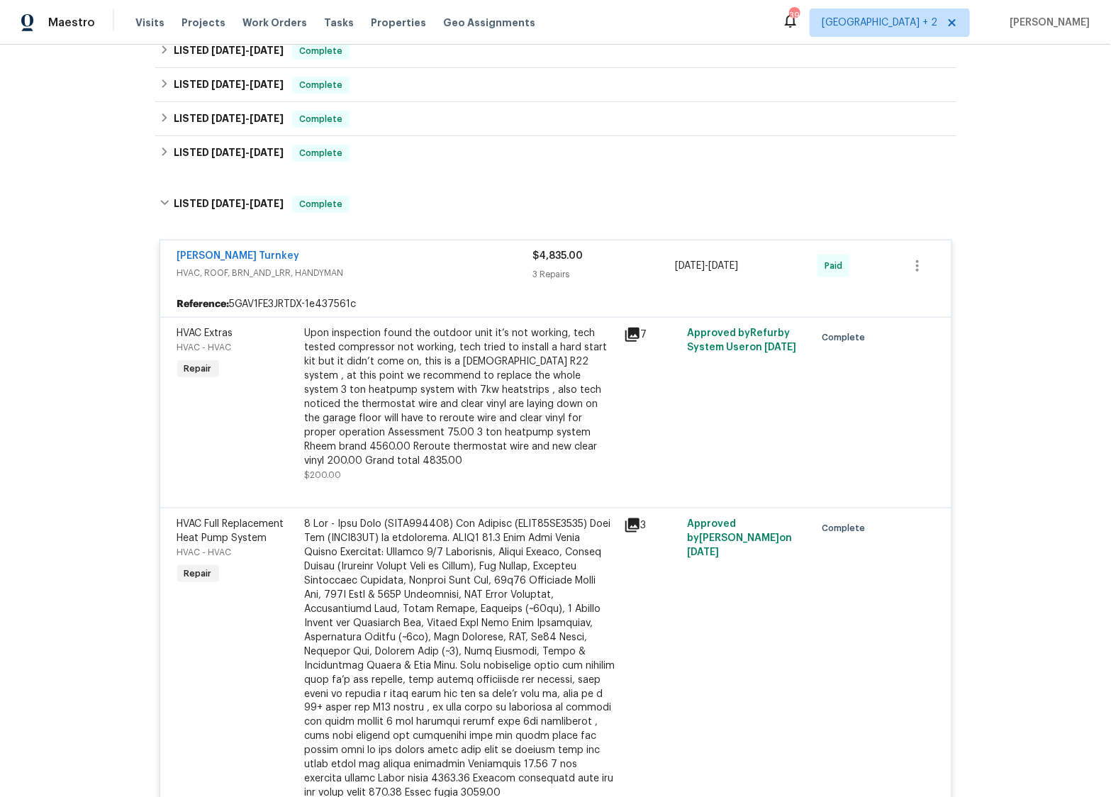
click at [595, 369] on div "Upon inspection found the outdoor unit it’s not working, tech tested compressor…" at bounding box center [460, 397] width 310 height 142
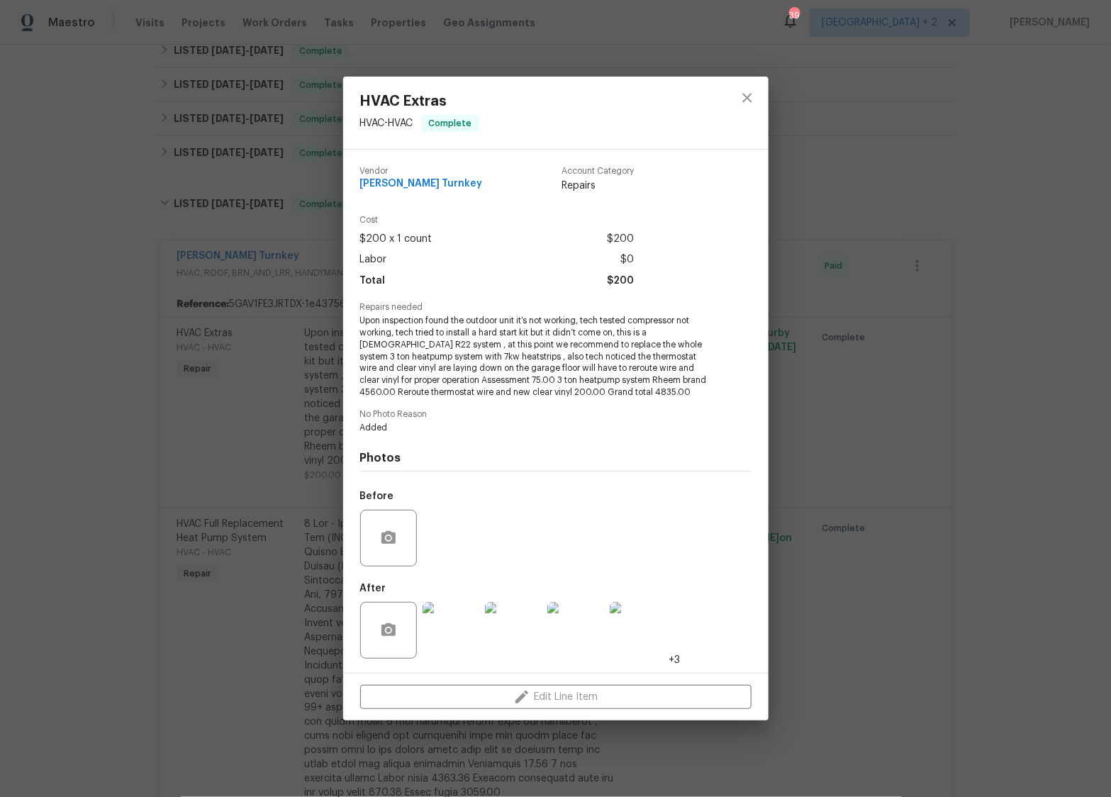
click at [209, 616] on div "HVAC Extras HVAC - HVAC Complete Vendor Davis Turnkey Account Category Repairs …" at bounding box center [555, 398] width 1111 height 797
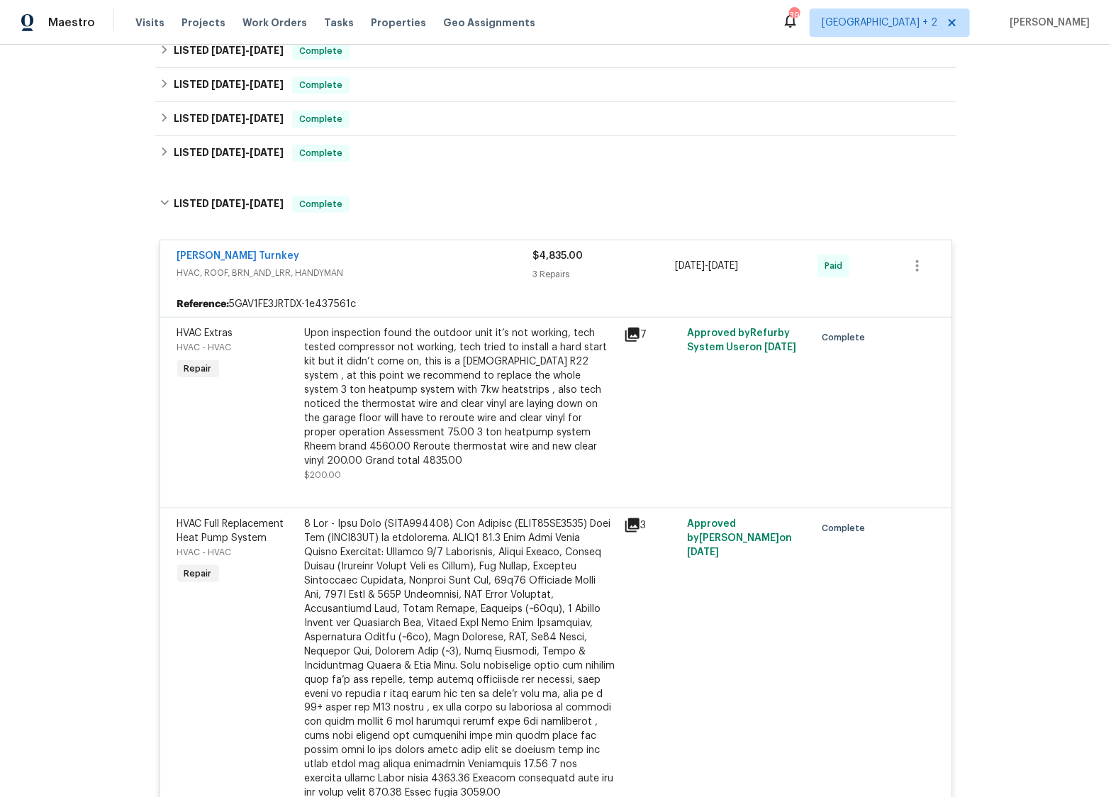
click at [456, 561] on div at bounding box center [460, 658] width 310 height 283
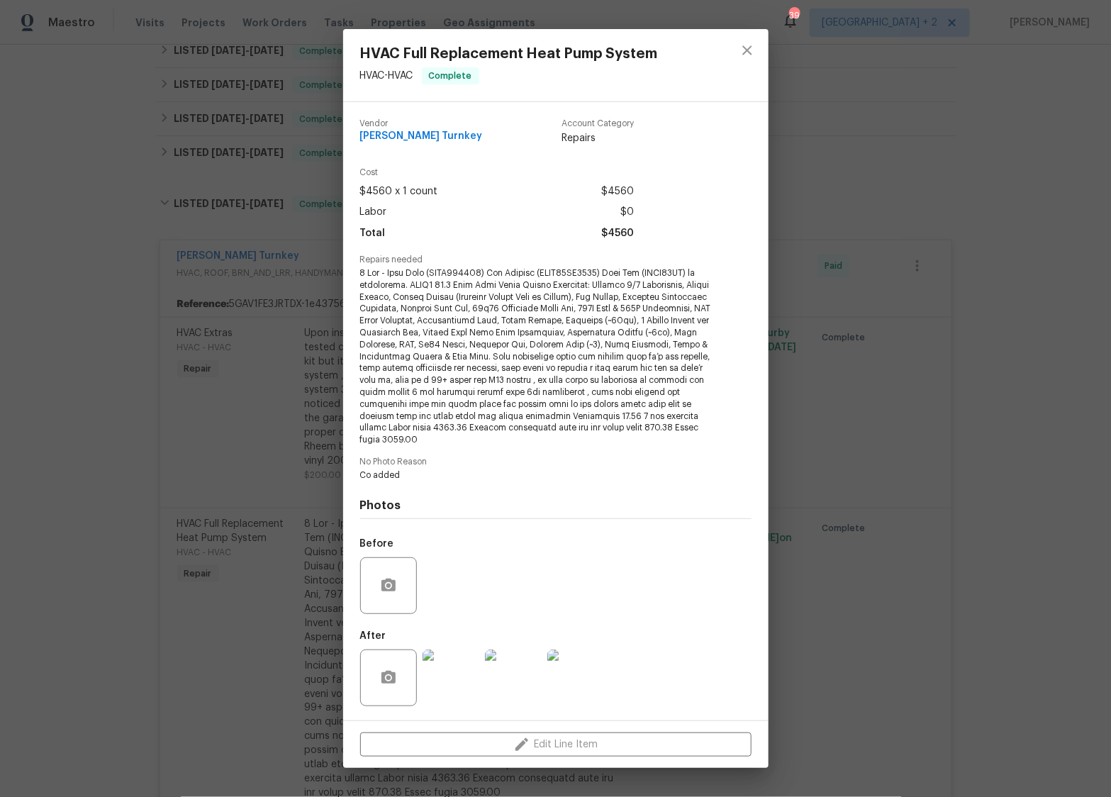
click at [240, 663] on div "HVAC Full Replacement Heat Pump System HVAC - HVAC Complete Vendor [PERSON_NAME…" at bounding box center [555, 398] width 1111 height 797
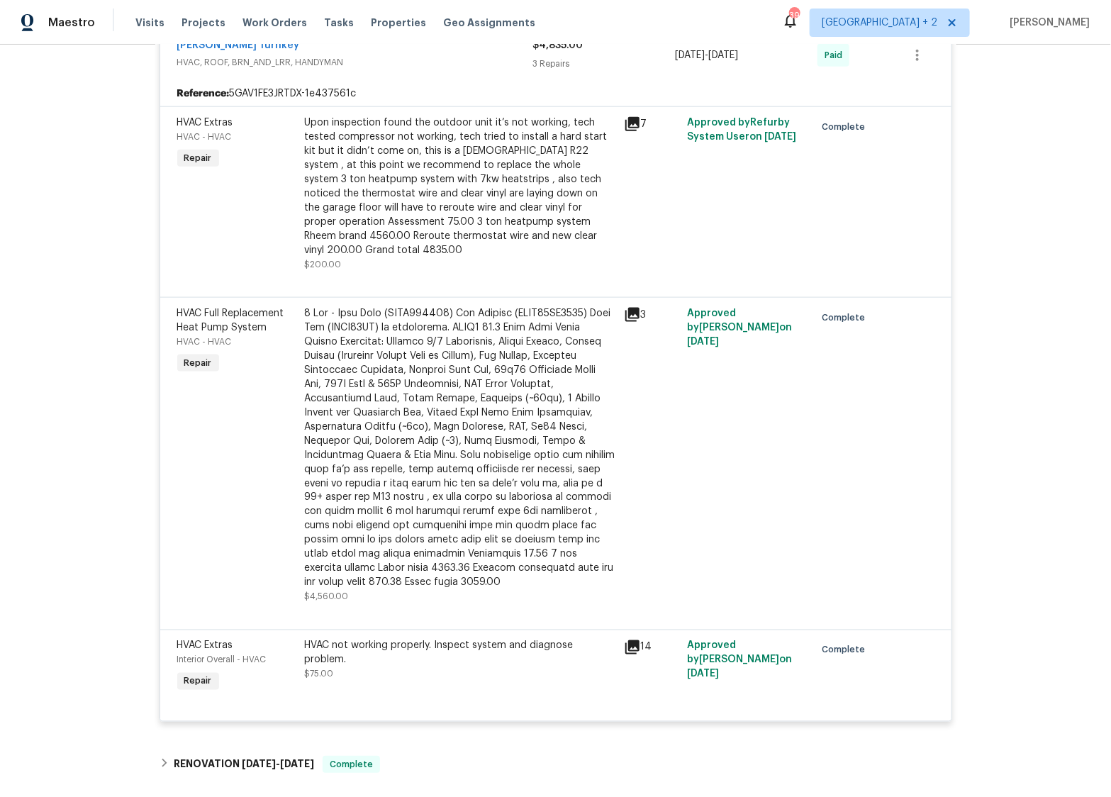
scroll to position [684, 0]
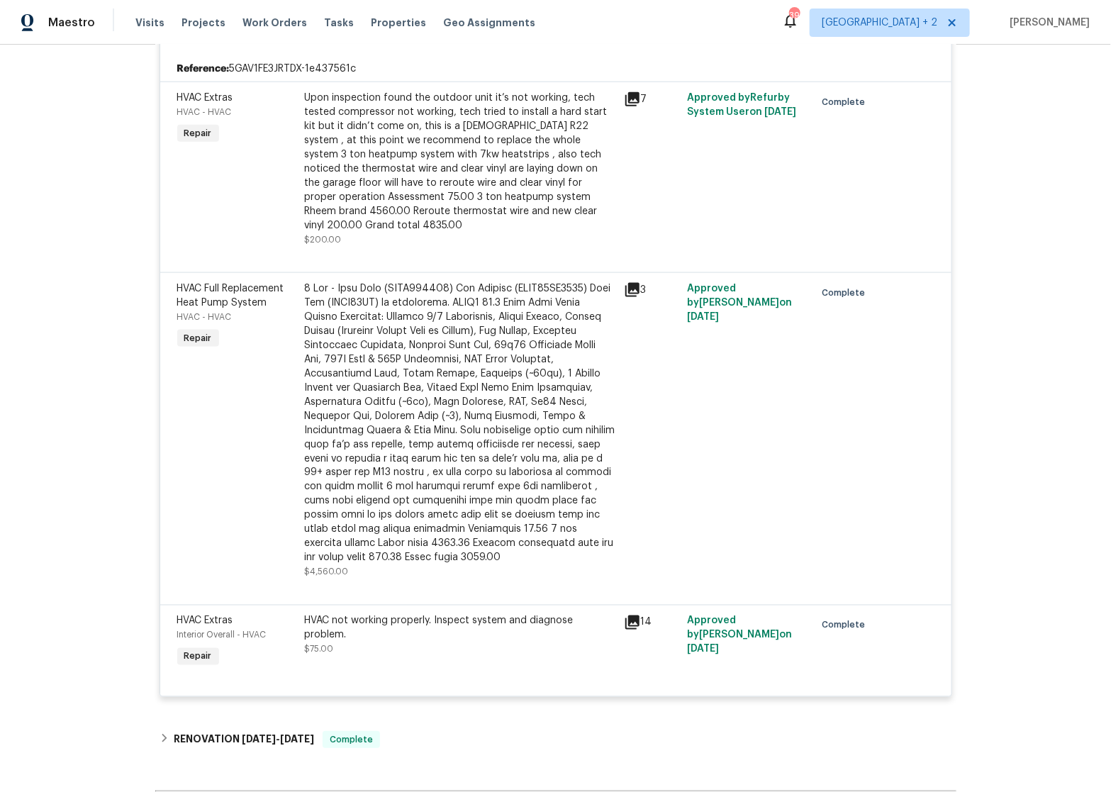
click at [386, 614] on div "HVAC not working properly. Inspect system and diagnose problem." at bounding box center [460, 628] width 310 height 28
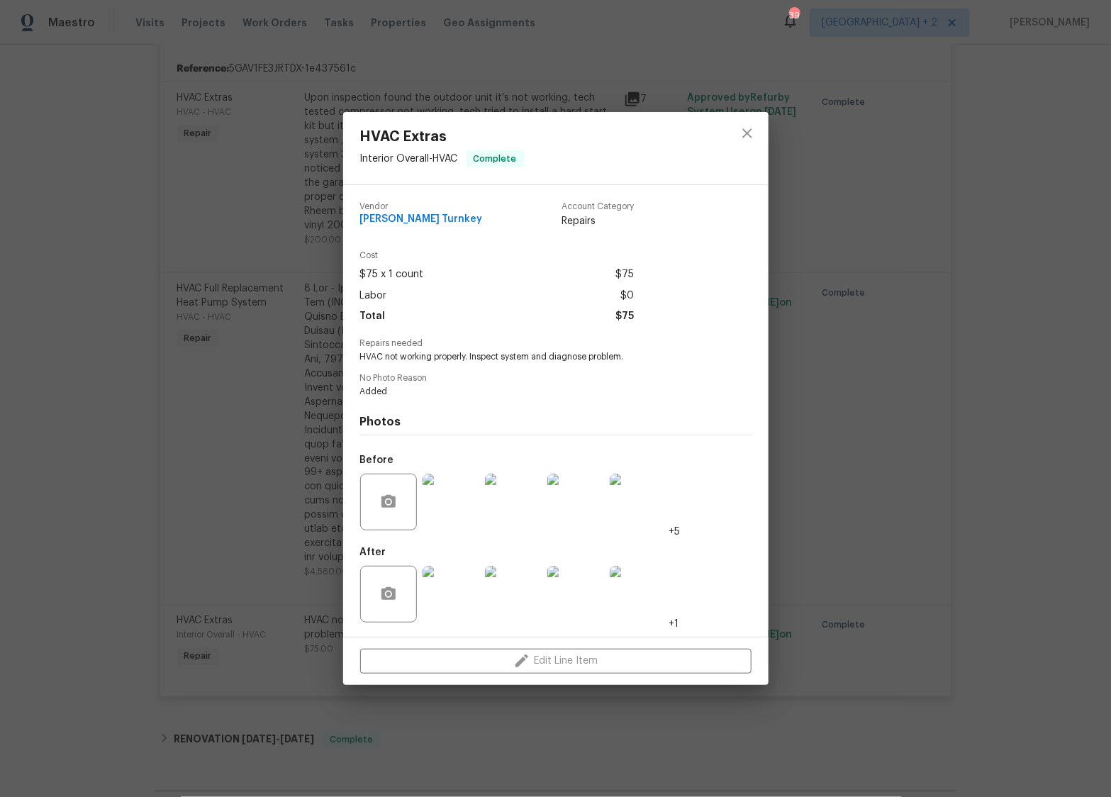
click at [449, 500] on img at bounding box center [450, 501] width 57 height 57
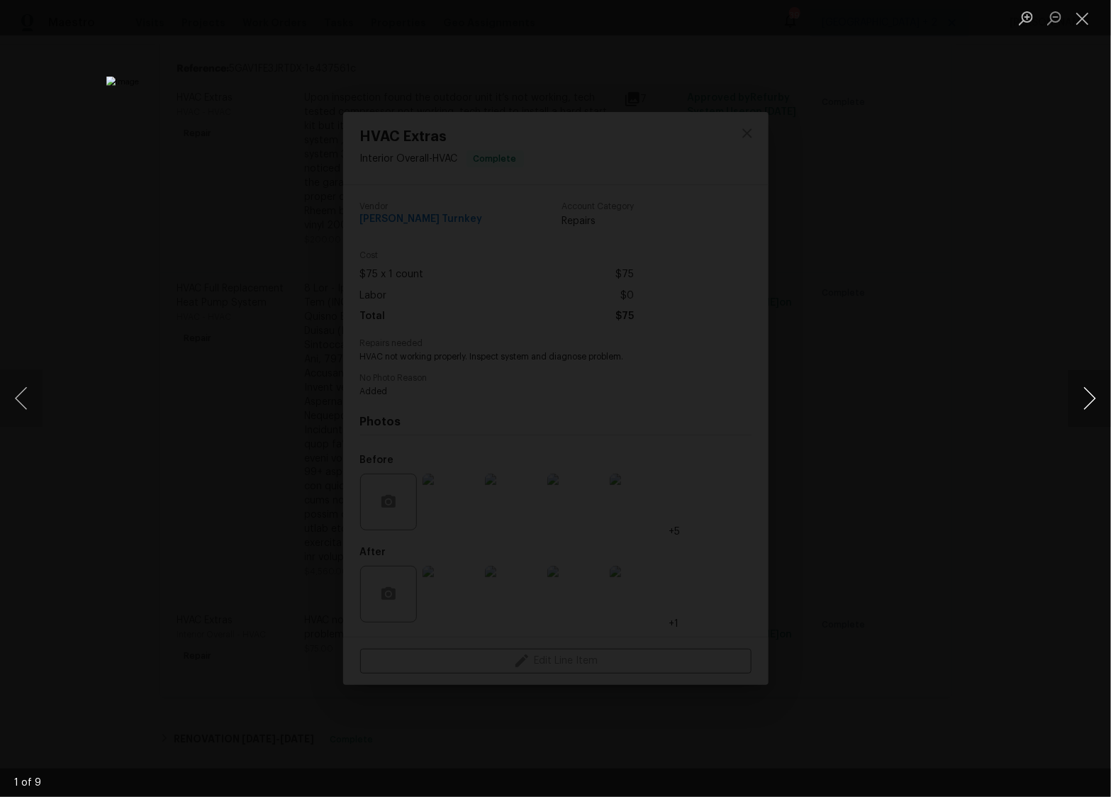
click at [1099, 403] on button "Next image" at bounding box center [1089, 398] width 43 height 57
click at [1098, 403] on button "Next image" at bounding box center [1089, 398] width 43 height 57
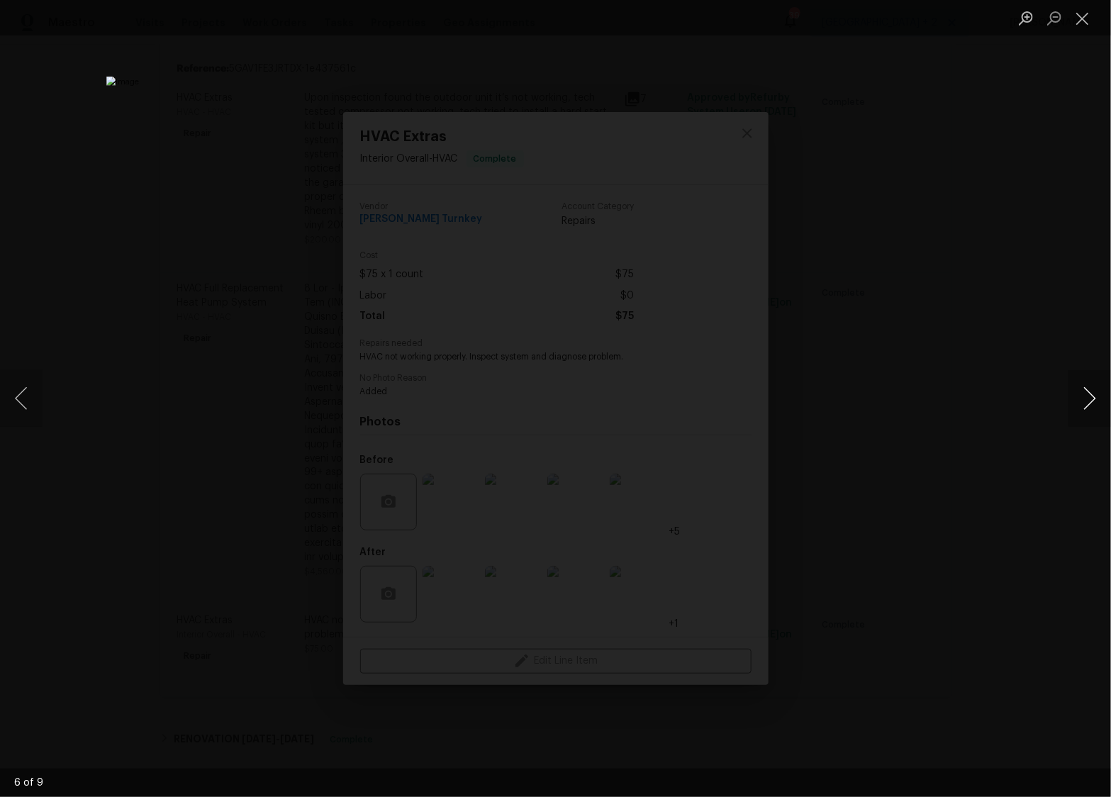
click at [1098, 403] on button "Next image" at bounding box center [1089, 398] width 43 height 57
click at [1081, 18] on button "Close lightbox" at bounding box center [1082, 18] width 28 height 25
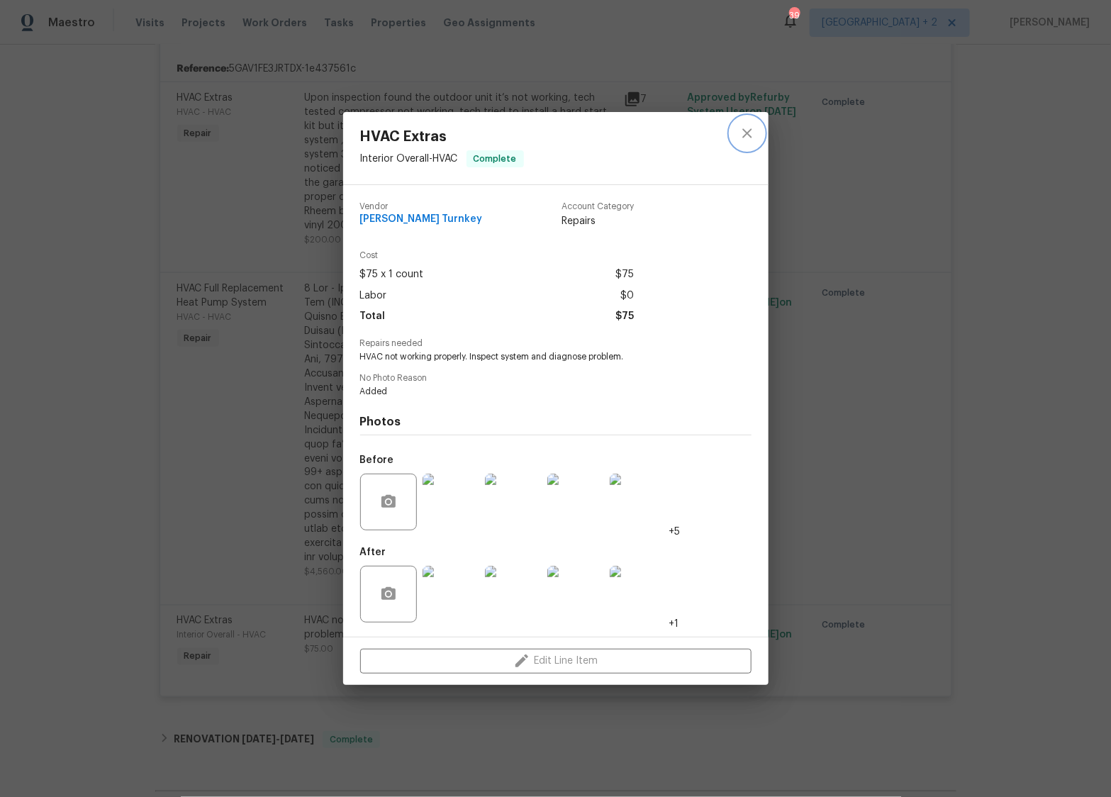
click at [748, 133] on icon "close" at bounding box center [746, 133] width 9 height 9
